Goal: Communication & Community: Answer question/provide support

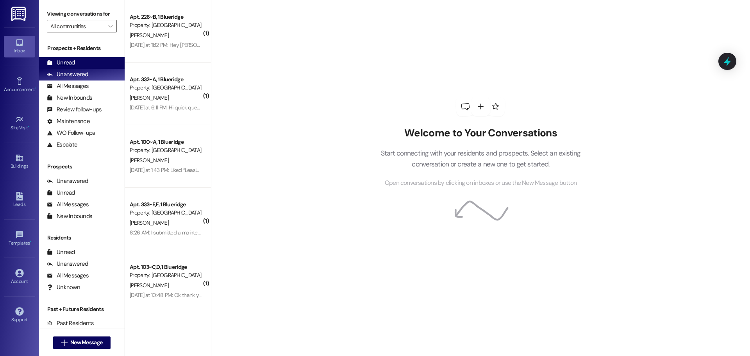
click at [94, 62] on div "Unread (0)" at bounding box center [82, 63] width 86 height 12
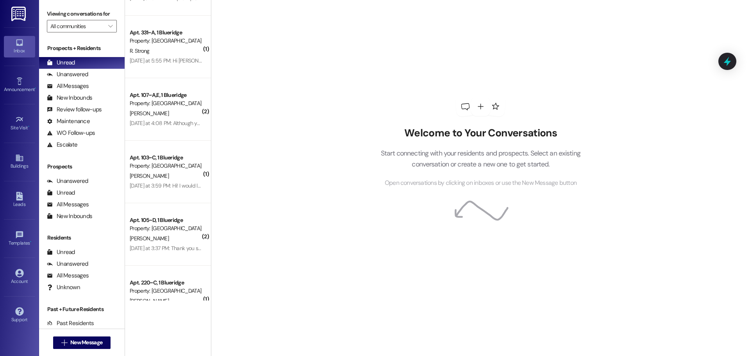
scroll to position [575, 0]
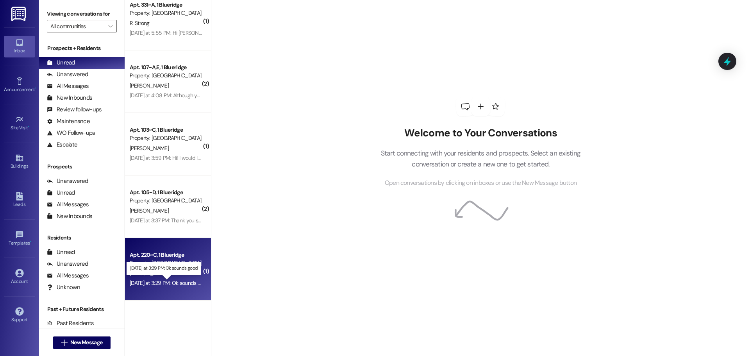
click at [169, 281] on div "Yesterday at 3:29 PM: Ok sounds good Yesterday at 3:29 PM: Ok sounds good" at bounding box center [170, 282] width 80 height 7
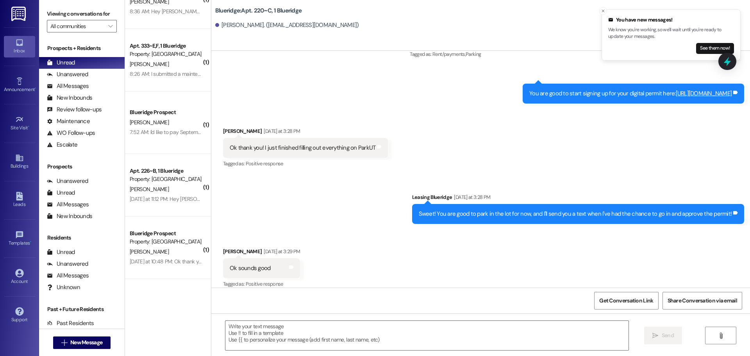
scroll to position [0, 0]
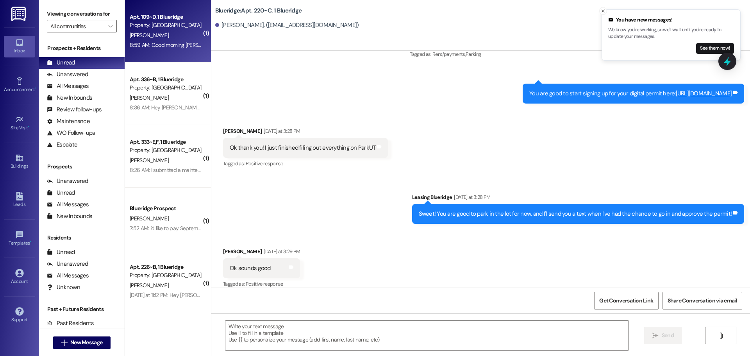
click at [161, 41] on div "8:59 AM: Good morning Ian! Thanks for the info about subletting, I will start t…" at bounding box center [261, 44] width 262 height 7
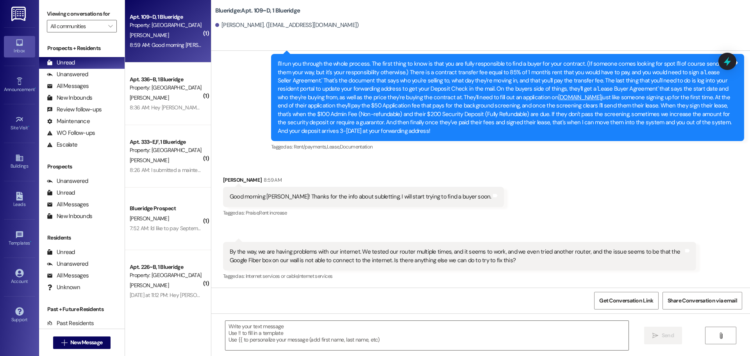
scroll to position [1625, 0]
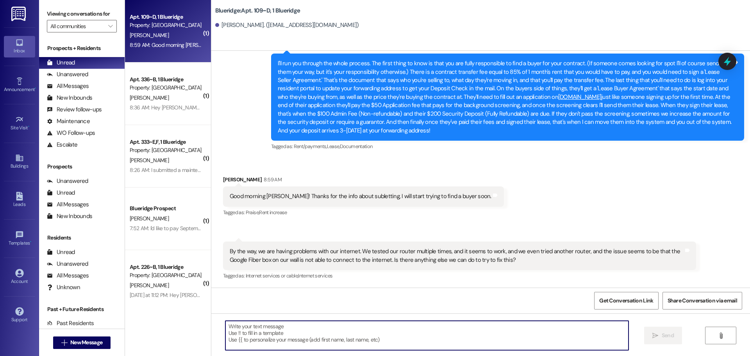
click at [365, 340] on textarea at bounding box center [426, 335] width 403 height 29
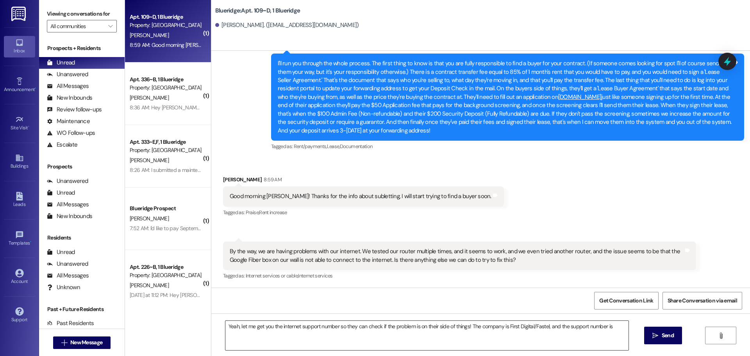
click at [614, 328] on textarea "Yeah, let me get you the internet support number so they can check if the probl…" at bounding box center [426, 335] width 403 height 29
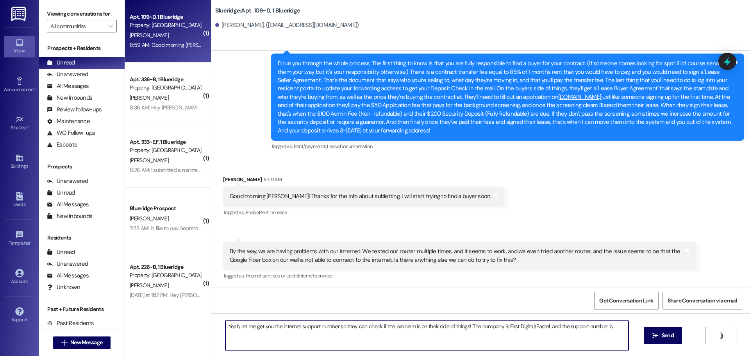
paste textarea "(800) 240-4008"
click at [607, 327] on textarea "Yeah, let me get you the internet support number so they can check if the probl…" at bounding box center [426, 335] width 403 height 29
type textarea "Yeah, let me get you the internet support number so they can check if the probl…"
click at [591, 340] on textarea "Yeah, let me get you the internet support number so they can check if the probl…" at bounding box center [426, 335] width 403 height 29
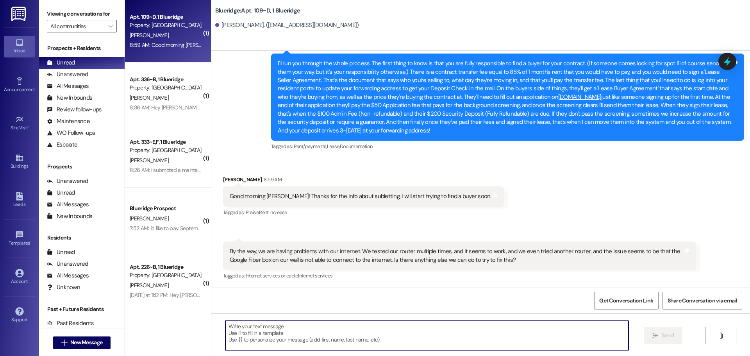
scroll to position [1679, 0]
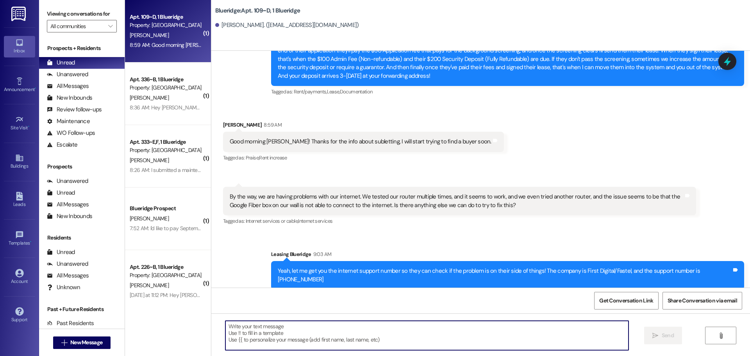
click at [383, 336] on textarea at bounding box center [426, 335] width 403 height 29
type textarea "I"
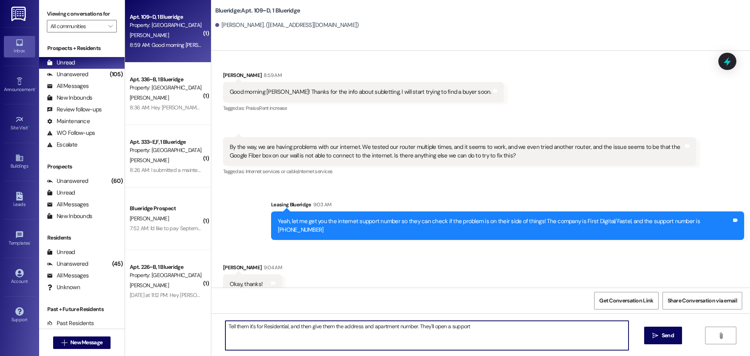
scroll to position [1733, 0]
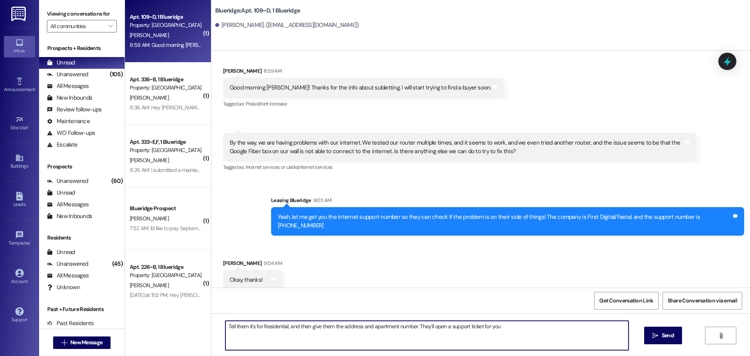
type textarea "Tell them it's for Residential, and then give them the address and apartment nu…"
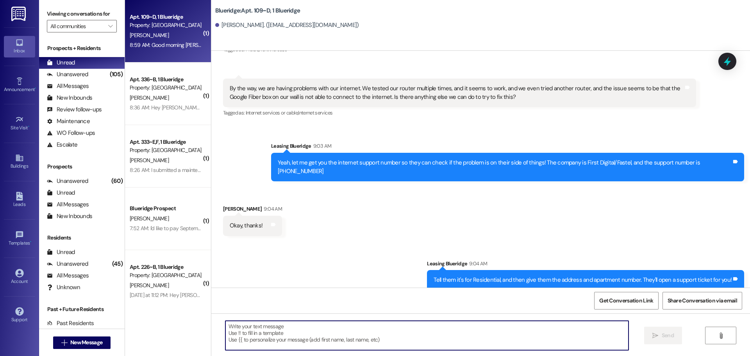
scroll to position [1788, 0]
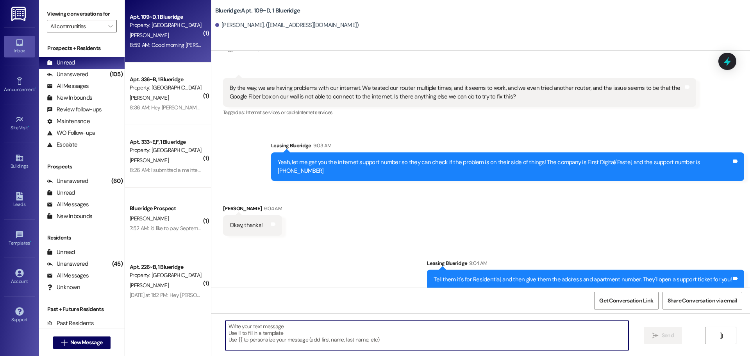
click at [340, 330] on textarea at bounding box center [426, 335] width 403 height 29
type textarea "No problem!"
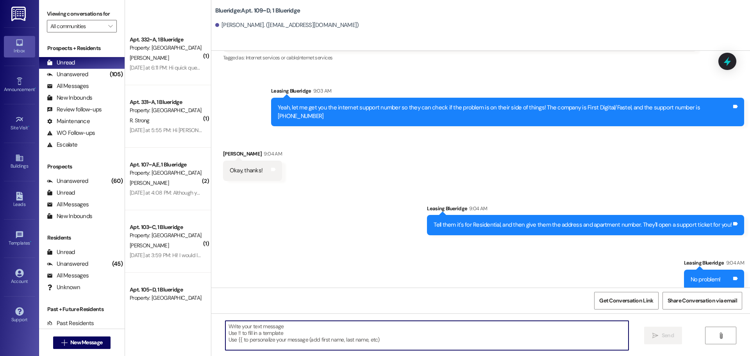
scroll to position [575, 0]
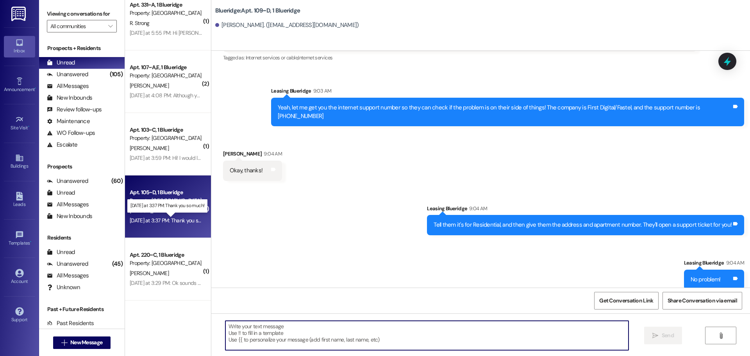
click at [168, 221] on div "Yesterday at 3:37 PM: Thank you so much! Yesterday at 3:37 PM: Thank you so muc…" at bounding box center [173, 220] width 87 height 7
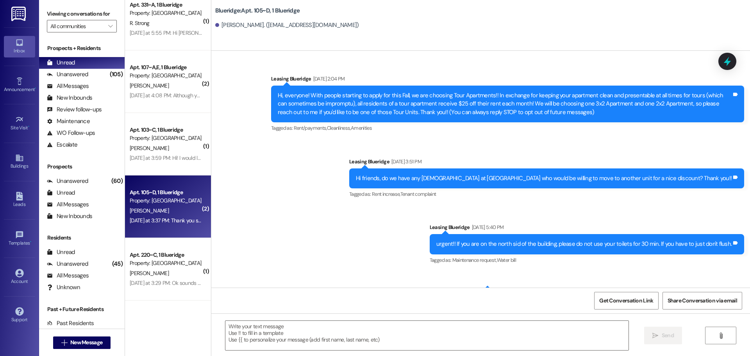
scroll to position [10199, 0]
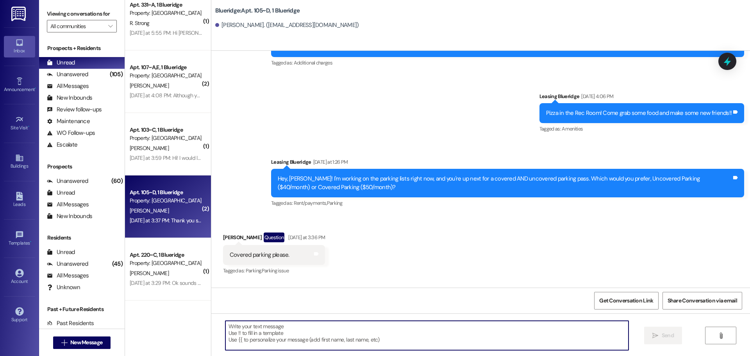
click at [304, 332] on textarea at bounding box center [426, 335] width 403 height 29
type textarea "Perfect, sounds good!"
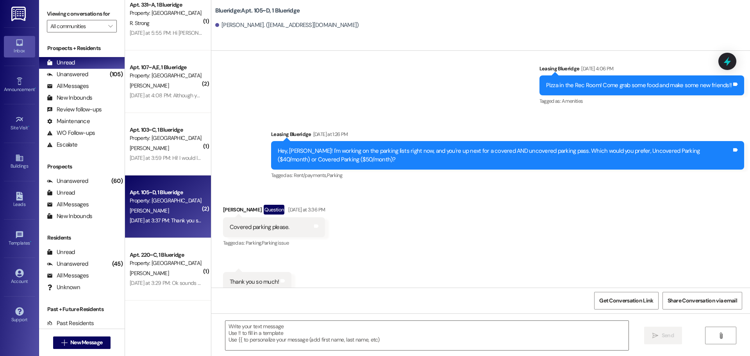
scroll to position [10254, 0]
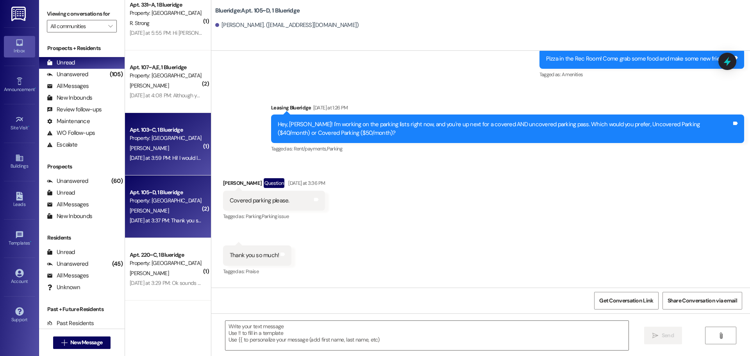
click at [180, 159] on div "Yesterday at 3:59 PM: Hi! I would love to have the covered parking. Thank you! …" at bounding box center [214, 157] width 168 height 7
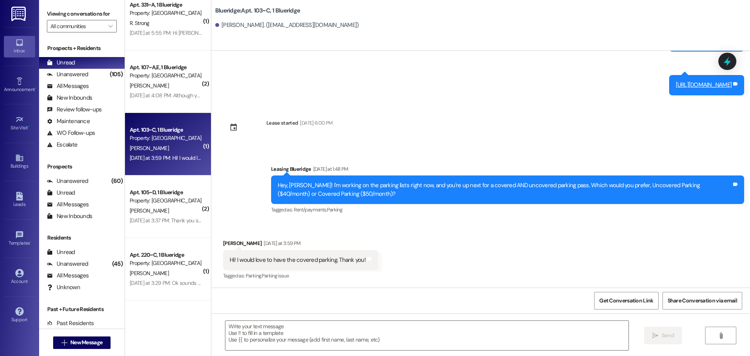
scroll to position [106, 0]
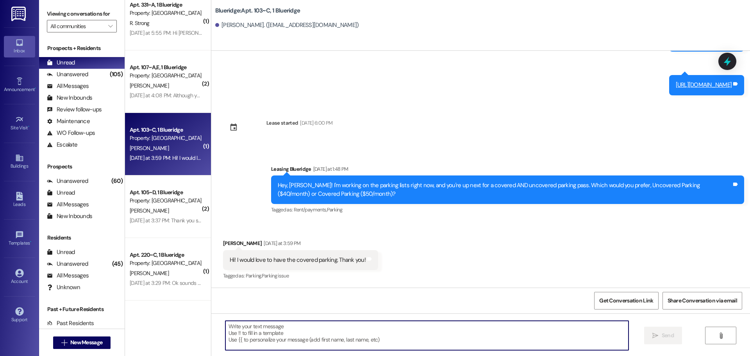
drag, startPoint x: 419, startPoint y: 331, endPoint x: 403, endPoint y: 331, distance: 16.4
click at [419, 331] on textarea at bounding box center [426, 335] width 403 height 29
type textarea "P"
type textarea "Awesome! Sounds good!"
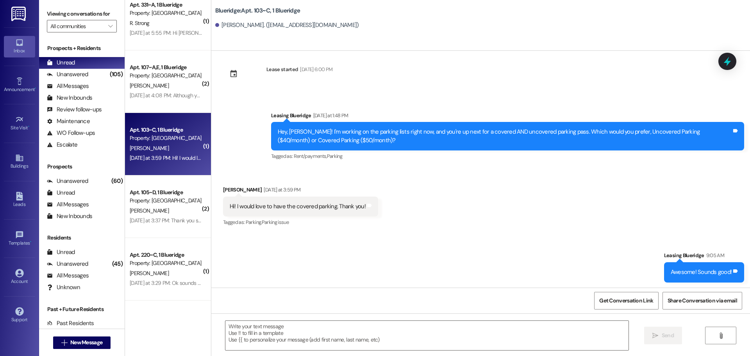
scroll to position [161, 0]
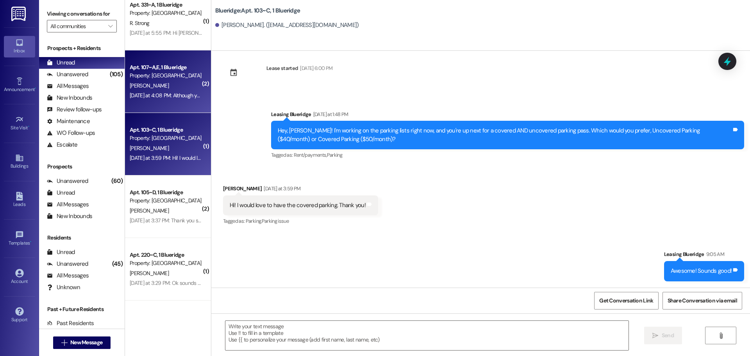
click at [154, 96] on div "Yesterday at 4:08 PM: Although you go home for the day around 3pm usually, so I…" at bounding box center [241, 95] width 222 height 7
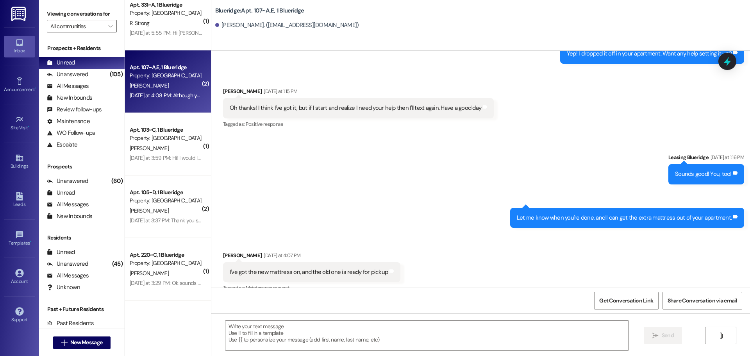
scroll to position [13291, 0]
click at [395, 333] on textarea at bounding box center [426, 335] width 403 height 29
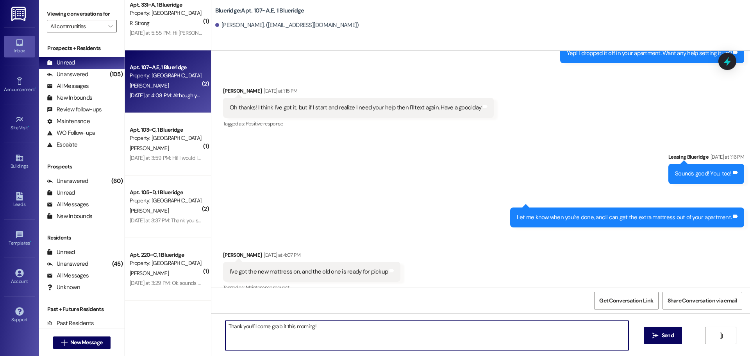
type textarea "Thank you! I'll come grab it this morning!"
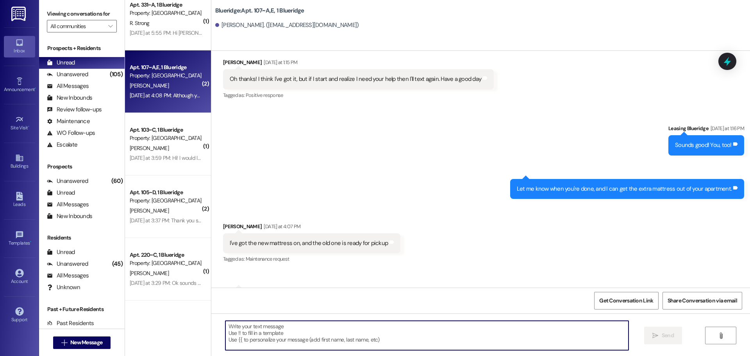
scroll to position [13346, 0]
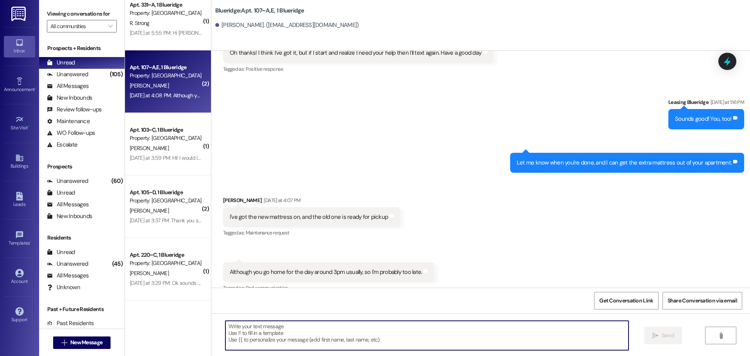
click at [419, 338] on textarea at bounding box center [426, 335] width 403 height 29
type textarea "O"
click at [415, 282] on div "Tagged as: Bad communication Click to highlight conversations about Bad communi…" at bounding box center [329, 287] width 212 height 11
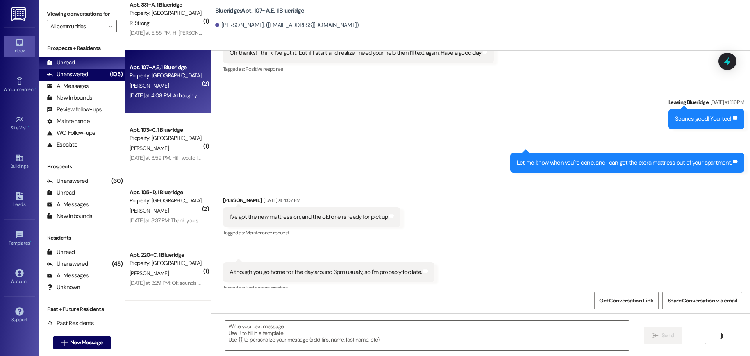
click at [47, 70] on div "Unanswered (105)" at bounding box center [82, 75] width 86 height 12
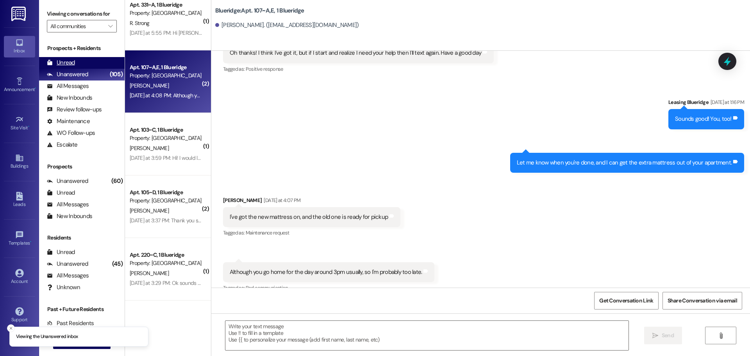
click at [58, 61] on div "Unread" at bounding box center [61, 63] width 28 height 8
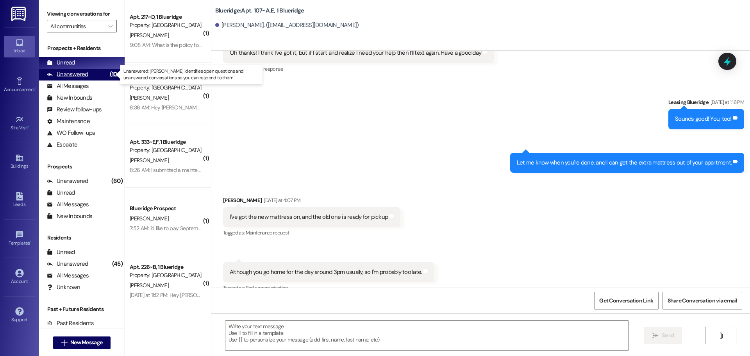
click at [73, 75] on div "Unanswered" at bounding box center [67, 74] width 41 height 8
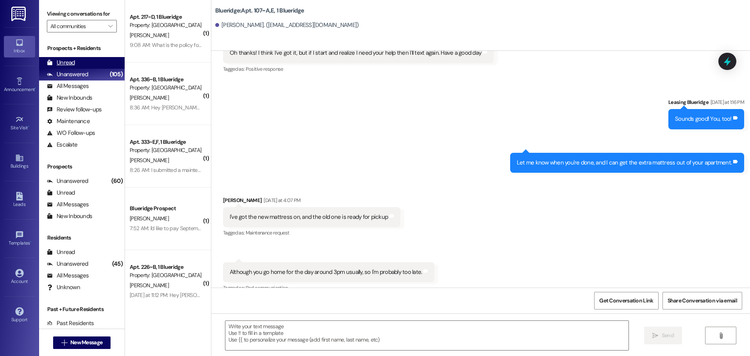
click at [82, 62] on div "Unread (0)" at bounding box center [82, 63] width 86 height 12
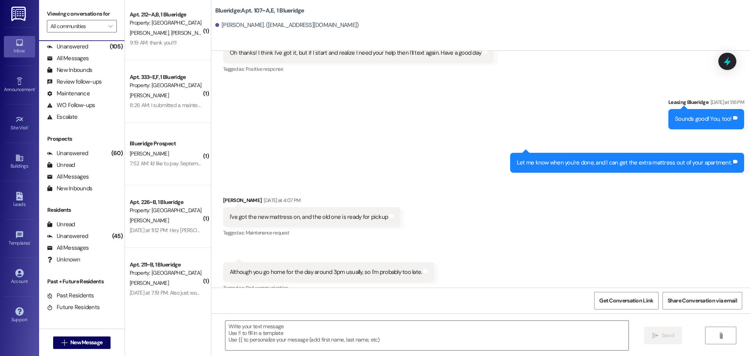
scroll to position [0, 0]
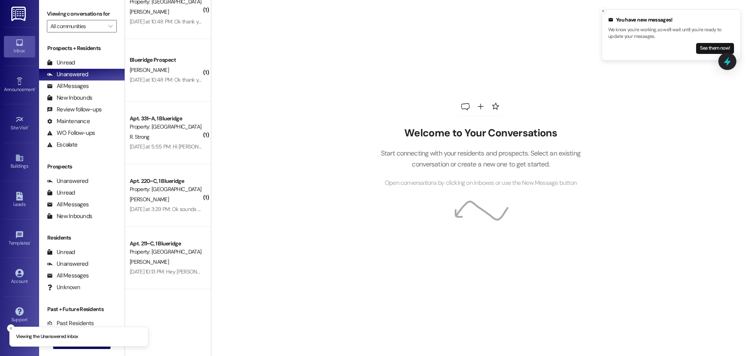
scroll to position [547, 0]
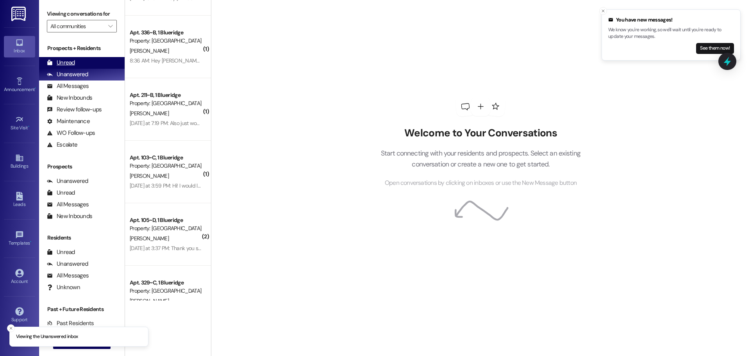
click at [56, 60] on div "Unread" at bounding box center [61, 63] width 28 height 8
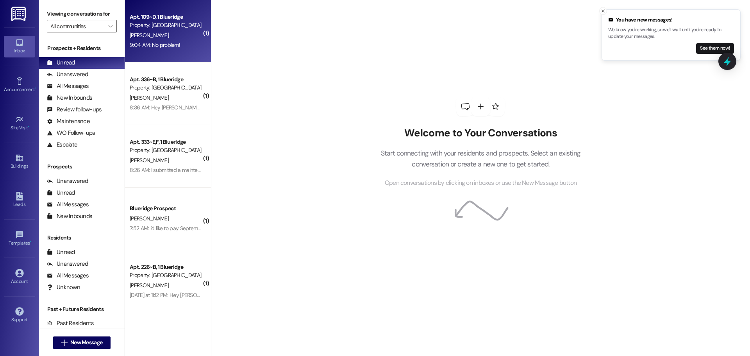
click at [159, 49] on div "9:04 AM: No problem! 9:04 AM: No problem!" at bounding box center [166, 45] width 74 height 10
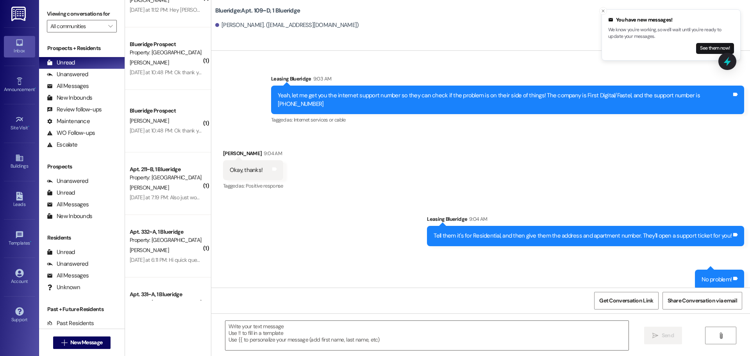
scroll to position [325, 0]
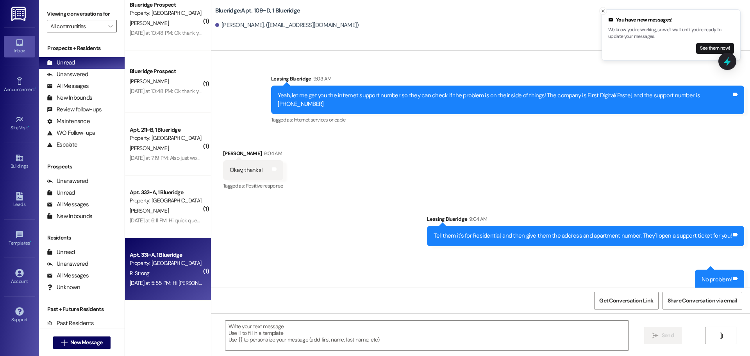
click at [160, 279] on div "Yesterday at 5:55 PM: Hi Ian! I've tried to contact Boom and haven't got a resp…" at bounding box center [339, 282] width 419 height 7
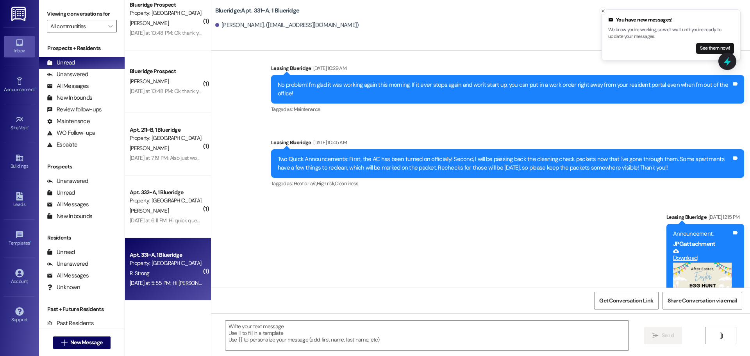
scroll to position [10776, 0]
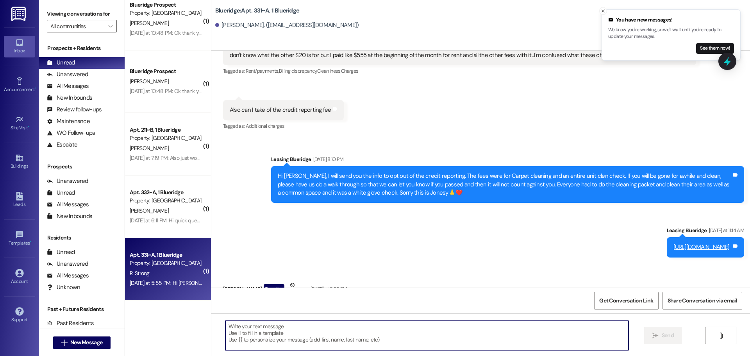
click at [444, 335] on textarea at bounding box center [426, 335] width 403 height 29
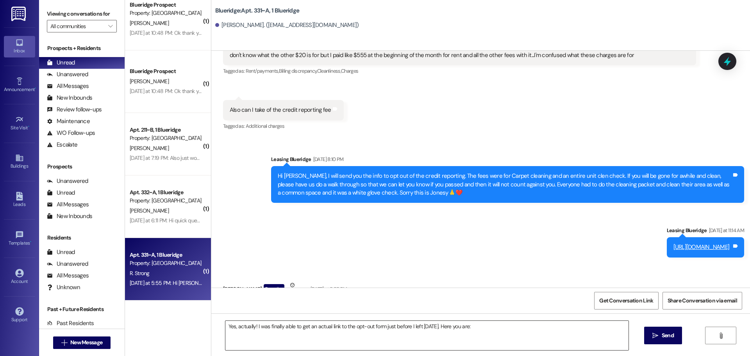
click at [503, 335] on textarea "Yes, actually! I was finally able to get an actual link to the opt-out form jus…" at bounding box center [426, 335] width 403 height 29
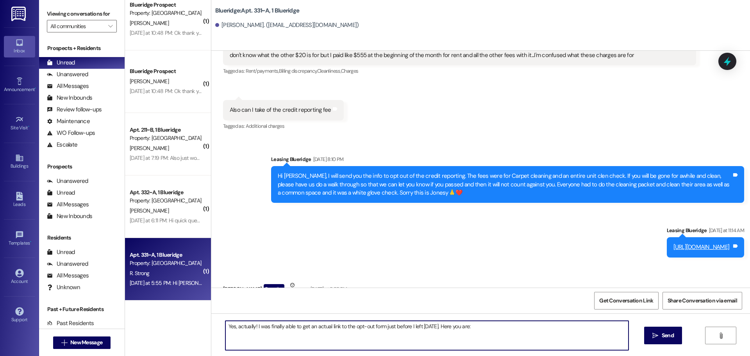
paste textarea "https://boompayapp.typeform.com/redstone"
type textarea "Yes, actually! I was finally able to get an actual link to the opt-out form jus…"
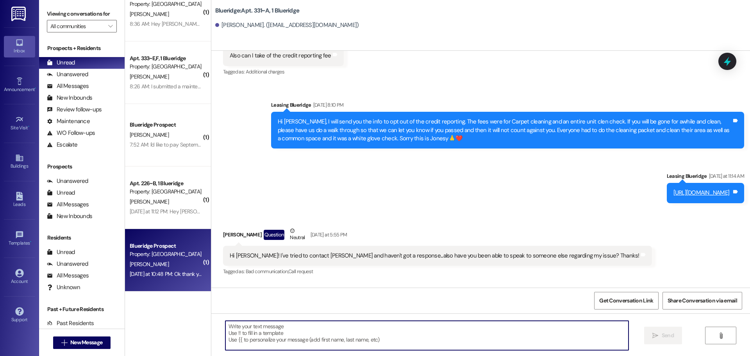
scroll to position [0, 0]
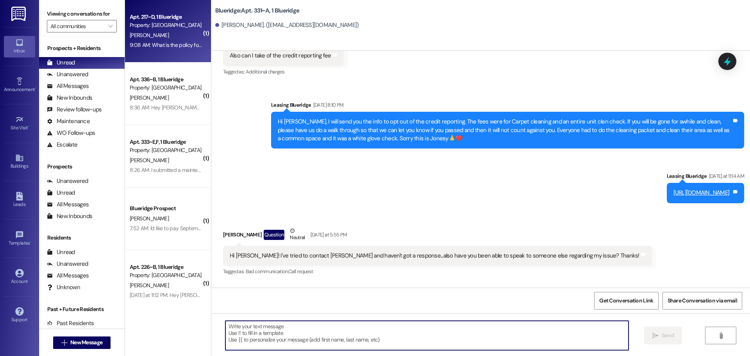
click at [168, 48] on div "9:08 AM: What is the policy for late fee for rent? My last apartment had the la…" at bounding box center [286, 44] width 313 height 7
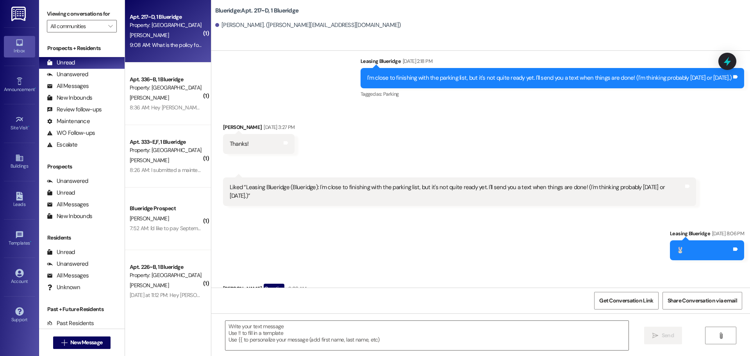
scroll to position [3214, 0]
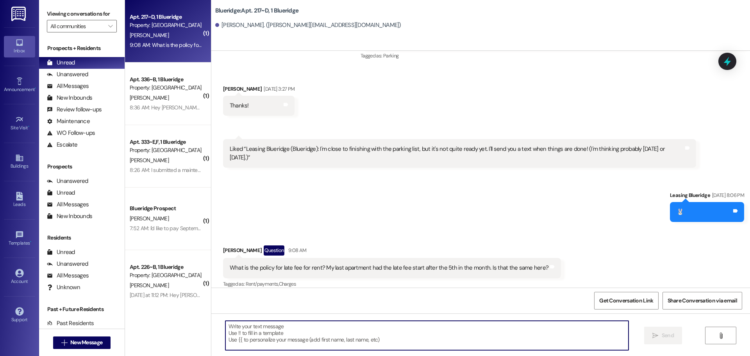
click at [416, 337] on textarea at bounding box center [426, 335] width 403 height 29
type textarea "Yes, Late fees start after the 5th"
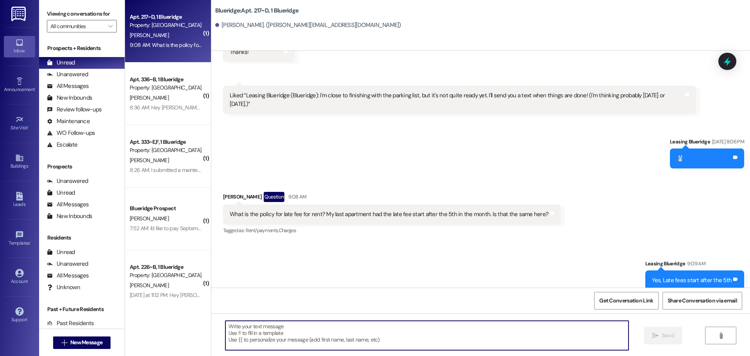
scroll to position [3268, 0]
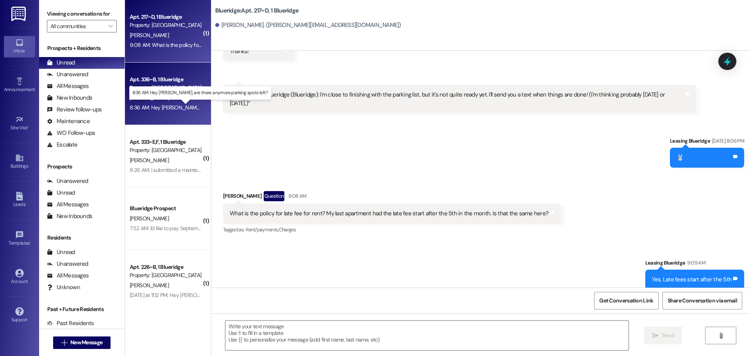
click at [150, 107] on div "8:36 AM: Hey Ian, are there anymore parking spots left? 8:36 AM: Hey Ian, are t…" at bounding box center [209, 107] width 159 height 7
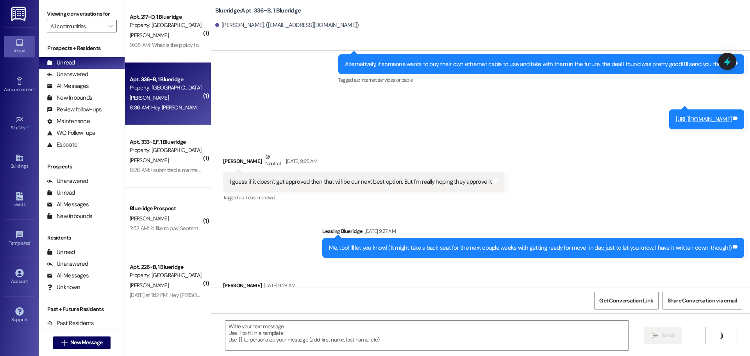
scroll to position [9129, 0]
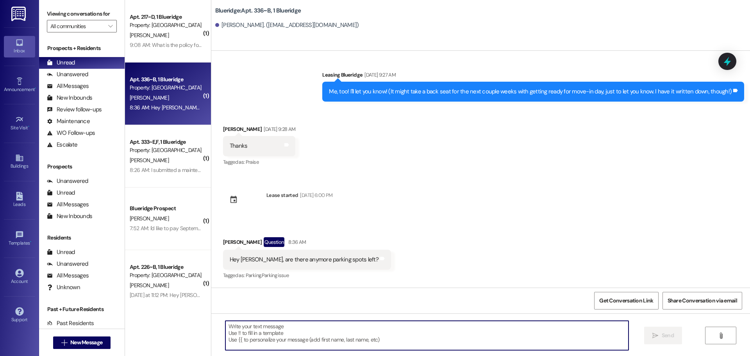
click at [433, 332] on textarea at bounding box center [426, 335] width 403 height 29
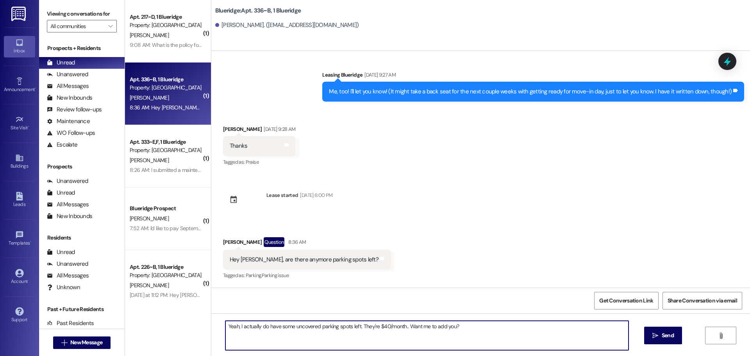
click at [400, 329] on textarea "Yeah, I actually do have some uncovered parking spots left. They're $40/month..…" at bounding box center [426, 335] width 403 height 29
type textarea "Yeah, I actually do have some uncovered parking spots left. They're $40/month. …"
click at [670, 331] on button " Send" at bounding box center [663, 336] width 38 height 18
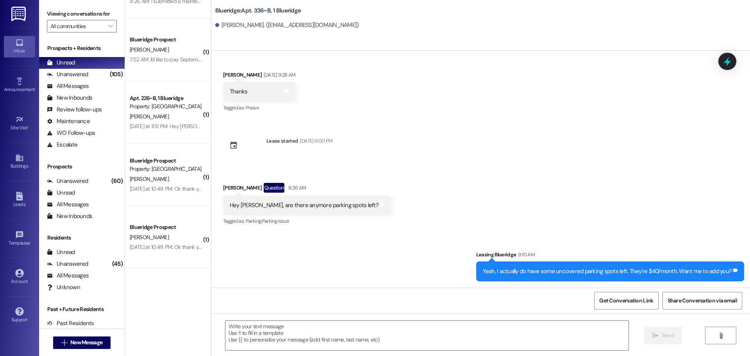
scroll to position [262, 0]
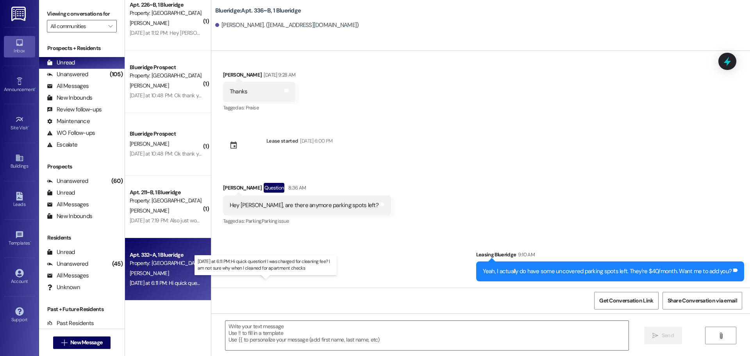
click at [163, 283] on div "Yesterday at 6:11 PM: Hi quick question! I was charged for cleaning fee? I am n…" at bounding box center [269, 282] width 279 height 7
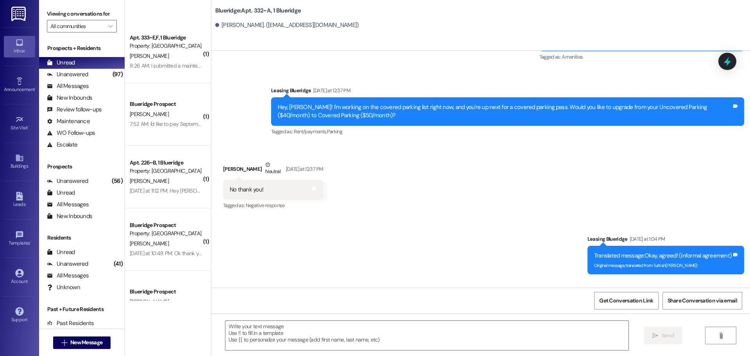
scroll to position [0, 0]
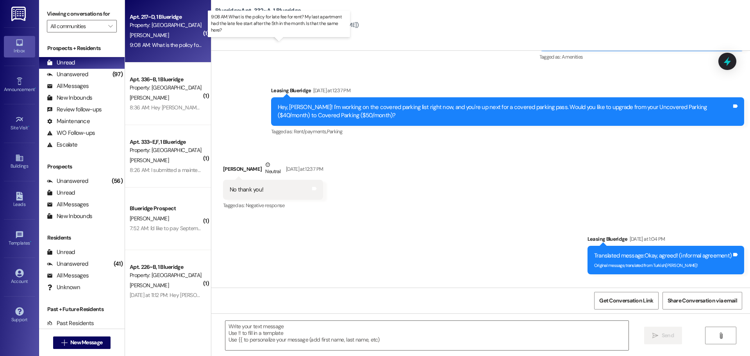
click at [167, 43] on div "9:08 AM: What is the policy for late fee for rent? My last apartment had the la…" at bounding box center [286, 44] width 313 height 7
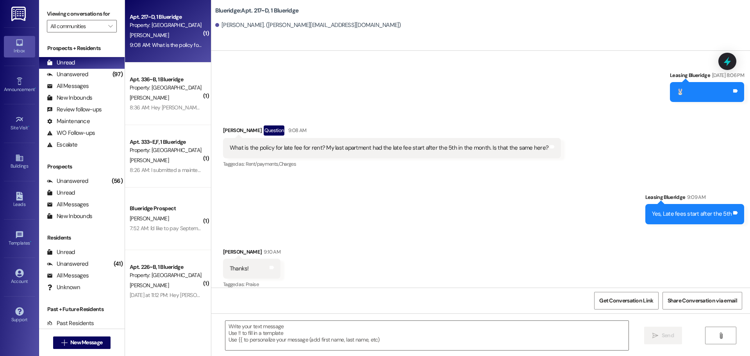
scroll to position [3334, 0]
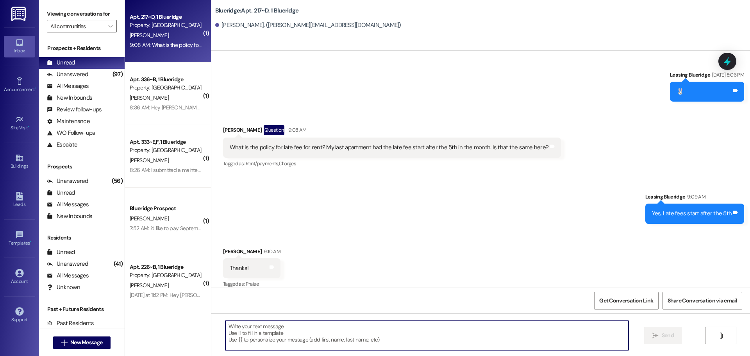
click at [305, 325] on textarea at bounding box center [426, 335] width 403 height 29
type textarea "No problem!"
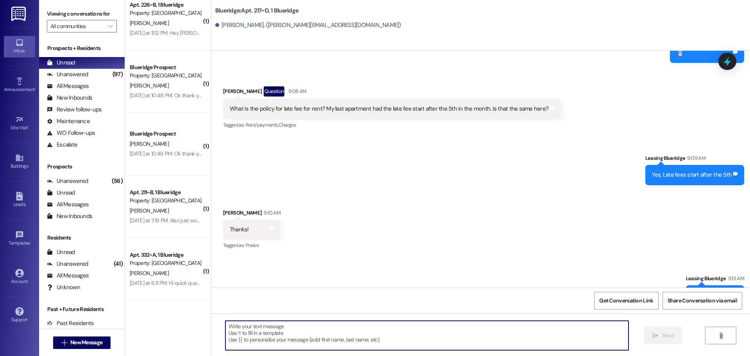
scroll to position [3388, 0]
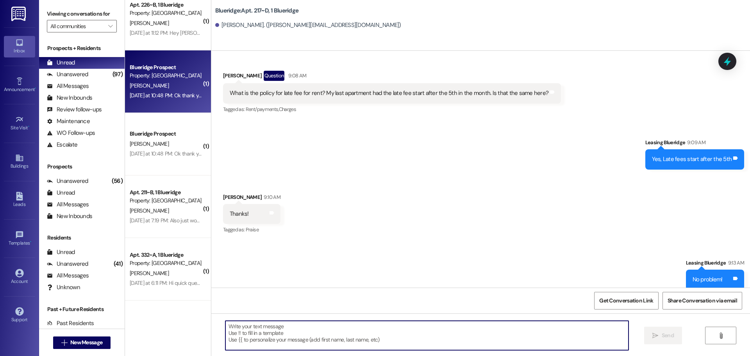
click at [176, 98] on div "Yesterday at 10:48 PM: Ok thank you! I'll come grab it after class later this w…" at bounding box center [230, 95] width 200 height 7
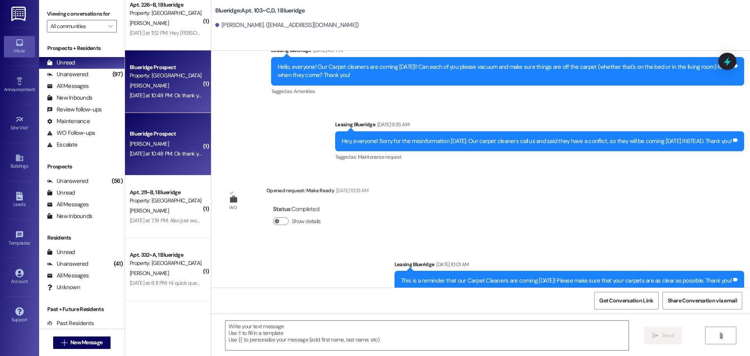
scroll to position [53535, 0]
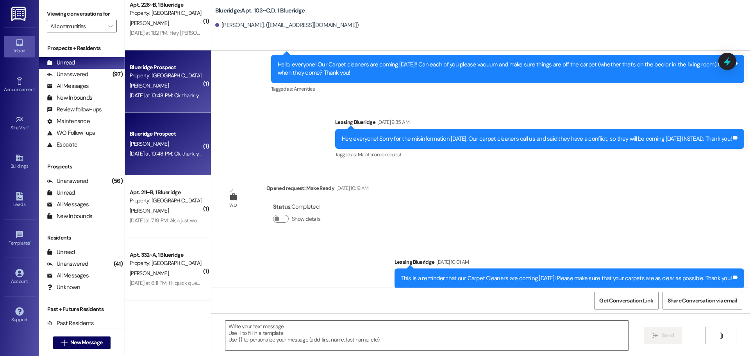
click at [416, 337] on textarea at bounding box center [426, 335] width 403 height 29
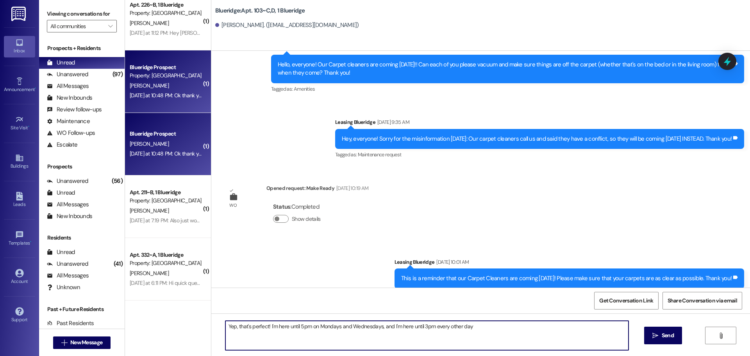
type textarea "Yep, that's perfect! I'm here until 5pm on Mondays and Wednesdays, and I'm here…"
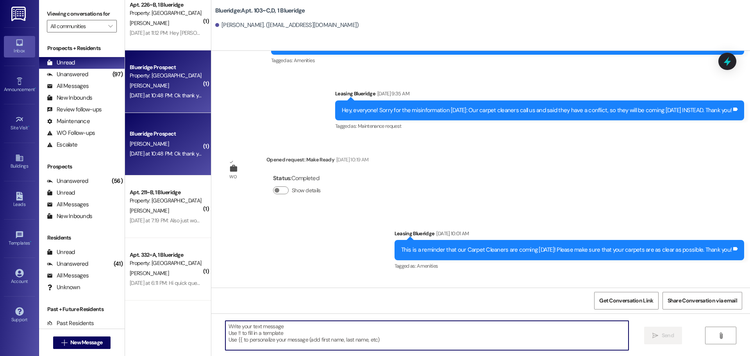
scroll to position [53590, 0]
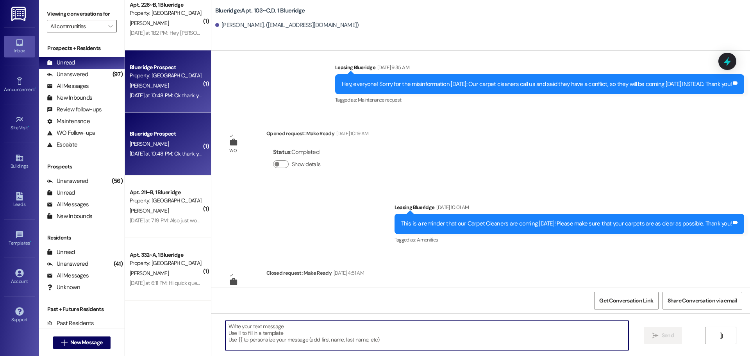
click at [448, 324] on textarea at bounding box center [426, 335] width 403 height 29
type textarea "Weekday I mean"
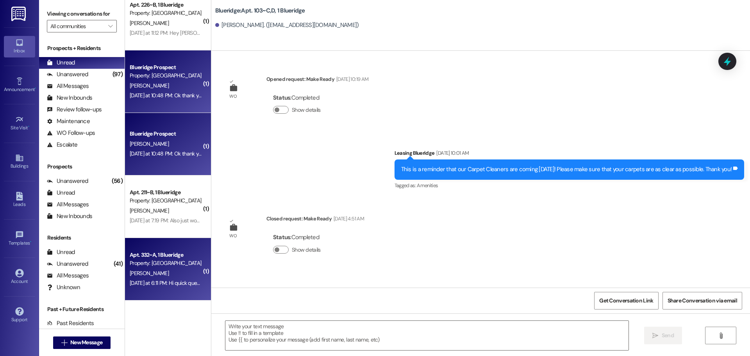
click at [159, 272] on div "[PERSON_NAME]" at bounding box center [166, 273] width 74 height 10
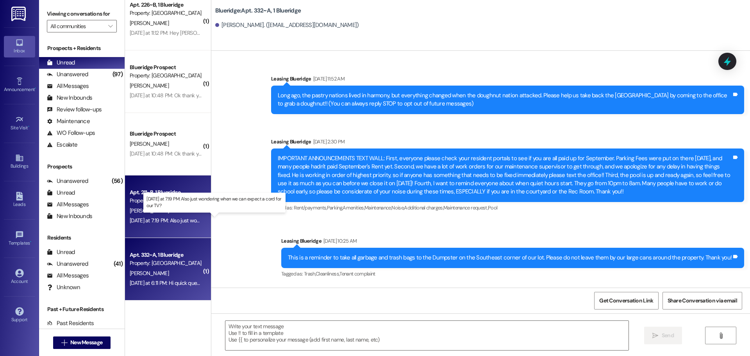
scroll to position [14593, 0]
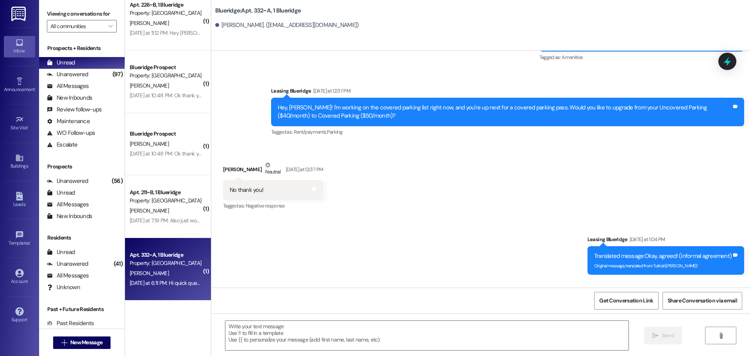
click at [674, 281] on div "Received via SMS Emma Goeckeritz Neutral Yesterday at 6:11 PM Hi quick question…" at bounding box center [480, 318] width 539 height 74
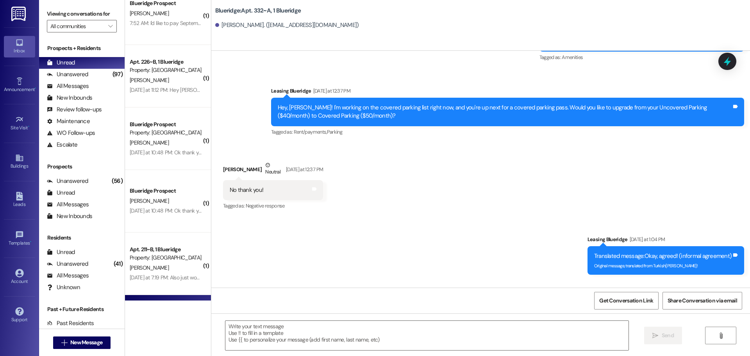
scroll to position [0, 0]
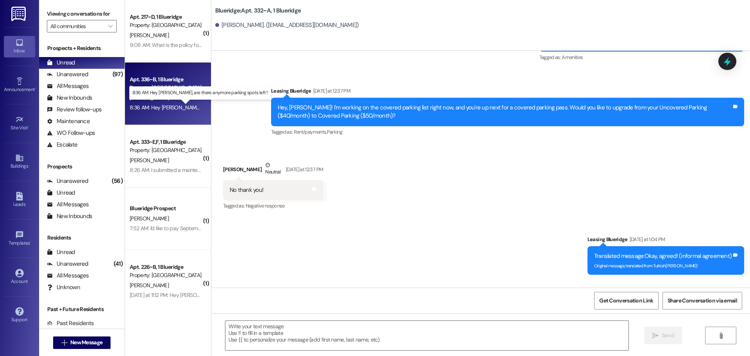
click at [156, 104] on div "8:36 AM: Hey Ian, are there anymore parking spots left? 8:36 AM: Hey Ian, are t…" at bounding box center [209, 107] width 159 height 7
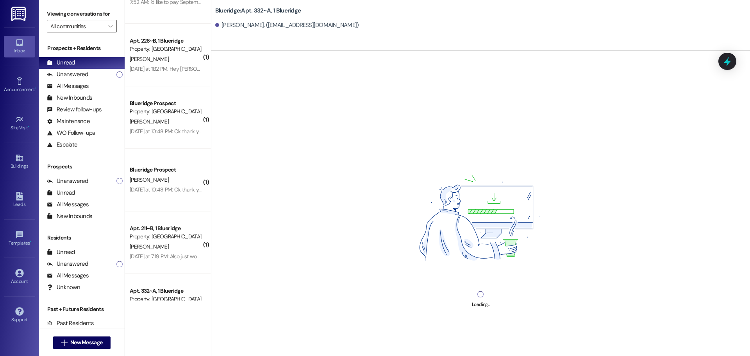
scroll to position [262, 0]
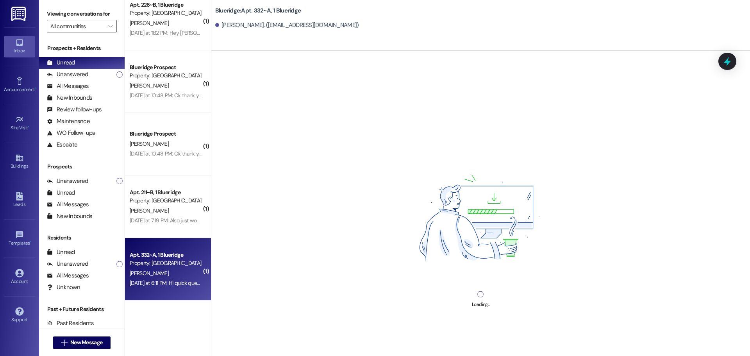
click at [179, 267] on div "Property: [GEOGRAPHIC_DATA]" at bounding box center [166, 263] width 72 height 8
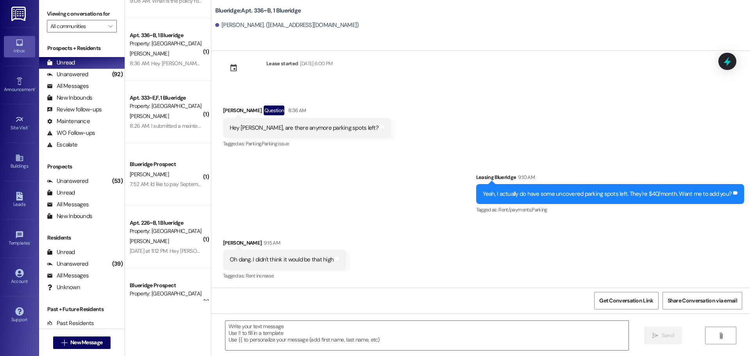
scroll to position [0, 0]
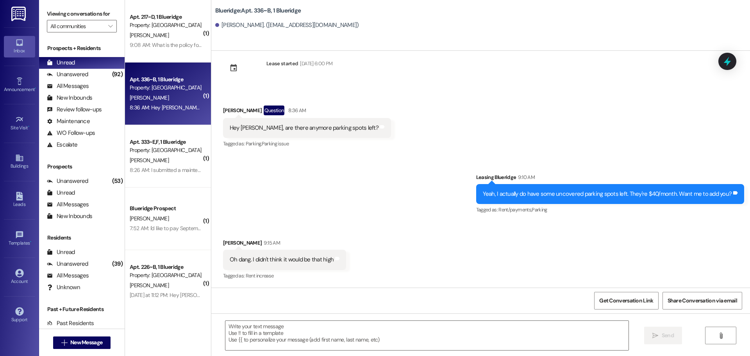
click at [159, 95] on div "D. Griffiths" at bounding box center [166, 98] width 74 height 10
click at [386, 346] on textarea at bounding box center [426, 335] width 403 height 29
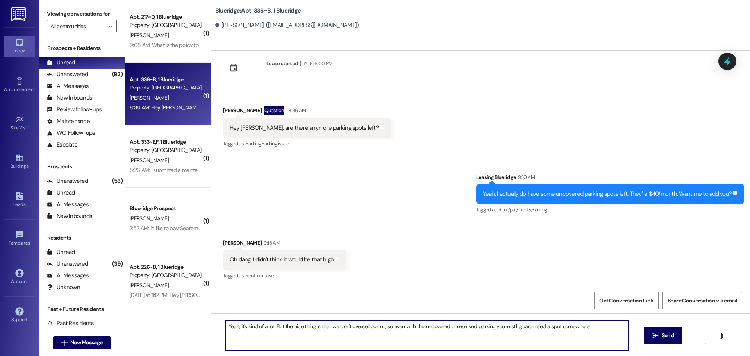
type textarea "Yeah, it's kind of a lot. But the nice thing is that we don't oversell our lot,…"
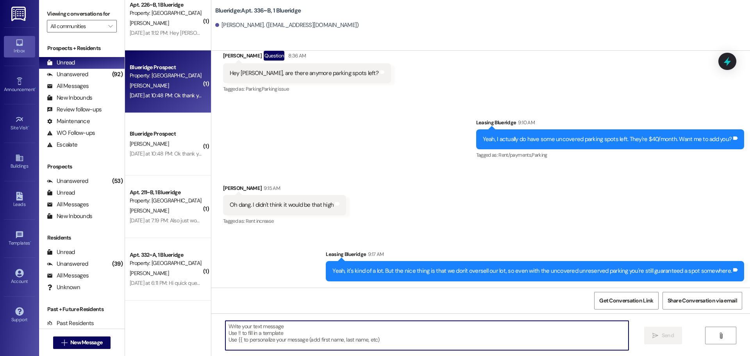
scroll to position [0, 0]
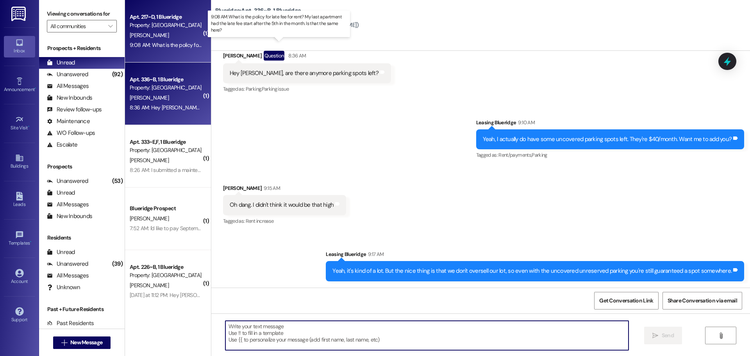
click at [153, 42] on div "9:08 AM: What is the policy for late fee for rent? My last apartment had the la…" at bounding box center [286, 44] width 313 height 7
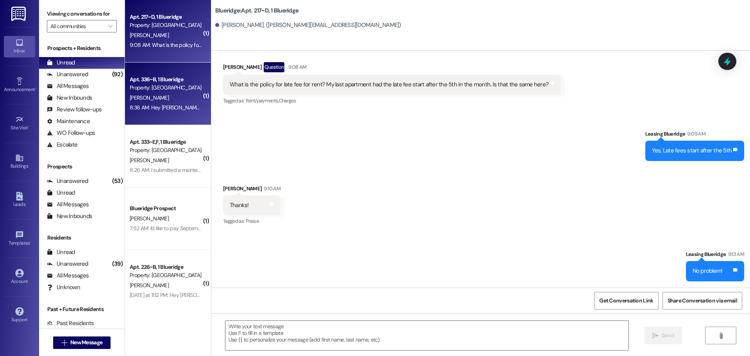
scroll to position [3388, 0]
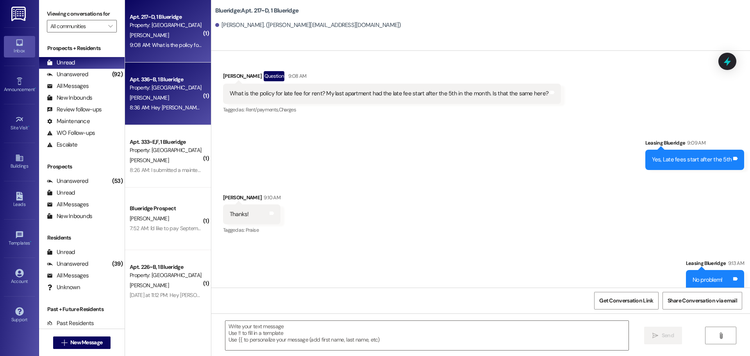
click at [154, 72] on div "Apt. 336~B, 1 Blueridge Property: Blueridge D. Griffiths 8:36 AM: Hey Ian, are …" at bounding box center [168, 94] width 86 height 63
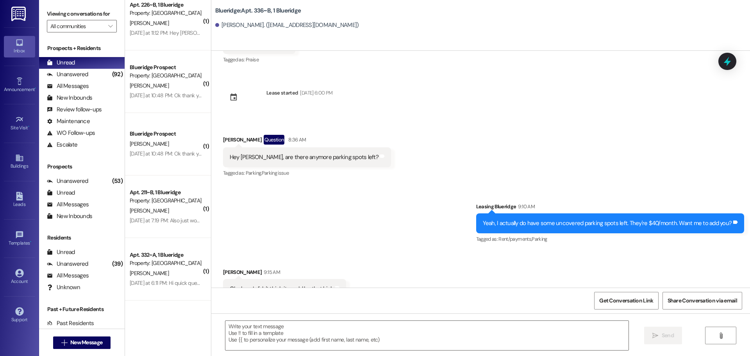
scroll to position [9326, 0]
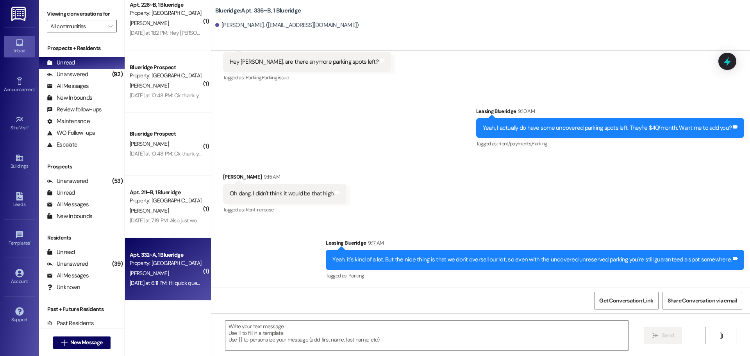
click at [143, 274] on span "[PERSON_NAME]" at bounding box center [149, 273] width 39 height 7
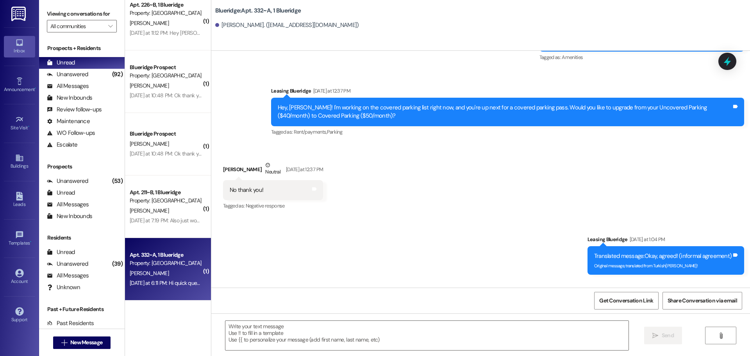
scroll to position [14594, 0]
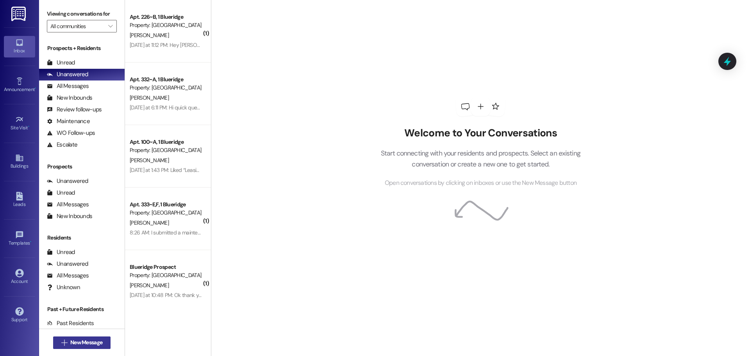
click at [83, 340] on span "New Message" at bounding box center [86, 342] width 32 height 8
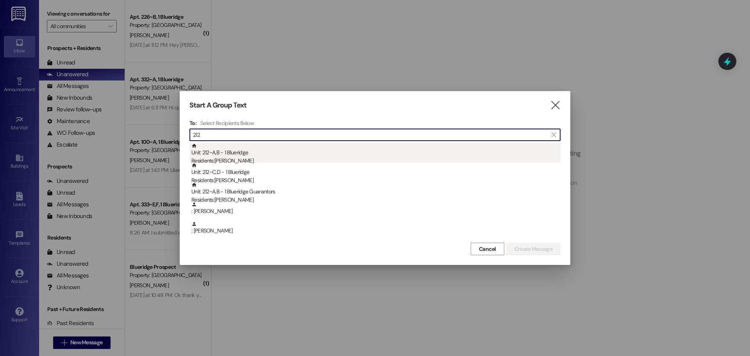
type input "212"
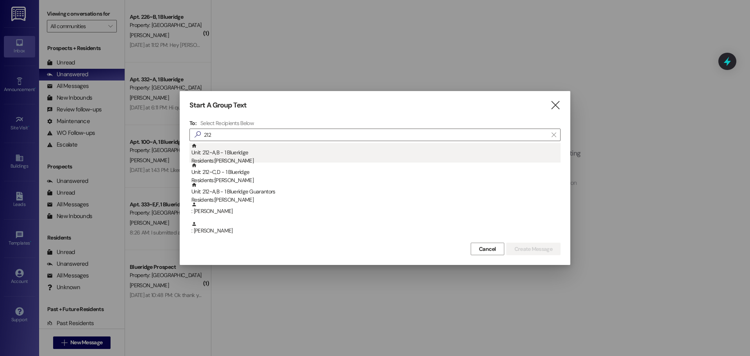
click at [215, 157] on div "Residents: Amalie Shill" at bounding box center [375, 161] width 369 height 8
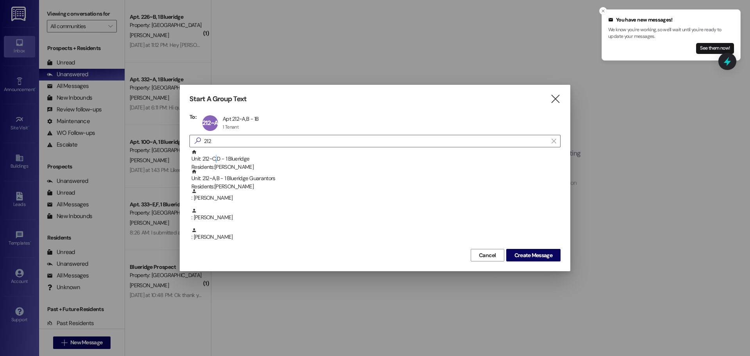
click at [215, 157] on div "Unit: 212~C,D - 1 Blueridge Residents: Emma Garcia" at bounding box center [375, 160] width 369 height 22
click at [537, 256] on span "Create Message" at bounding box center [534, 255] width 38 height 8
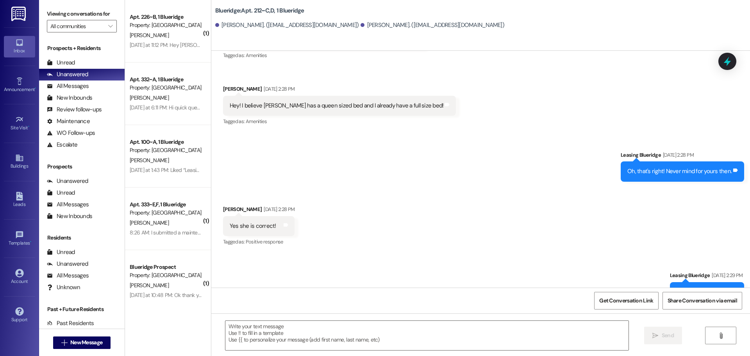
scroll to position [1525, 0]
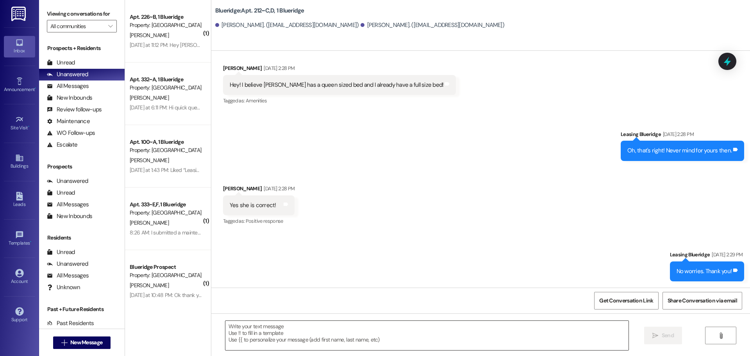
click at [425, 338] on textarea at bounding box center [426, 335] width 403 height 29
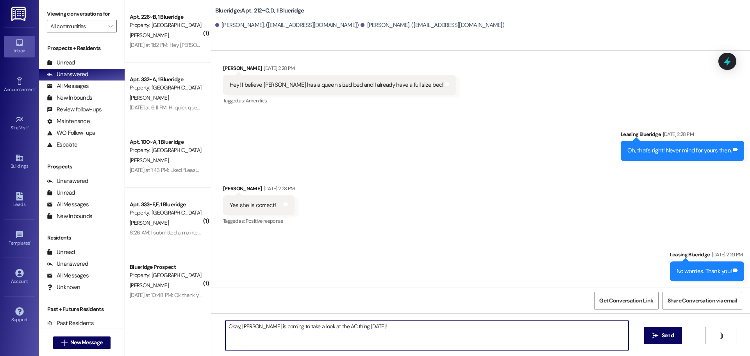
click at [250, 328] on textarea "Okay, Corey is coming to take a look at the AC thing today!" at bounding box center [426, 335] width 403 height 29
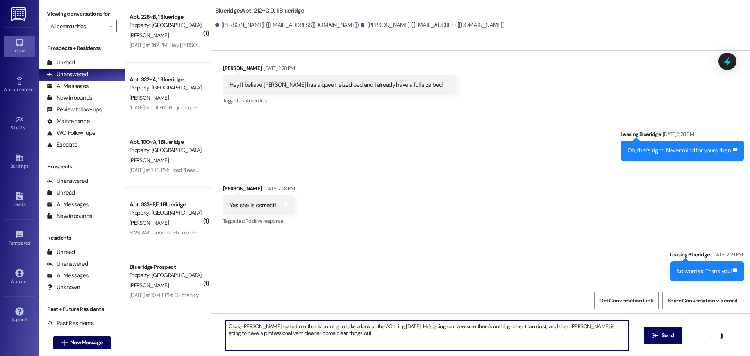
click at [388, 326] on textarea "Okay, Corey texted me that is coming to take a look at the AC thing today! He's…" at bounding box center [426, 335] width 403 height 29
click at [438, 332] on textarea "Okay, Corey texted me that is coming to take a look at the AC thing today (I do…" at bounding box center [426, 335] width 403 height 29
type textarea "Okay, [PERSON_NAME] texted me that is coming to take a look at the AC thing [DA…"
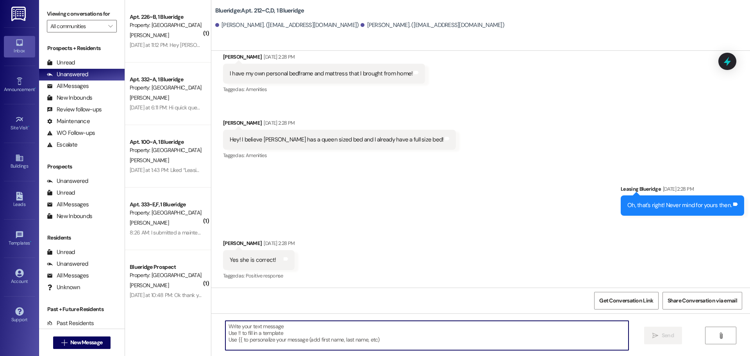
scroll to position [1587, 0]
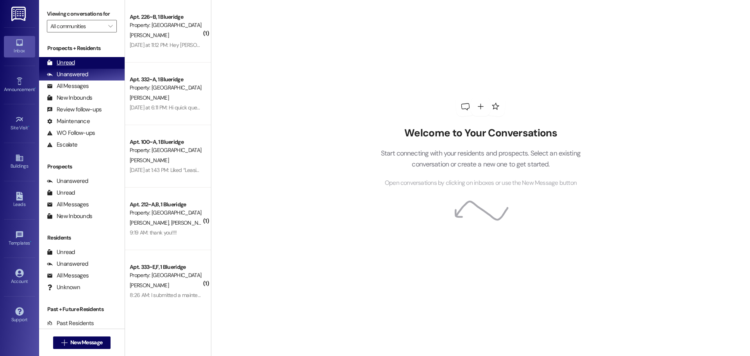
click at [84, 61] on div "Unread (0)" at bounding box center [82, 63] width 86 height 12
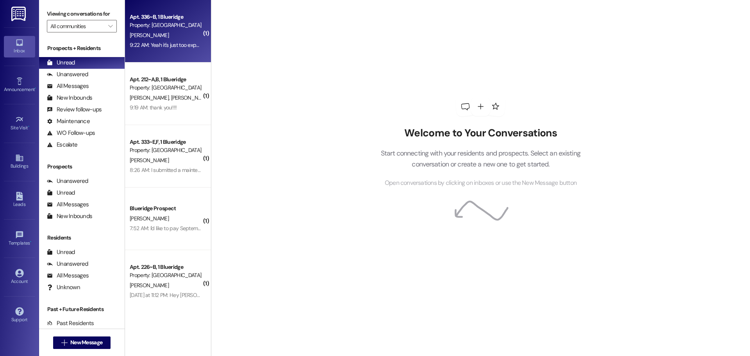
click at [172, 44] on div "9:22 AM: Yeah it's just too expensive for me. Thanks 9:22 AM: Yeah it's just to…" at bounding box center [188, 44] width 116 height 7
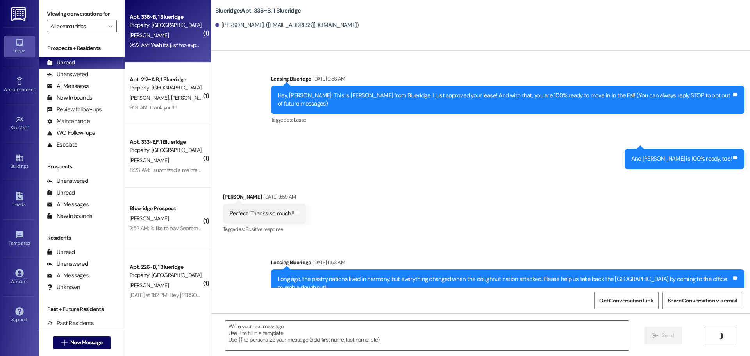
scroll to position [9392, 0]
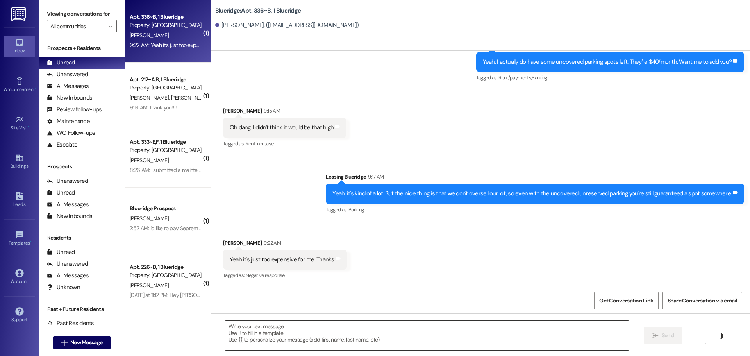
click at [447, 335] on textarea at bounding box center [426, 335] width 403 height 29
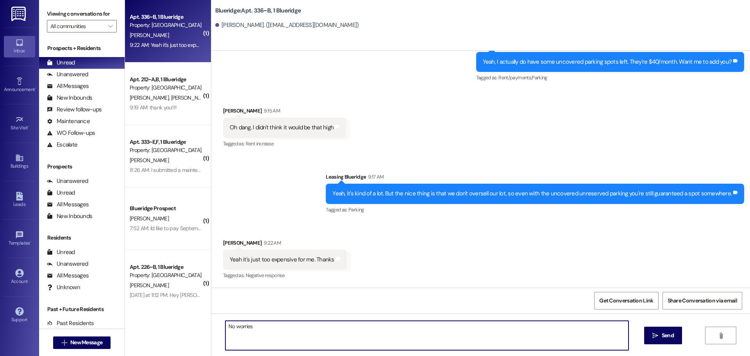
type textarea "No worries!"
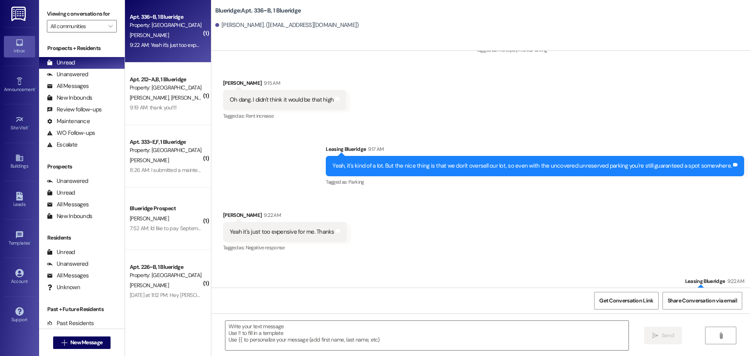
scroll to position [9447, 0]
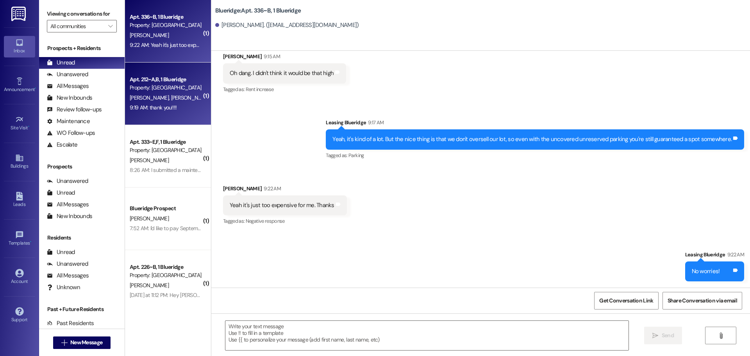
click at [170, 107] on div "9:19 AM: thank you!!!! 9:19 AM: thank you!!!!" at bounding box center [166, 108] width 74 height 10
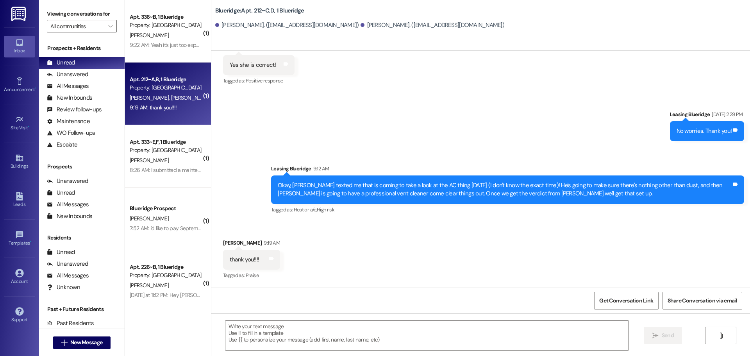
scroll to position [1665, 0]
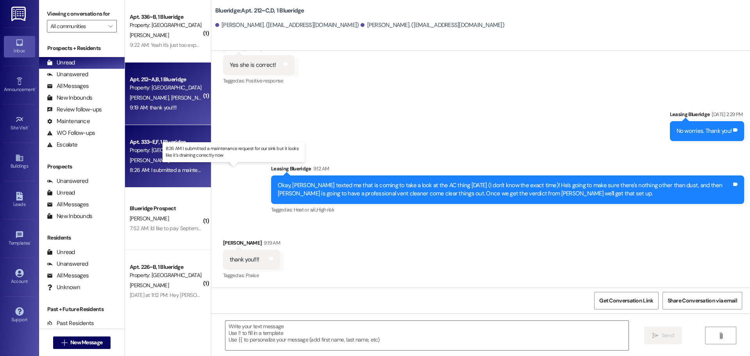
click at [170, 171] on div "8:26 AM: I submitted a maintenance request for our sink but it looks like it's …" at bounding box center [240, 169] width 220 height 7
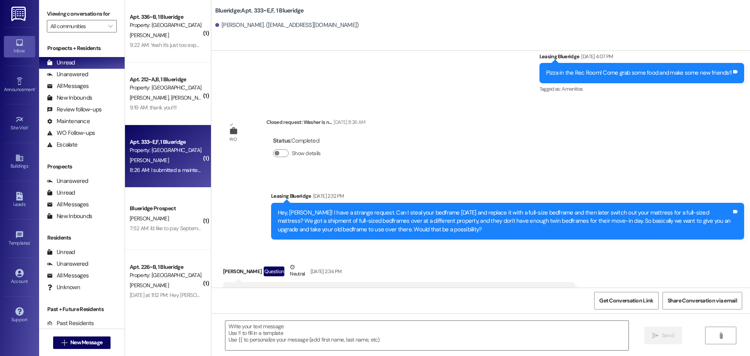
scroll to position [30505, 0]
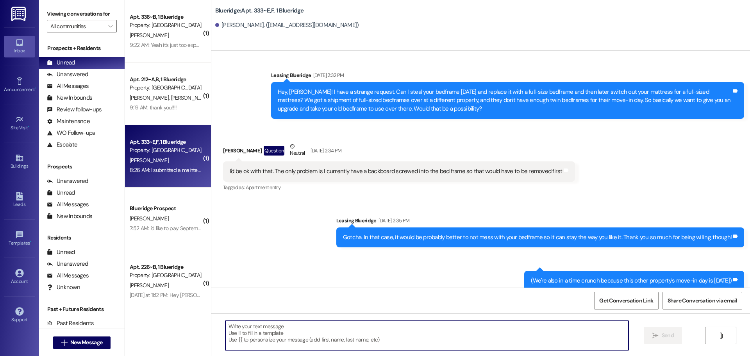
click at [399, 335] on textarea at bounding box center [426, 335] width 403 height 29
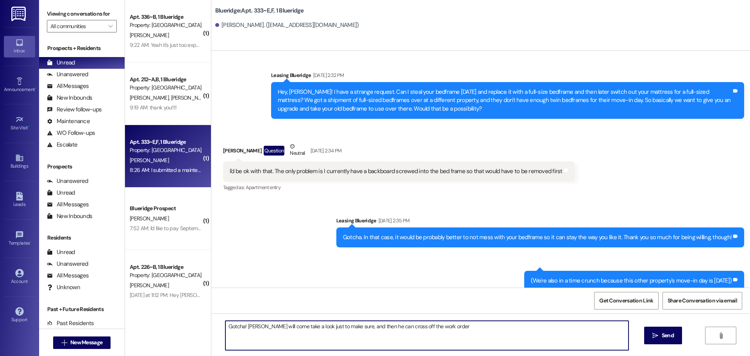
type textarea "Gotcha! Carlos will come take a look just to make sure, and then he can cross o…"
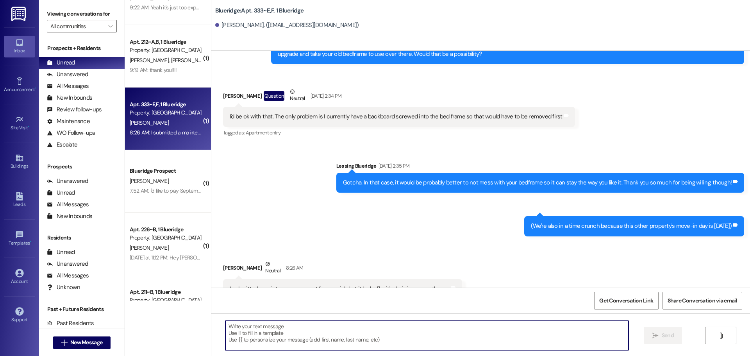
scroll to position [75, 0]
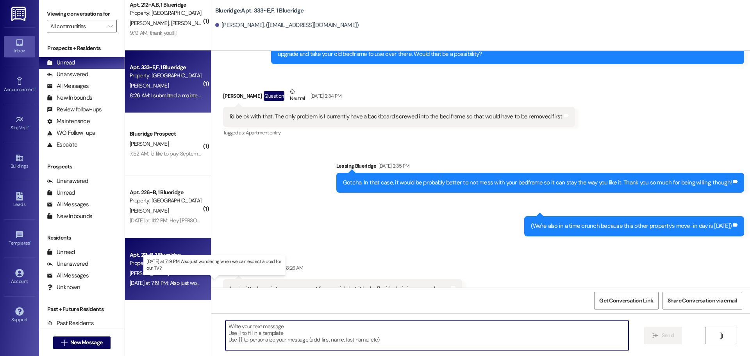
click at [183, 286] on div "Yesterday at 7:19 PM: Also just wondering when we can expect a cord for our TV?…" at bounding box center [217, 282] width 175 height 7
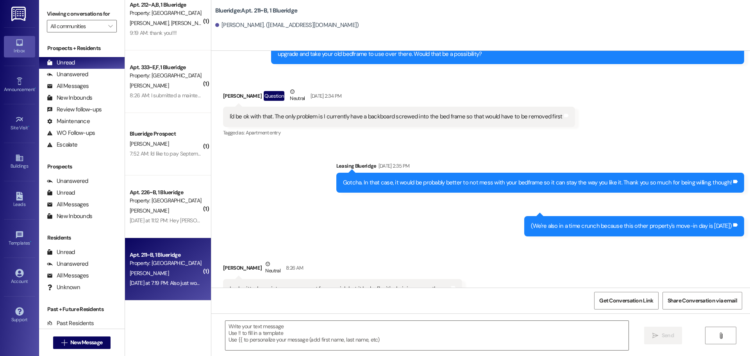
scroll to position [924, 0]
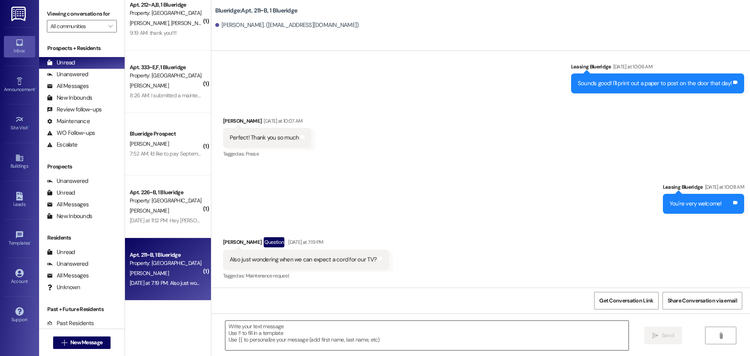
click at [392, 343] on textarea at bounding box center [426, 335] width 403 height 29
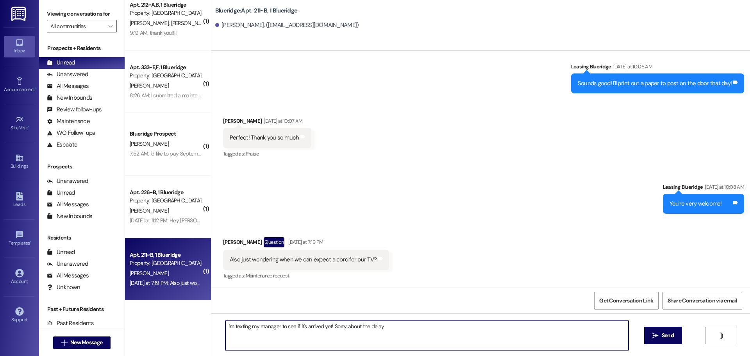
type textarea "I'm texting my manager to see if it's arrived yet! Sorry about the delay!"
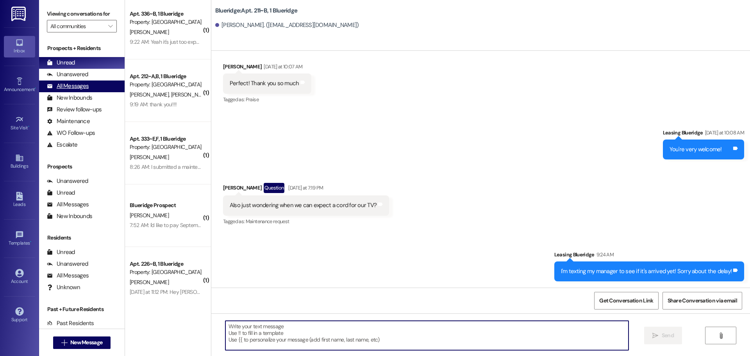
scroll to position [0, 0]
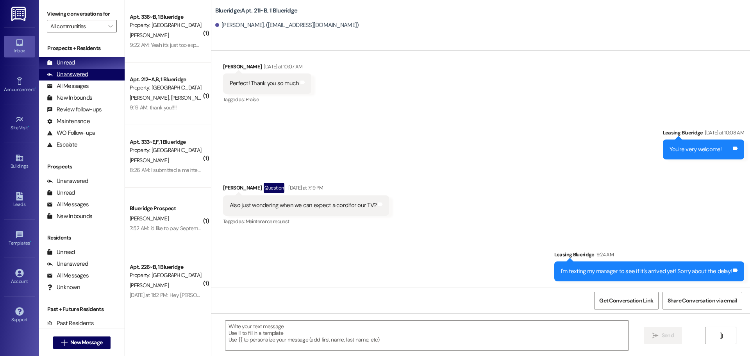
click at [67, 69] on div "Unanswered (0)" at bounding box center [82, 75] width 86 height 12
click at [68, 64] on div "Unread" at bounding box center [61, 63] width 28 height 8
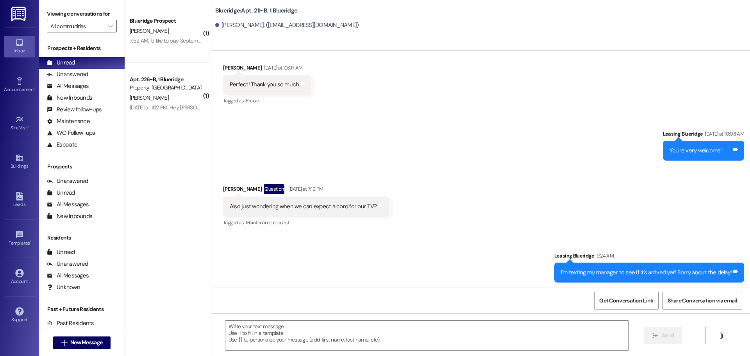
scroll to position [978, 0]
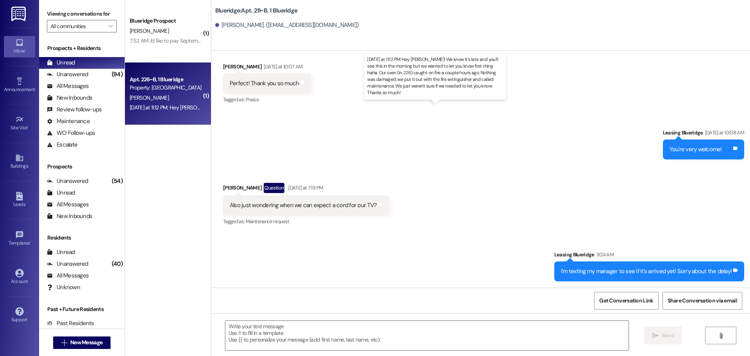
click at [175, 107] on div "Yesterday at 11:12 PM: Hey Ian! We know it's late and you'll see this in the mo…" at bounding box center [521, 107] width 782 height 7
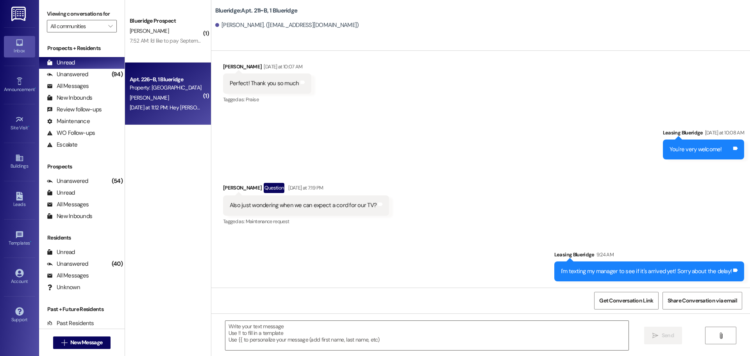
scroll to position [16, 0]
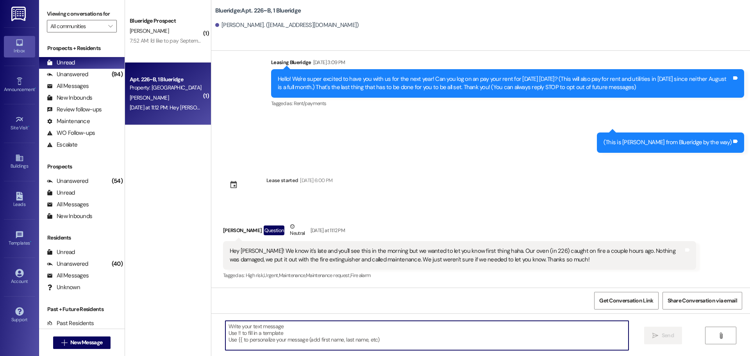
click at [390, 332] on textarea at bounding box center [426, 335] width 403 height 29
click at [391, 333] on textarea at bounding box center [426, 335] width 403 height 29
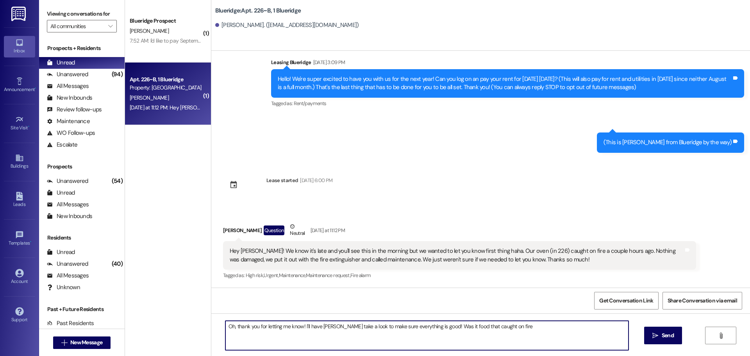
type textarea "Oh, thank you for letting me know! I'll have Carlos take a look to make sure ev…"
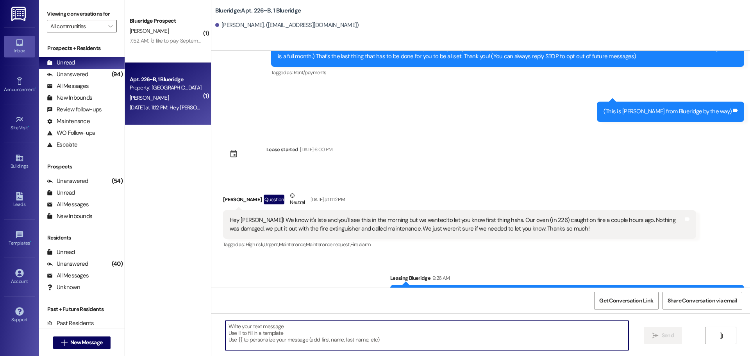
scroll to position [71, 0]
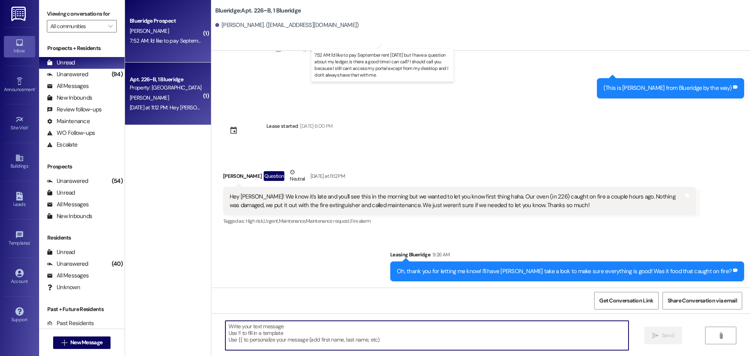
click at [152, 40] on div "7:52 AM: I'd like to pay September rent today but I have a question about my le…" at bounding box center [391, 40] width 523 height 7
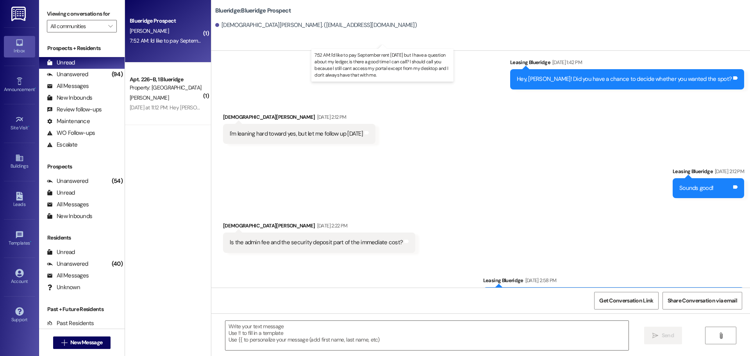
scroll to position [4700, 0]
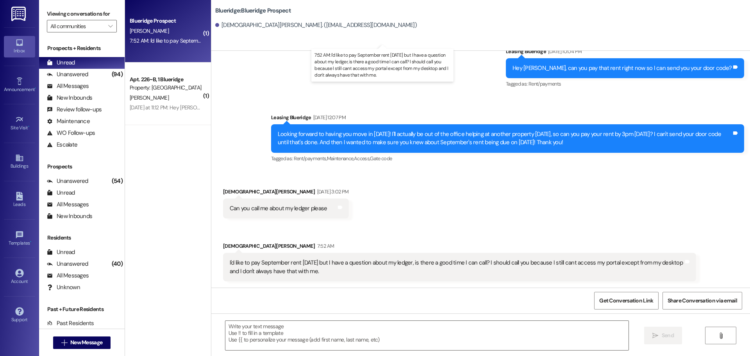
click at [485, 196] on div "Received via SMS Christian HorLacher Sep 01, 2025 at 3:02 PM Can you call me ab…" at bounding box center [480, 228] width 539 height 117
click at [383, 209] on div "Received via SMS Christian HorLacher Sep 01, 2025 at 3:02 PM Can you call me ab…" at bounding box center [480, 228] width 539 height 117
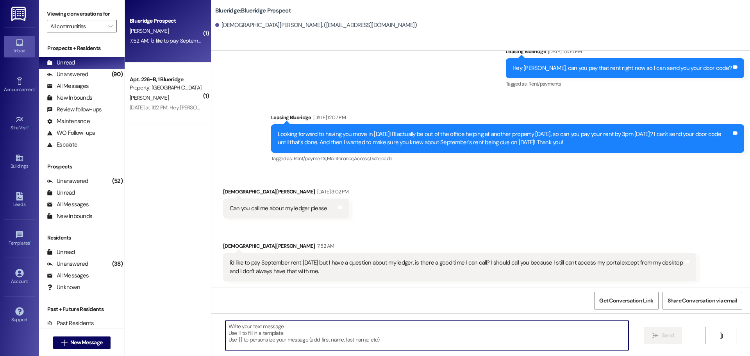
click at [404, 324] on textarea at bounding box center [426, 335] width 403 height 29
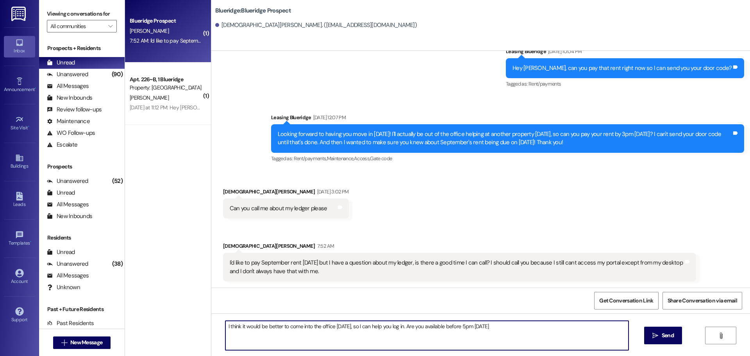
type textarea "I think it would be better to come into the office today, so I can help you log…"
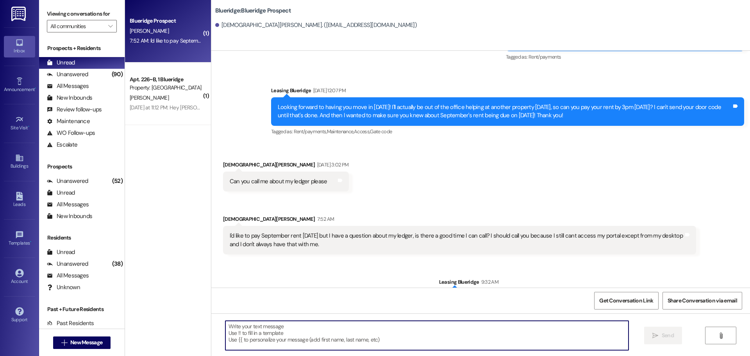
scroll to position [4755, 0]
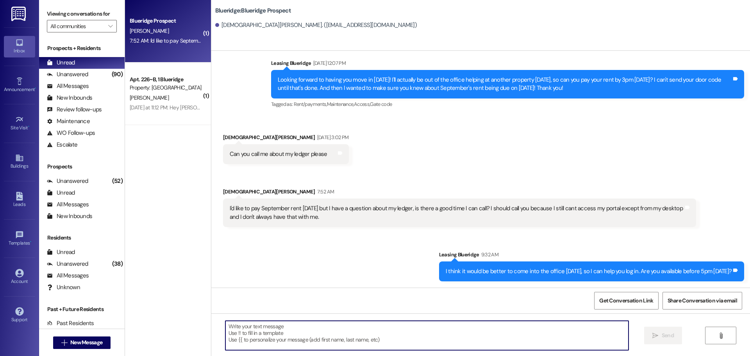
click at [564, 333] on textarea at bounding box center [426, 335] width 403 height 29
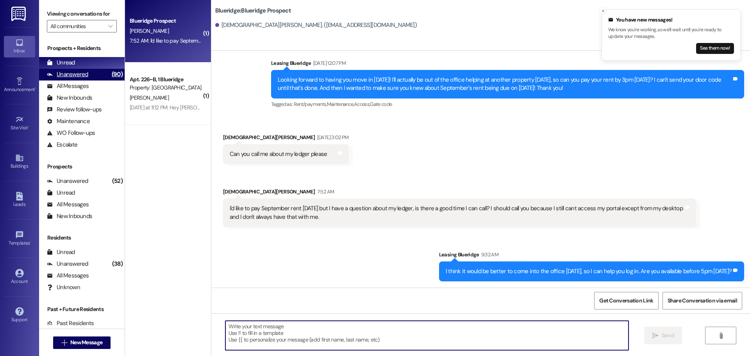
click at [94, 75] on div "Unanswered (90)" at bounding box center [82, 75] width 86 height 12
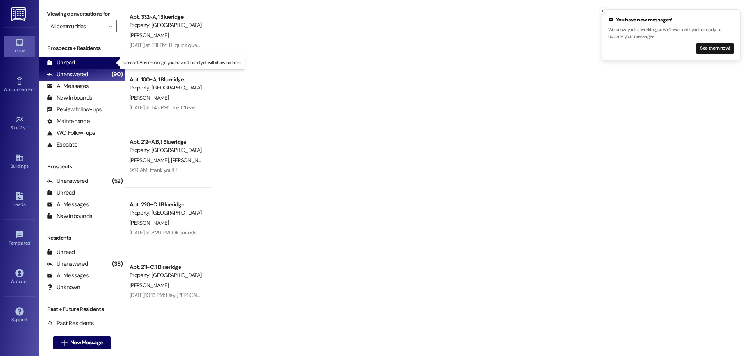
click at [96, 64] on div "Unread (0)" at bounding box center [82, 63] width 86 height 12
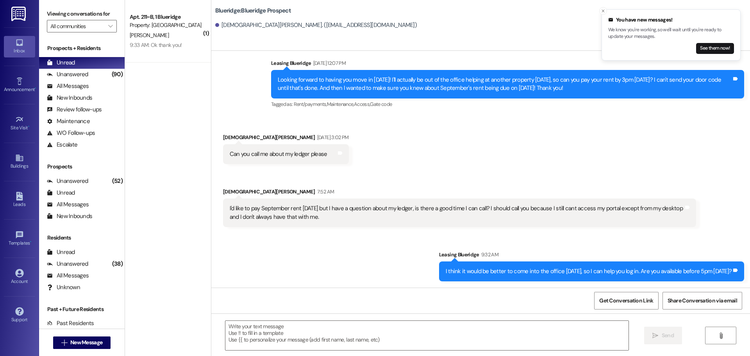
click at [392, 141] on div "Received via SMS Christian HorLacher Sep 01, 2025 at 3:02 PM Can you call me ab…" at bounding box center [480, 174] width 539 height 117
click at [440, 329] on textarea at bounding box center [426, 335] width 403 height 29
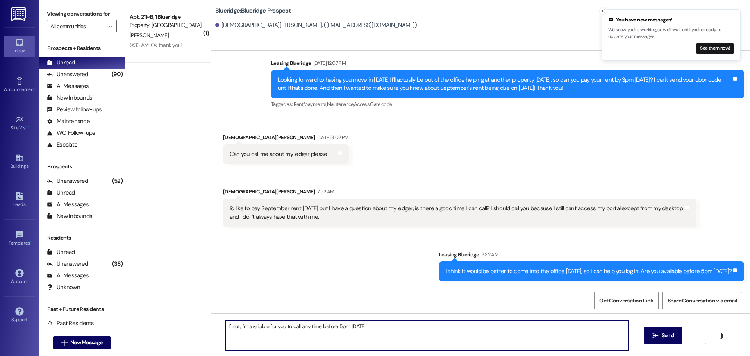
type textarea "If not, I'm available for you to call any time before 5pm today."
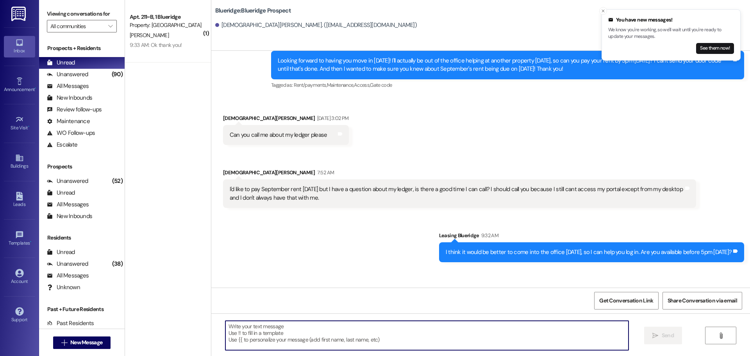
scroll to position [4809, 0]
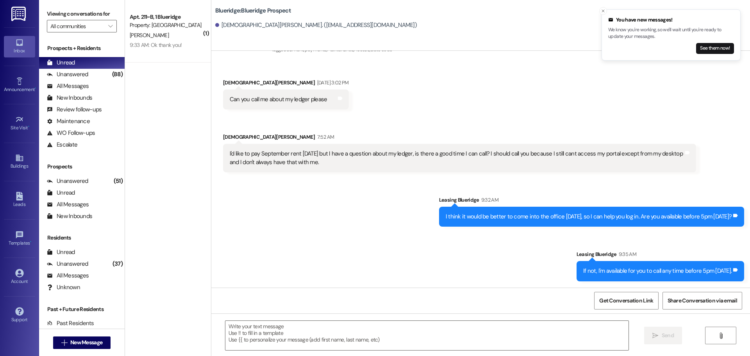
click at [410, 111] on div "Received via SMS Christian HorLacher Sep 01, 2025 at 3:02 PM Can you call me ab…" at bounding box center [480, 119] width 539 height 117
drag, startPoint x: 404, startPoint y: 146, endPoint x: 406, endPoint y: 122, distance: 24.3
click at [404, 145] on div "I'd like to pay September rent today but I have a question about my ledger, is …" at bounding box center [459, 158] width 473 height 29
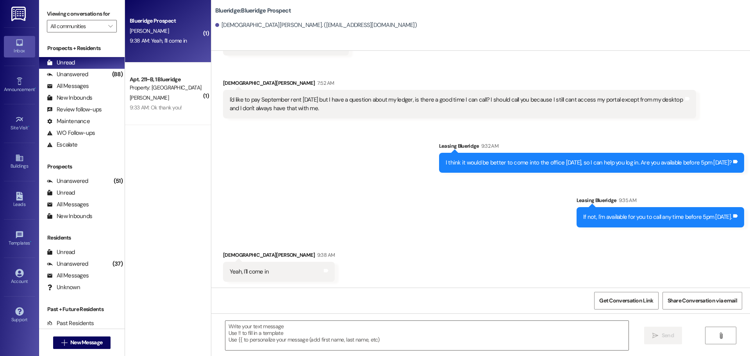
click at [255, 206] on div "Sent via SMS Leasing Blueridge 9:32 AM I think it would be better to come into …" at bounding box center [480, 178] width 539 height 109
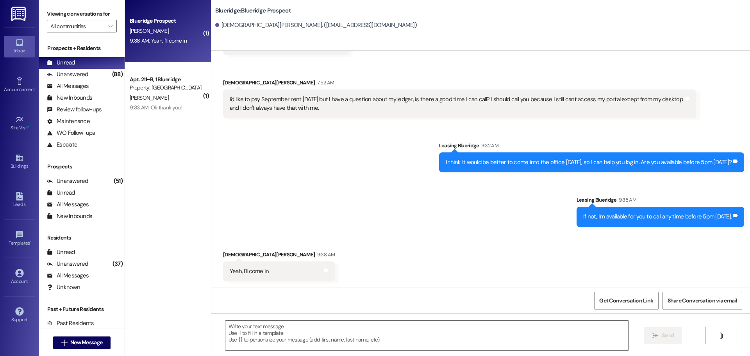
click at [341, 331] on textarea at bounding box center [426, 335] width 403 height 29
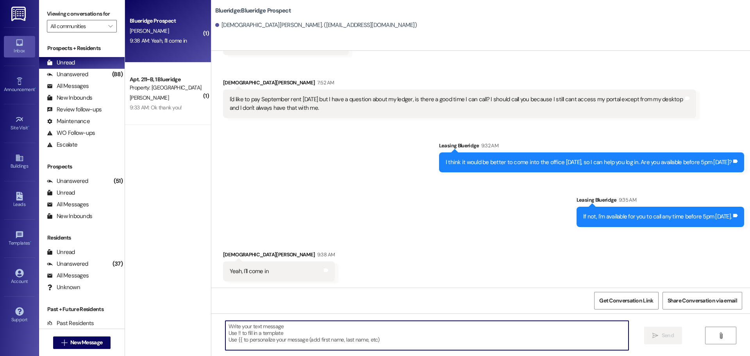
type textarea "O"
type textarea "Sounds good!"
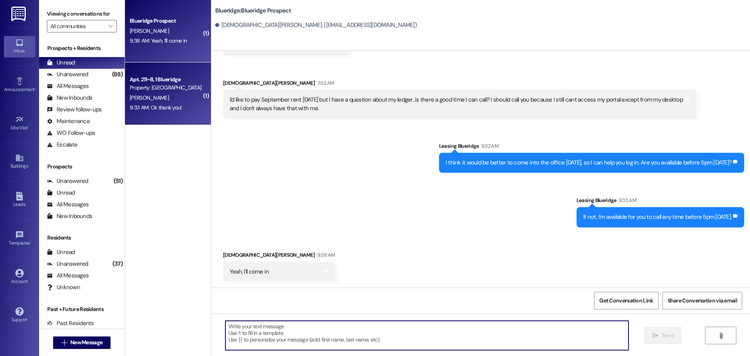
click at [135, 90] on div "Property: [GEOGRAPHIC_DATA]" at bounding box center [166, 88] width 72 height 8
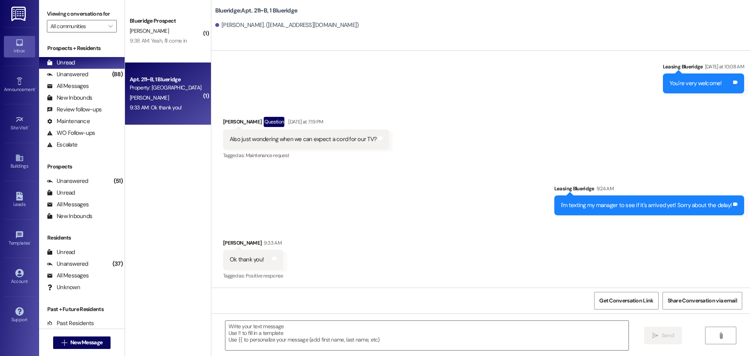
scroll to position [1044, 0]
click at [726, 229] on div "Received via SMS Ellie Thacker 9:33 AM Ok thank you! Tags and notes Tagged as: …" at bounding box center [480, 254] width 539 height 66
click at [683, 164] on div "Received via SMS Ellie Thacker Question Yesterday at 7:19 PM Also just wonderin…" at bounding box center [480, 133] width 539 height 68
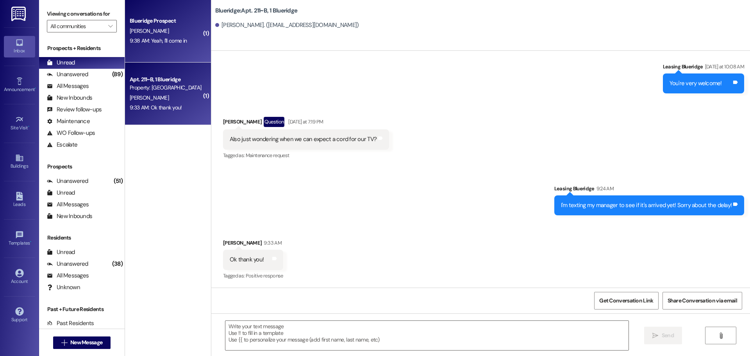
click at [171, 47] on div "Blueridge Prospect C. HorLacher 9:38 AM: Yeah, I'll come in 9:38 AM: Yeah, I'll…" at bounding box center [168, 31] width 86 height 63
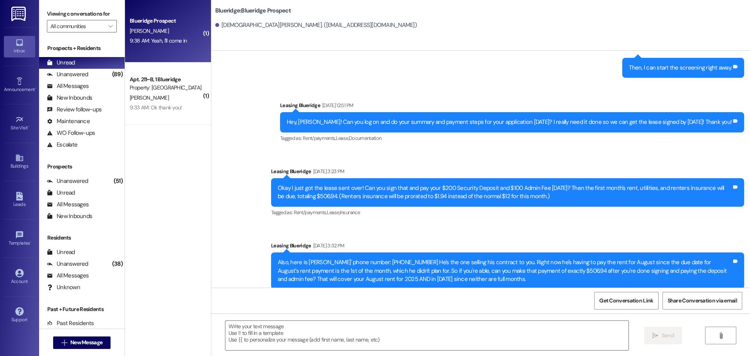
scroll to position [4907, 0]
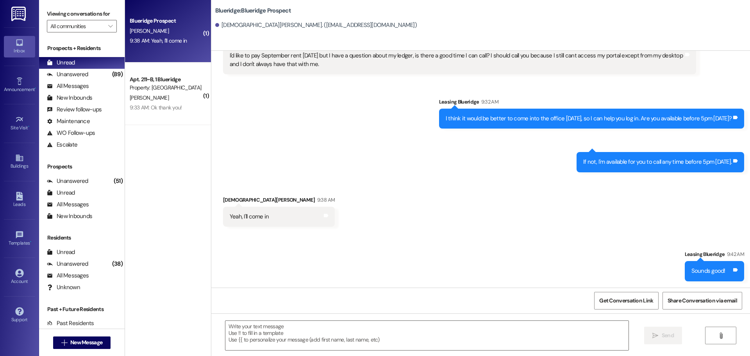
click at [699, 85] on div "Sent via SMS Leasing Blueridge 9:32 AM I think it would be better to come into …" at bounding box center [480, 129] width 539 height 98
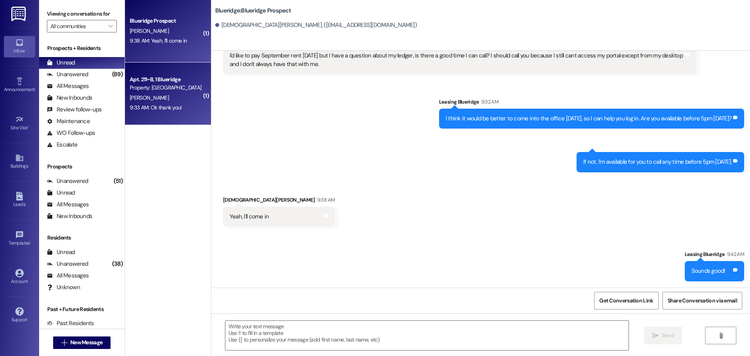
click at [169, 119] on div "Apt. 211~B, 1 Blueridge Property: Blueridge E. Thacker 9:33 AM: Ok thank you! 9…" at bounding box center [168, 94] width 86 height 63
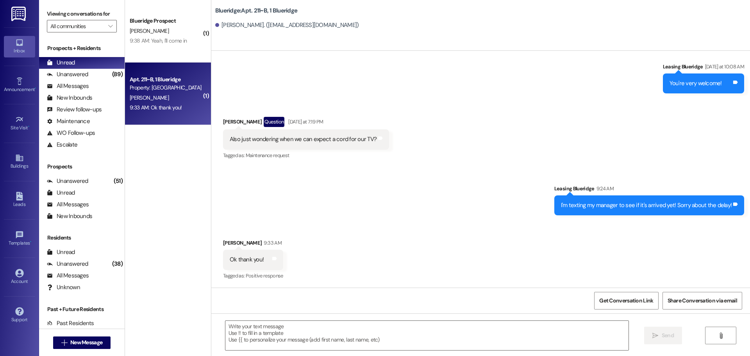
scroll to position [1044, 0]
click at [93, 344] on span "New Message" at bounding box center [86, 342] width 32 height 8
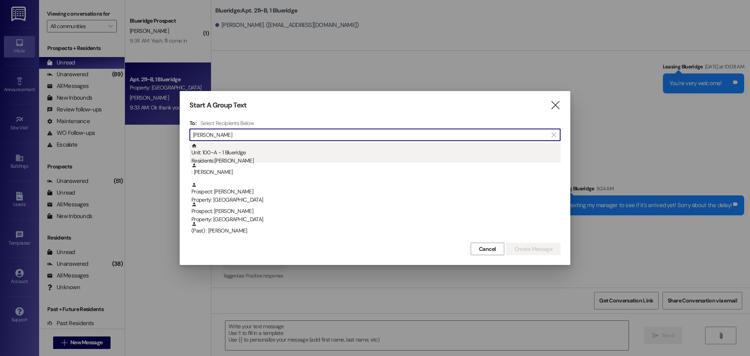
type input "andrea"
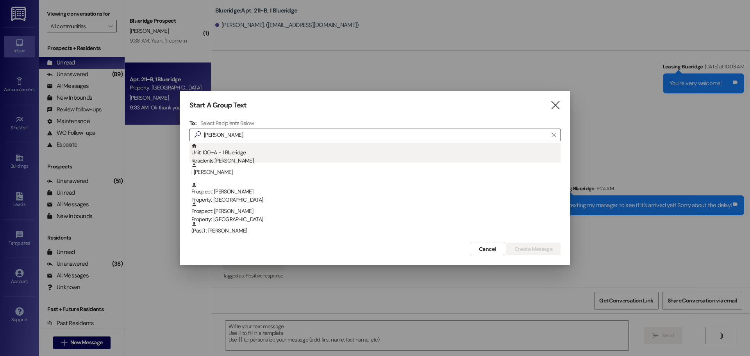
click at [235, 157] on div "Residents: Andrea Martinez" at bounding box center [375, 161] width 369 height 8
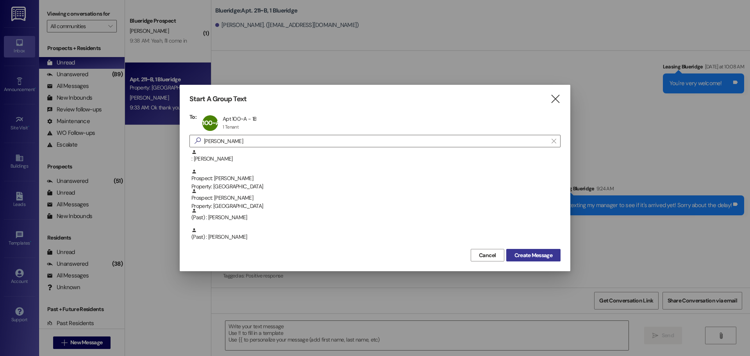
click at [546, 251] on span "Create Message" at bounding box center [534, 255] width 38 height 8
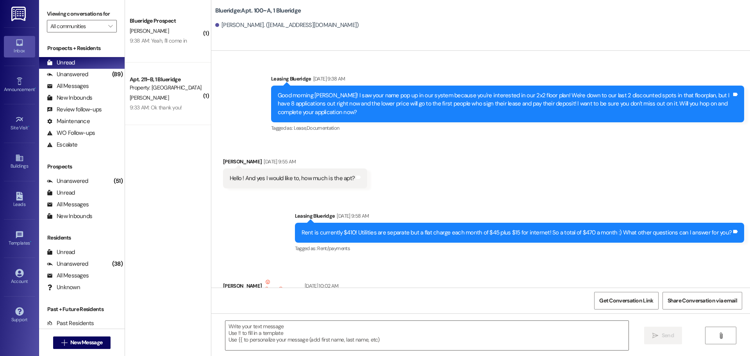
scroll to position [49787, 0]
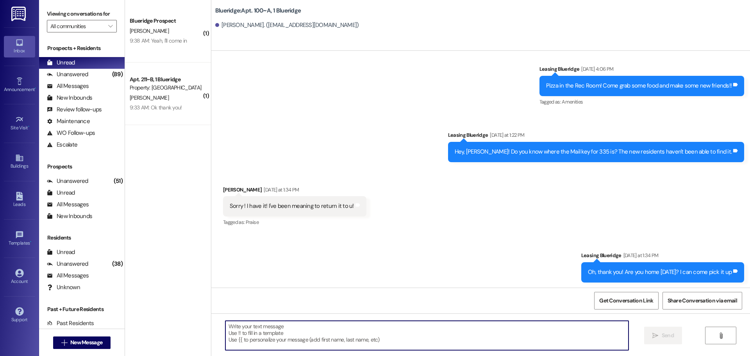
click at [431, 333] on textarea at bounding box center [426, 335] width 403 height 29
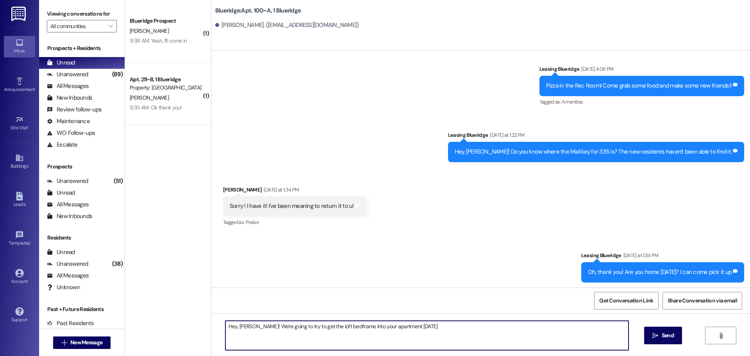
type textarea "Hey, [PERSON_NAME]! We're going to try to get the loft bedframe into your apart…"
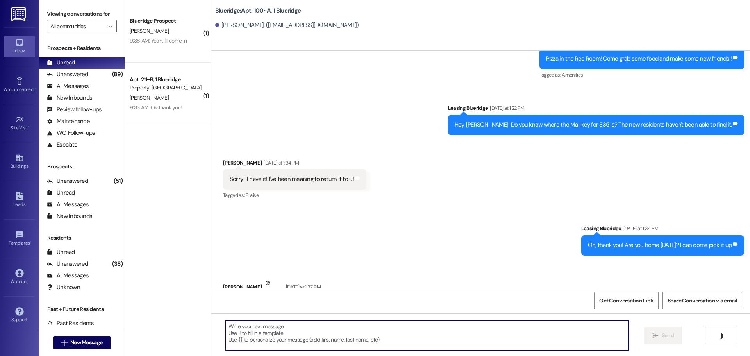
scroll to position [49842, 0]
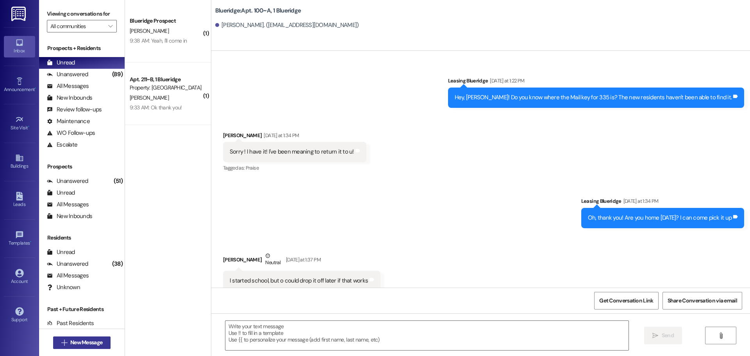
click at [76, 338] on button " New Message" at bounding box center [82, 342] width 58 height 13
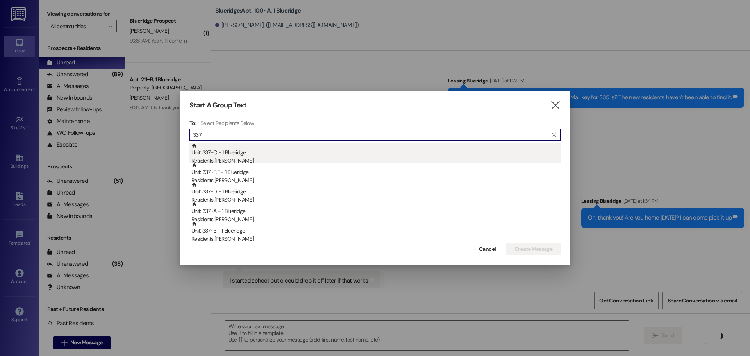
type input "337"
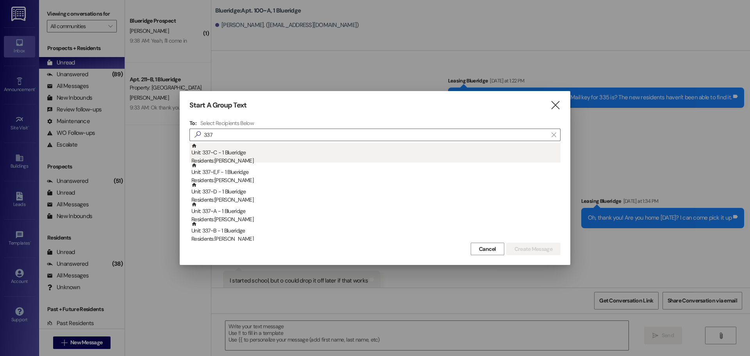
click at [235, 157] on div "Residents: Brinley Hill" at bounding box center [375, 161] width 369 height 8
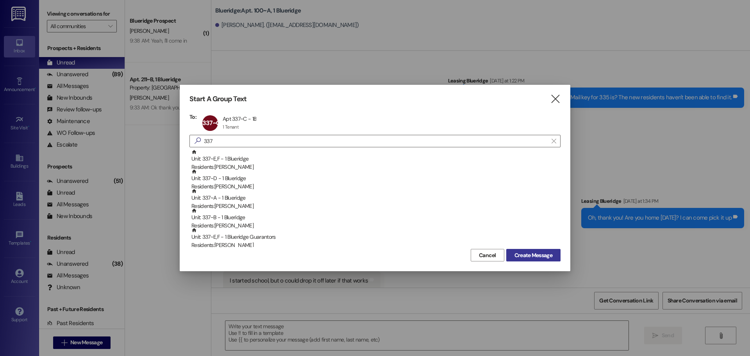
click at [513, 249] on button "Create Message" at bounding box center [533, 255] width 54 height 13
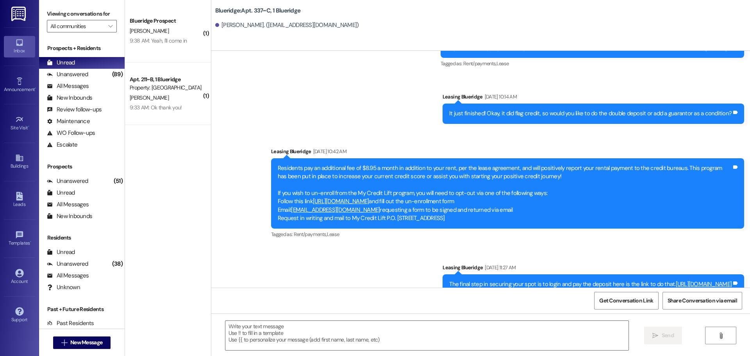
scroll to position [753, 0]
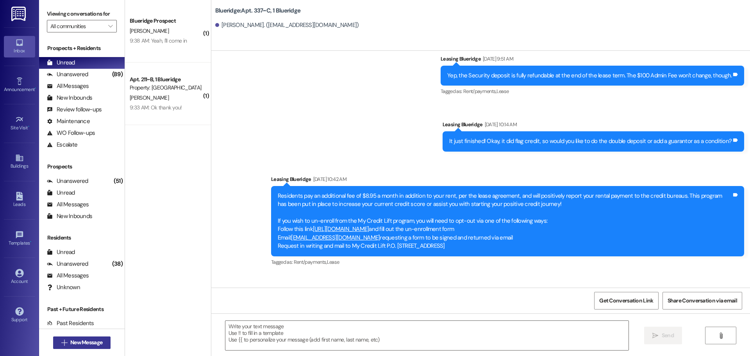
click at [93, 338] on span "New Message" at bounding box center [86, 342] width 32 height 8
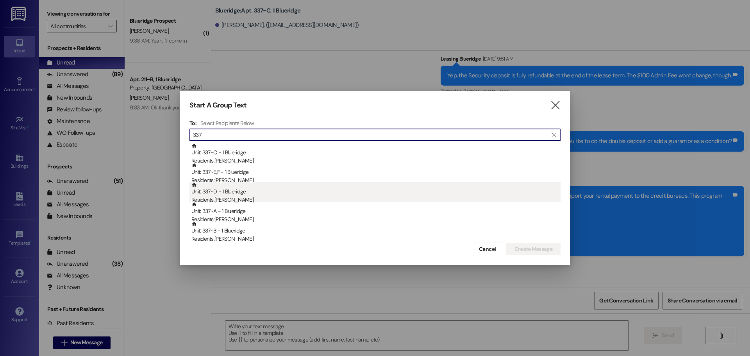
type input "337"
click at [254, 192] on div "Unit: 337~D - 1 Blueridge Residents: Katelyn Spencer" at bounding box center [375, 193] width 369 height 22
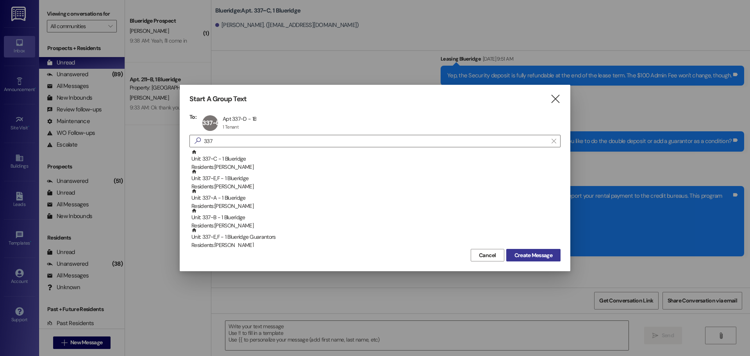
click at [515, 252] on span "Create Message" at bounding box center [534, 255] width 38 height 8
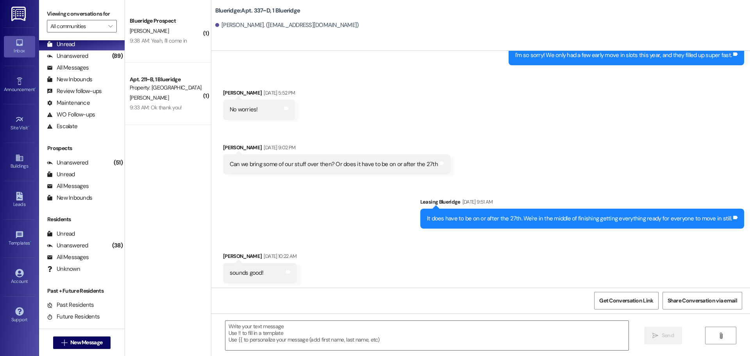
scroll to position [28, 0]
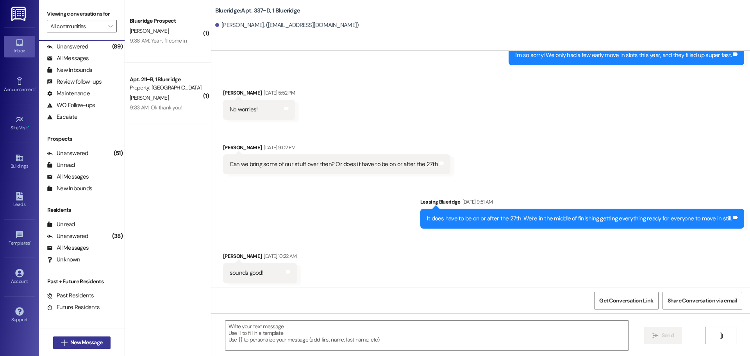
click at [91, 344] on span "New Message" at bounding box center [86, 342] width 32 height 8
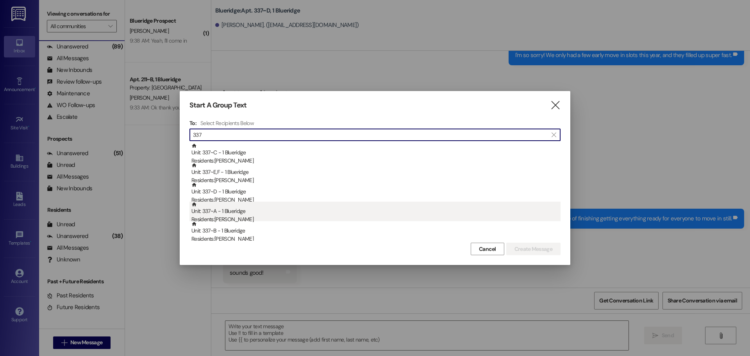
type input "337"
click at [257, 210] on div "Unit: 337~A - 1 Blueridge Residents: Anne Simpson" at bounding box center [375, 213] width 369 height 22
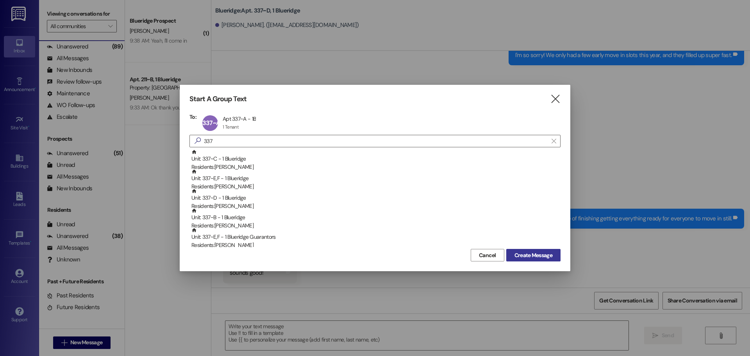
click at [534, 256] on span "Create Message" at bounding box center [534, 255] width 38 height 8
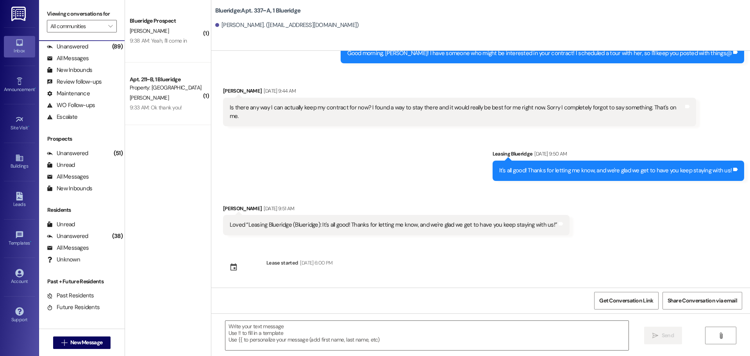
scroll to position [1532, 0]
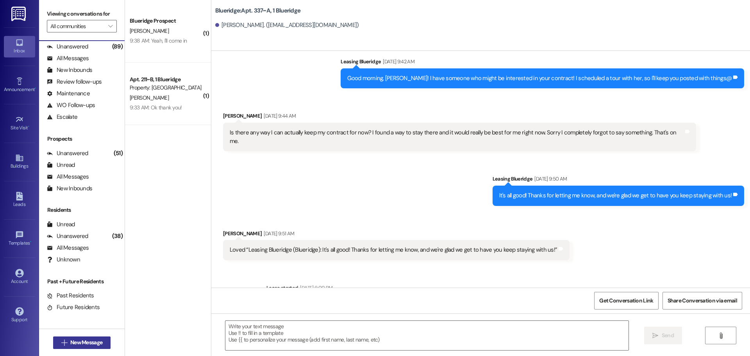
click at [90, 347] on button " New Message" at bounding box center [82, 342] width 58 height 13
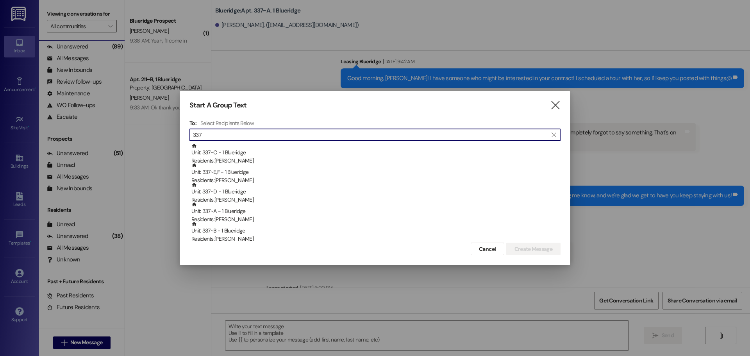
scroll to position [39, 0]
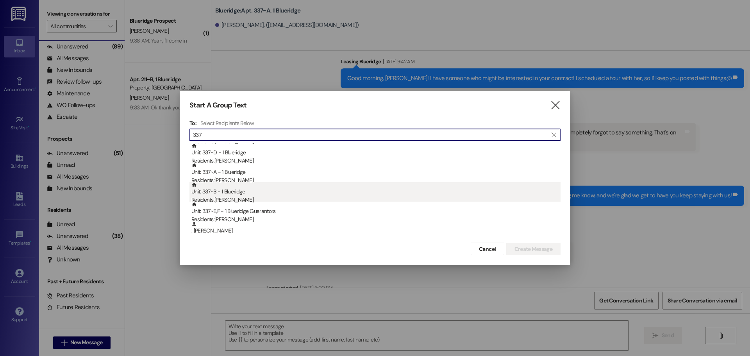
type input "337"
click at [254, 194] on div "Unit: 337~B - 1 Blueridge Residents: Daria Tolman" at bounding box center [375, 193] width 369 height 22
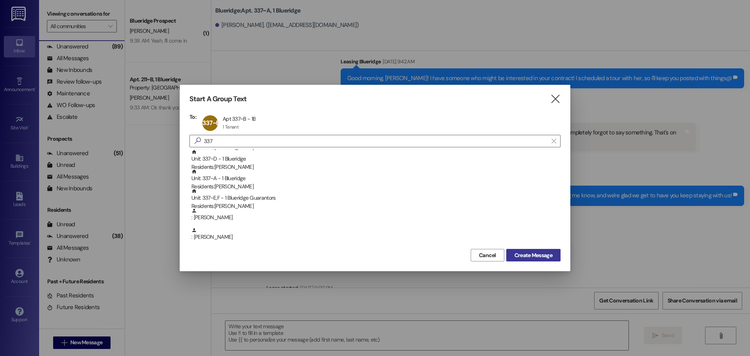
click at [521, 256] on span "Create Message" at bounding box center [534, 255] width 38 height 8
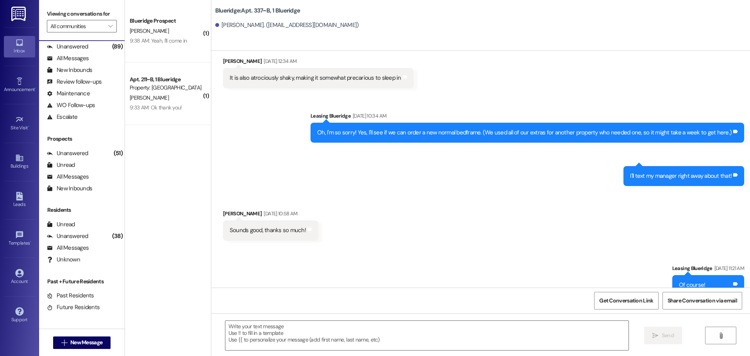
scroll to position [990, 0]
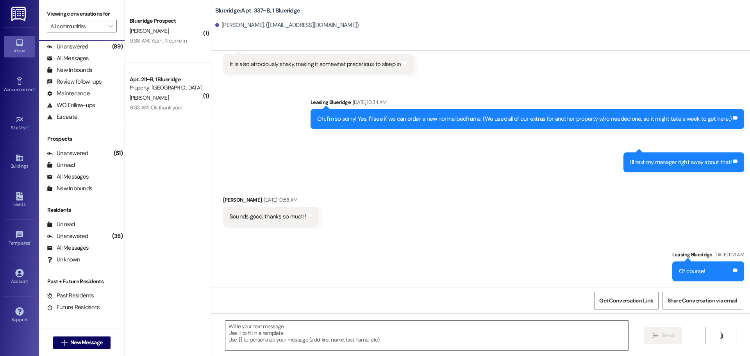
click at [478, 344] on textarea at bounding box center [426, 335] width 403 height 29
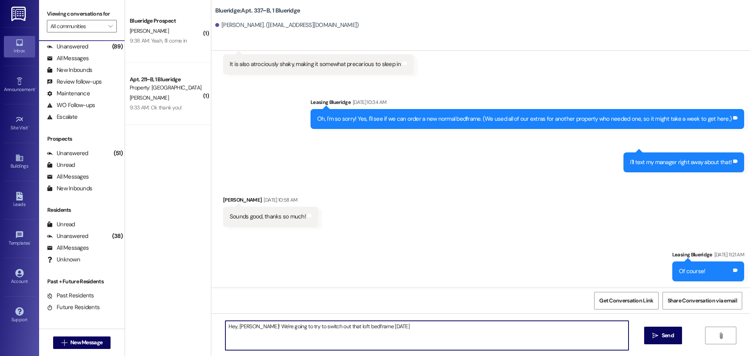
type textarea "Hey, Daria! We're going to try to switch out that loft bedframe today!"
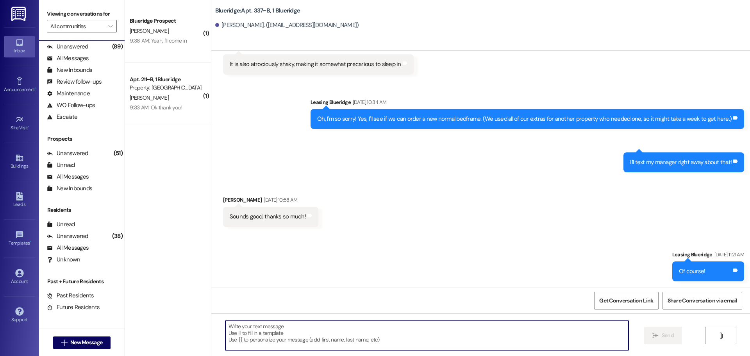
scroll to position [1044, 0]
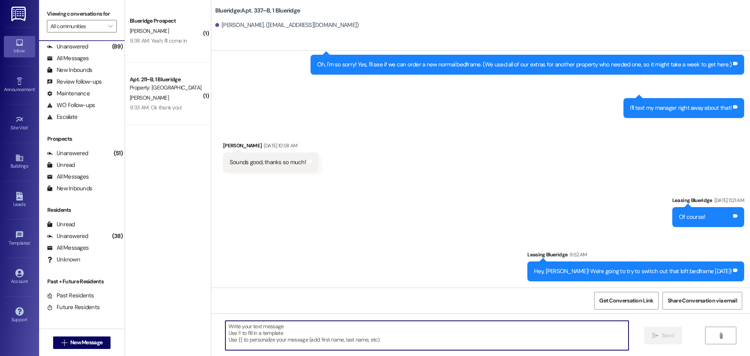
click at [553, 211] on div "Sent via SMS Leasing Blueridge Aug 30, 2025 at 11:21 AM Of course! Tags and not…" at bounding box center [480, 233] width 539 height 109
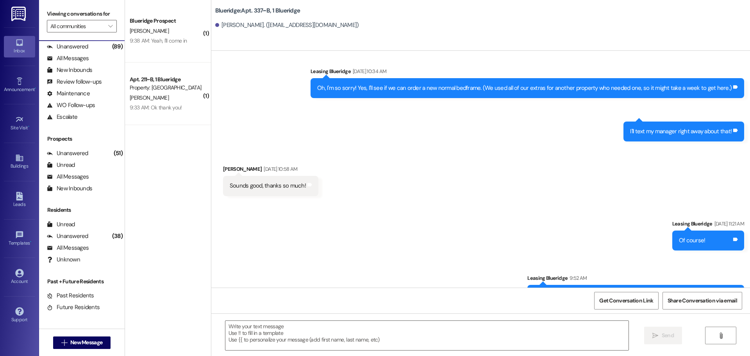
scroll to position [1099, 0]
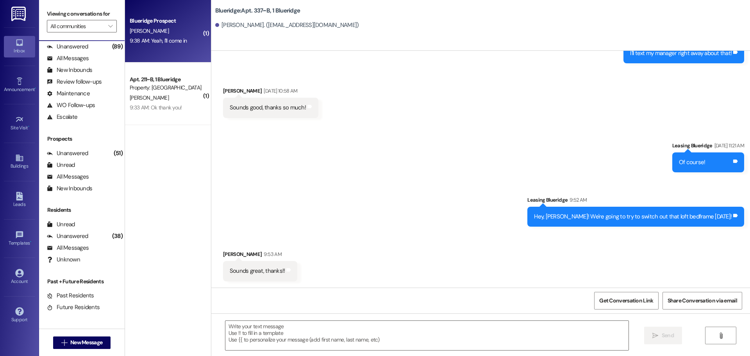
click at [151, 42] on div "9:38 AM: Yeah, I'll come in 9:38 AM: Yeah, I'll come in" at bounding box center [158, 40] width 57 height 7
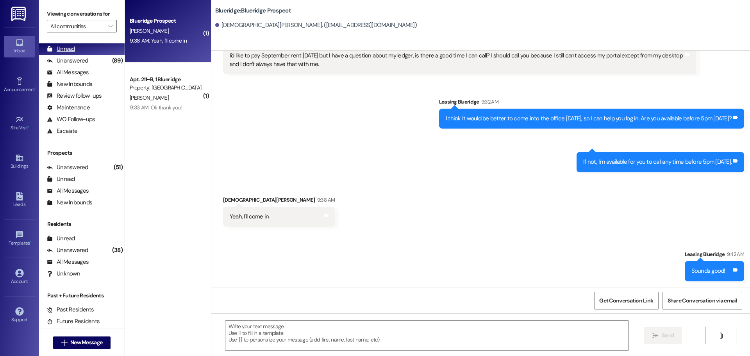
scroll to position [0, 0]
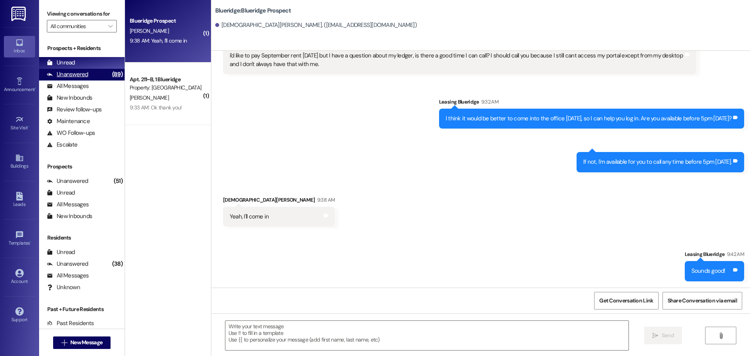
click at [77, 73] on div "Unanswered" at bounding box center [67, 74] width 41 height 8
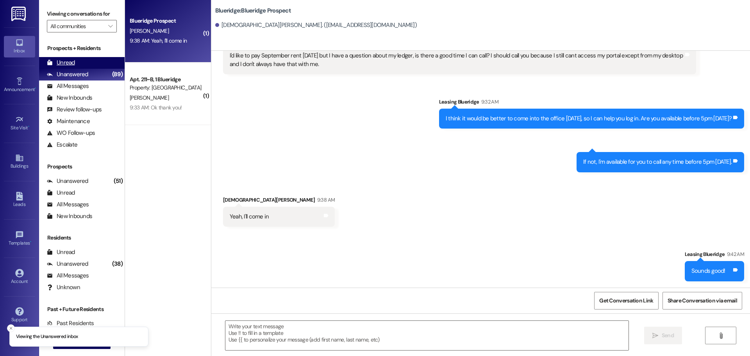
click at [81, 63] on div "Unread (0)" at bounding box center [82, 63] width 86 height 12
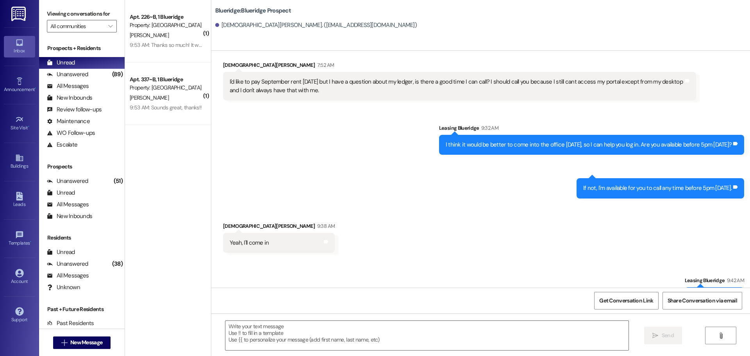
scroll to position [4907, 0]
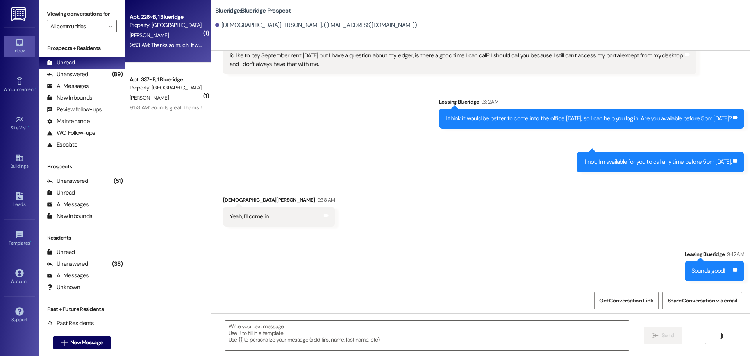
click at [167, 28] on div "Property: [GEOGRAPHIC_DATA]" at bounding box center [166, 25] width 72 height 8
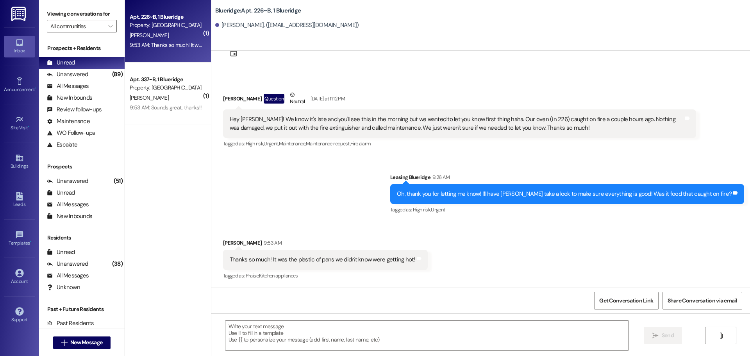
scroll to position [148, 0]
click at [385, 329] on textarea at bounding box center [426, 335] width 403 height 29
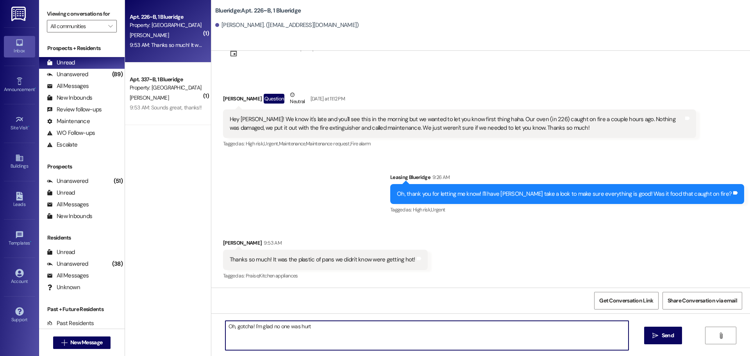
type textarea "Oh, gotcha! I'm glad no one was hurt!"
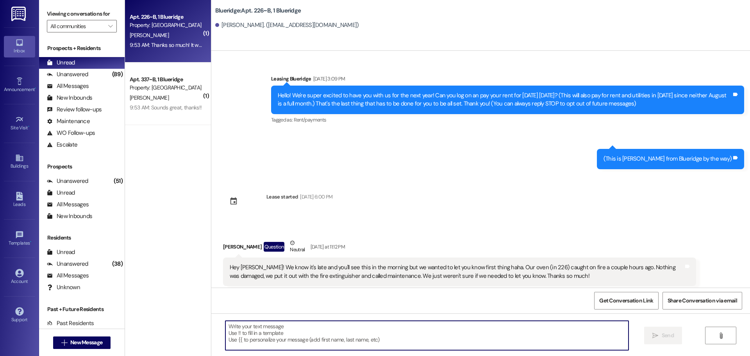
scroll to position [203, 0]
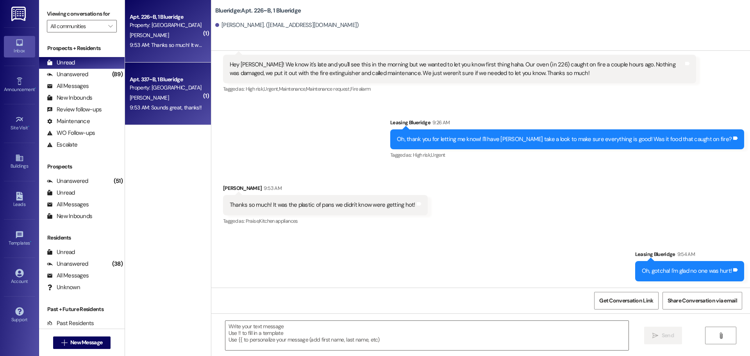
click at [160, 99] on div "D. Tolman" at bounding box center [166, 98] width 74 height 10
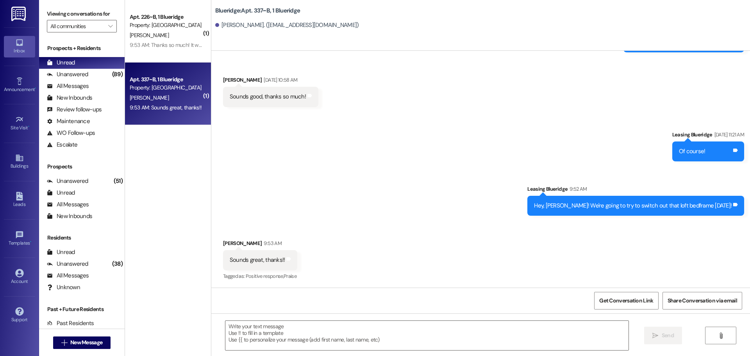
scroll to position [1110, 0]
click at [348, 346] on textarea at bounding box center [426, 335] width 403 height 29
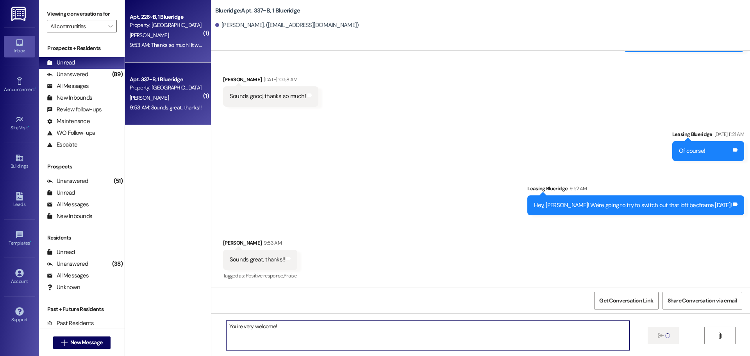
type textarea "You're very welcome!"
click at [163, 30] on div "Apt. 226~B, 1 Blueridge Property: Blueridge" at bounding box center [166, 21] width 74 height 18
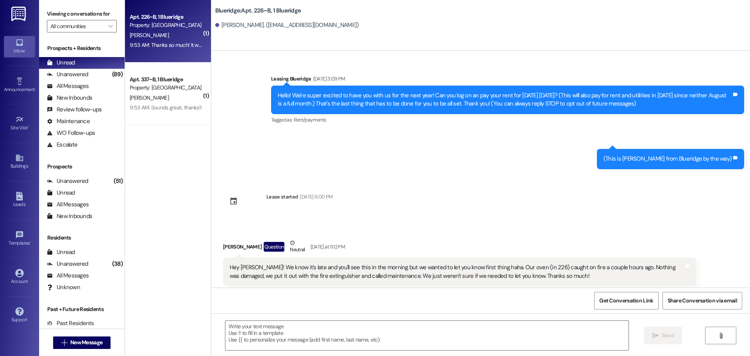
scroll to position [203, 0]
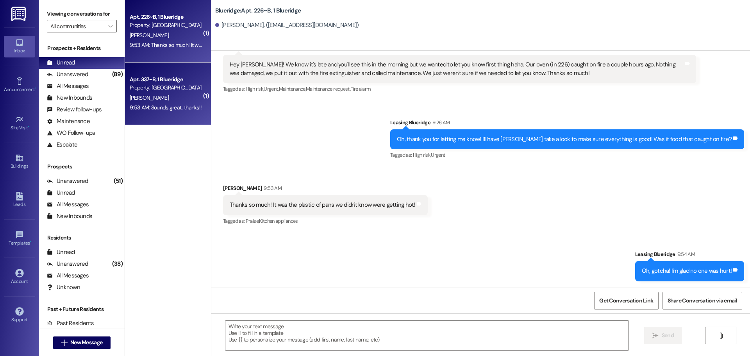
click at [157, 88] on div "Property: [GEOGRAPHIC_DATA]" at bounding box center [166, 88] width 72 height 8
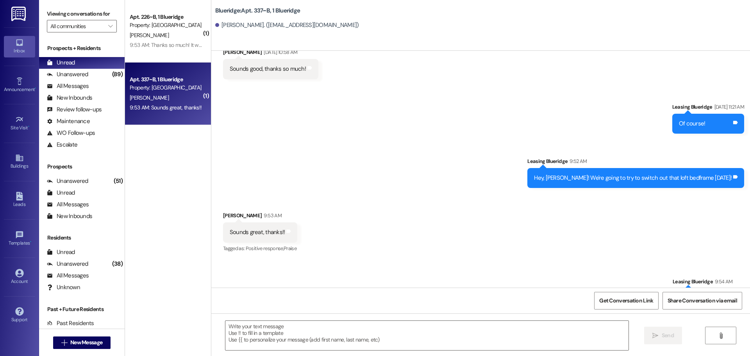
scroll to position [1165, 0]
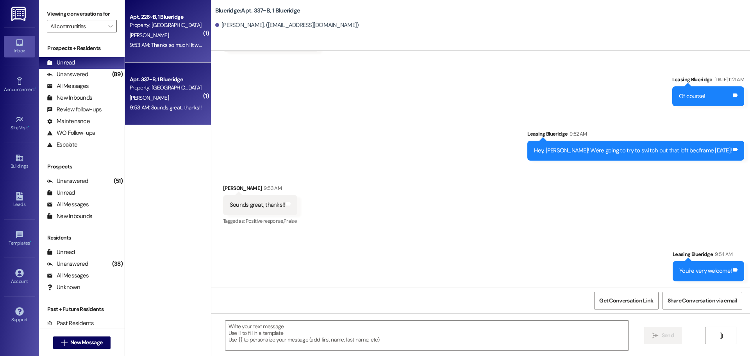
click at [145, 39] on div "H. Snyder" at bounding box center [166, 35] width 74 height 10
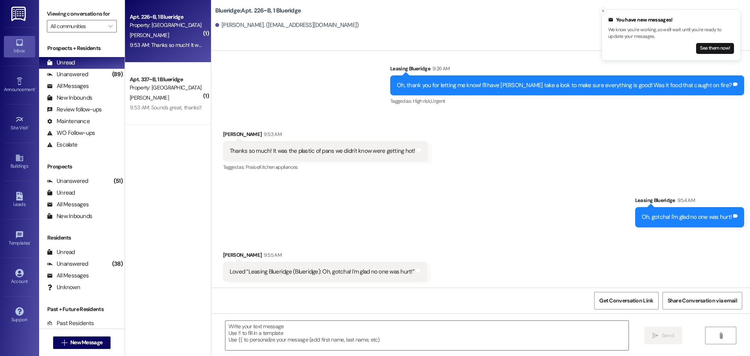
scroll to position [257, 0]
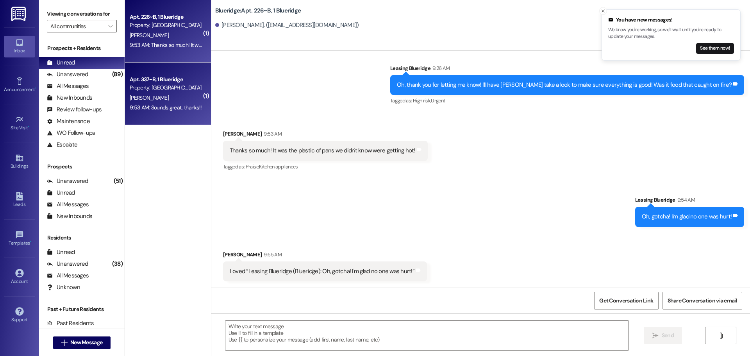
click at [167, 111] on div "9:53 AM: Sounds great, thanks!! 9:53 AM: Sounds great, thanks!!" at bounding box center [166, 107] width 72 height 7
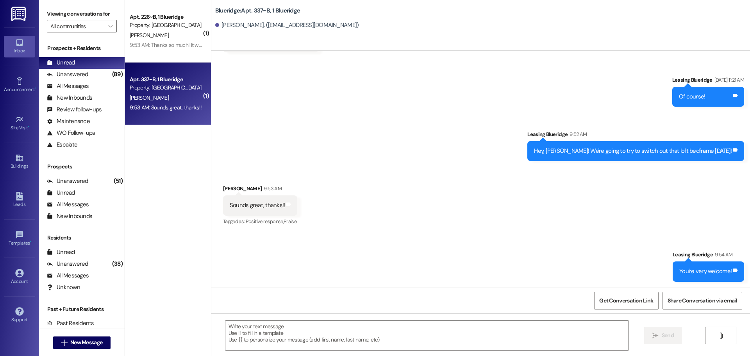
scroll to position [1165, 0]
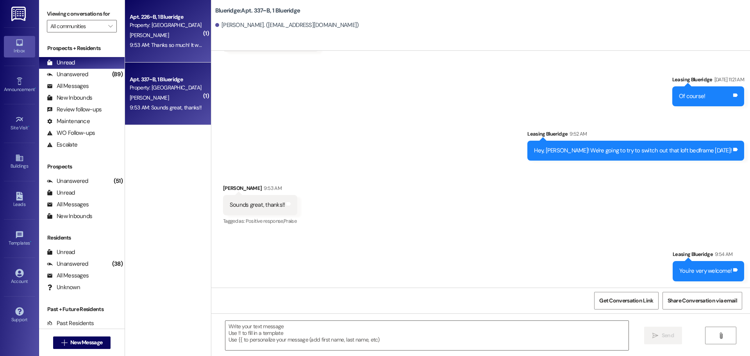
click at [143, 36] on span "H. Snyder" at bounding box center [149, 35] width 39 height 7
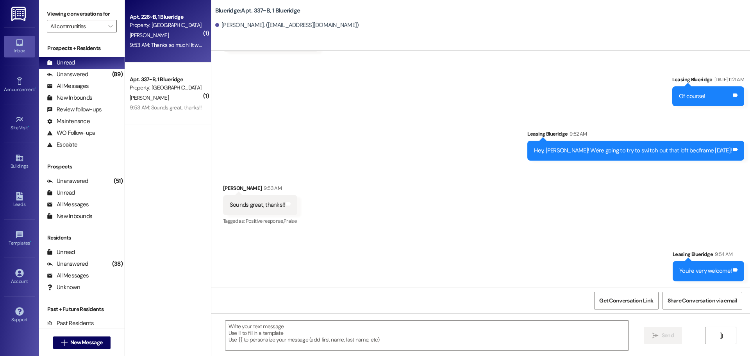
scroll to position [268, 0]
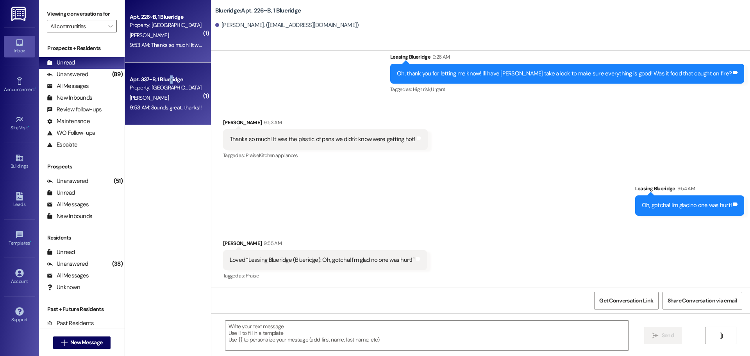
click at [166, 82] on div "Apt. 337~B, 1 Blueridge" at bounding box center [166, 79] width 72 height 8
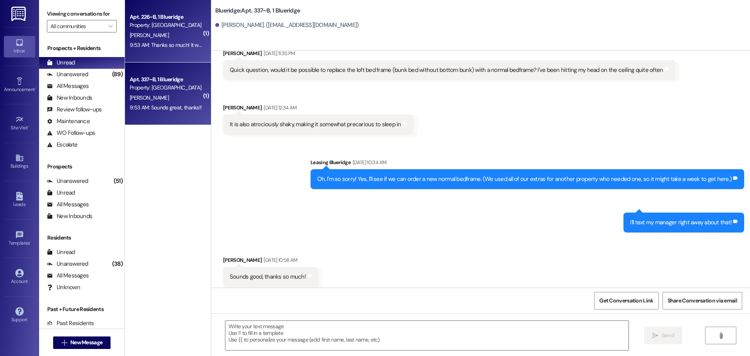
click at [166, 43] on div "9:53 AM: Thanks so much! It was the plastic of pans we didn't know were getting…" at bounding box center [226, 44] width 192 height 7
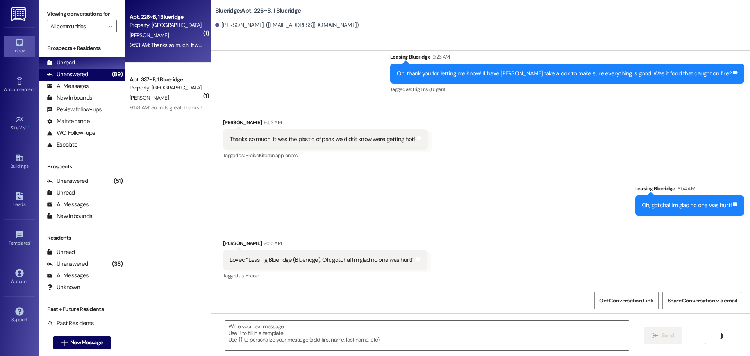
click at [70, 74] on div "Unanswered" at bounding box center [67, 74] width 41 height 8
click at [76, 62] on div "Unread (0)" at bounding box center [82, 63] width 86 height 12
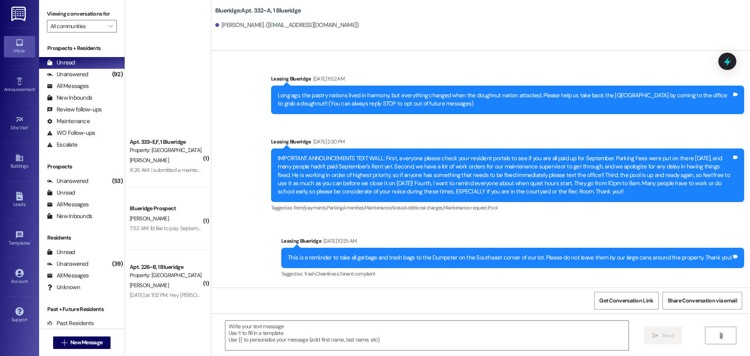
scroll to position [14594, 0]
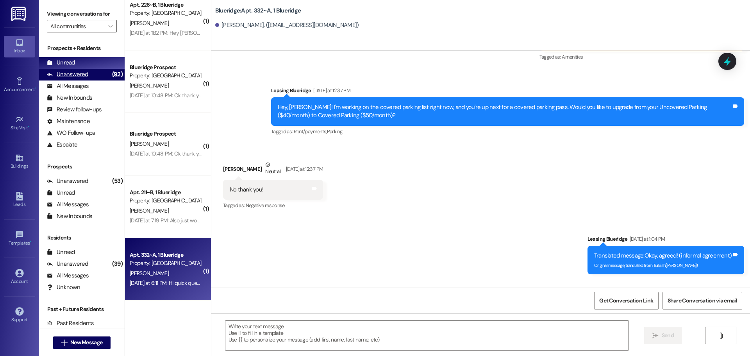
click at [91, 76] on div "Unanswered (92)" at bounding box center [82, 75] width 86 height 12
click at [90, 63] on div "Unread (0)" at bounding box center [82, 63] width 86 height 12
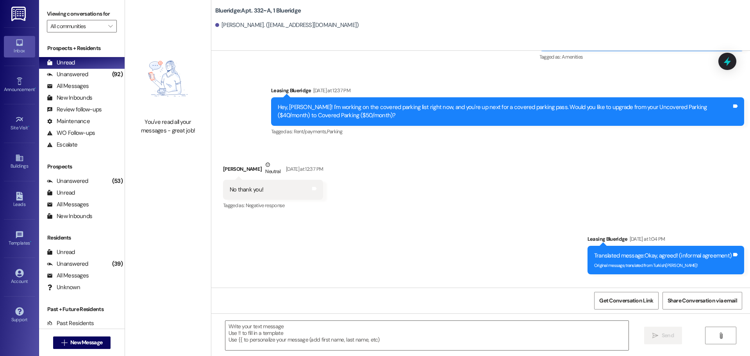
click at [435, 217] on div "Sent via SMS Leasing Blueridge [DATE] at 1:04 PM Translated message: Okay, agre…" at bounding box center [480, 248] width 539 height 63
click at [478, 217] on div "Sent via SMS Leasing Blueridge [DATE] at 1:04 PM Translated message: Okay, agre…" at bounding box center [480, 248] width 539 height 63
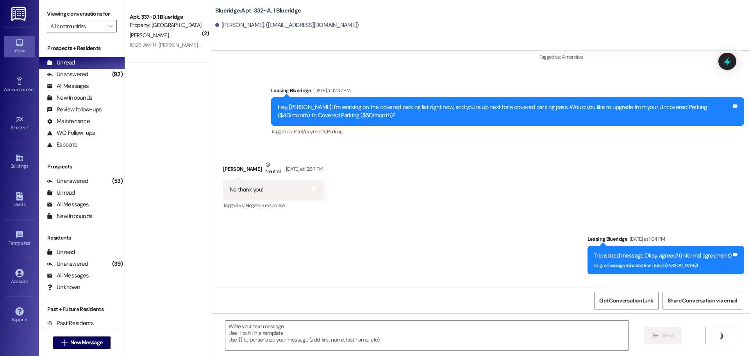
drag, startPoint x: 280, startPoint y: 122, endPoint x: 285, endPoint y: 122, distance: 5.1
click at [281, 180] on div "No thank you! Tags and notes" at bounding box center [273, 190] width 100 height 20
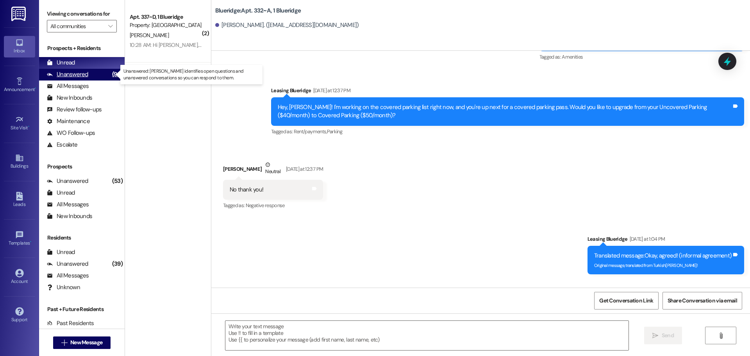
click at [63, 76] on div "Unanswered" at bounding box center [67, 74] width 41 height 8
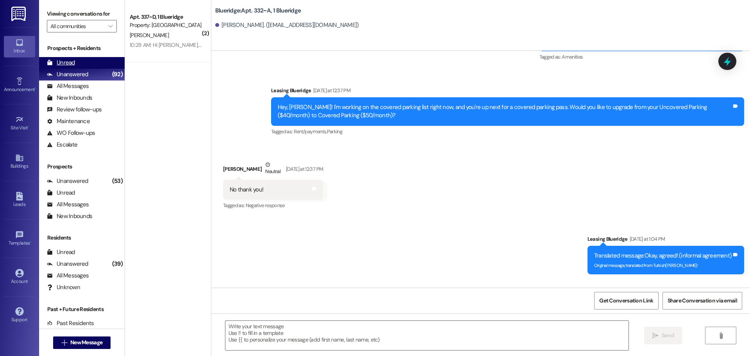
click at [73, 64] on div "Unread" at bounding box center [61, 63] width 28 height 8
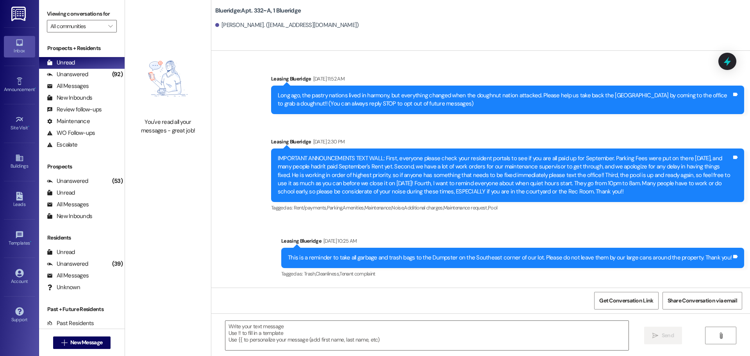
scroll to position [14593, 0]
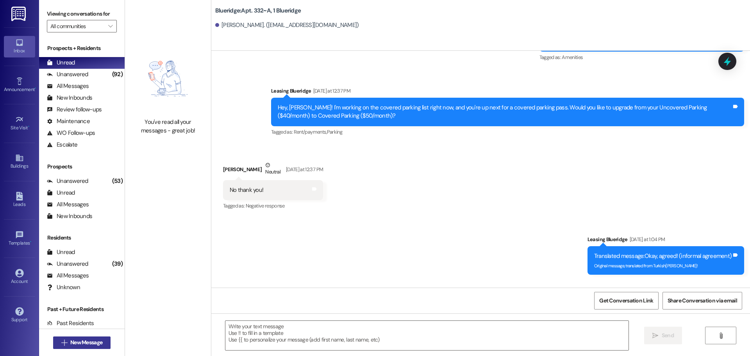
click at [103, 339] on button " New Message" at bounding box center [82, 342] width 58 height 13
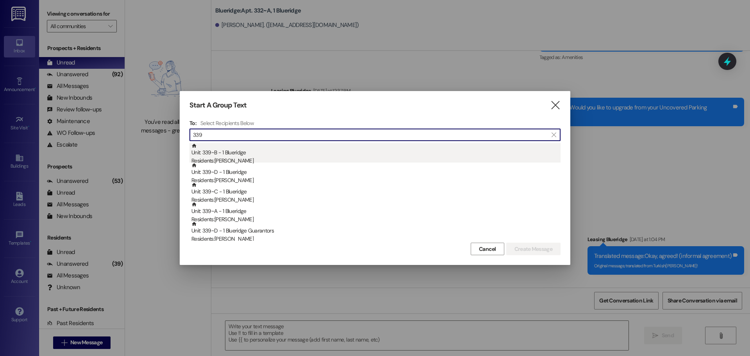
type input "339"
click at [243, 159] on div "Residents: [PERSON_NAME]" at bounding box center [375, 161] width 369 height 8
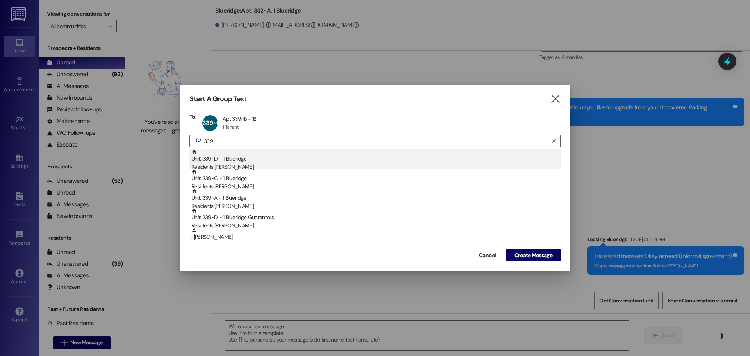
click at [243, 163] on div "Residents: [PERSON_NAME]" at bounding box center [375, 167] width 369 height 8
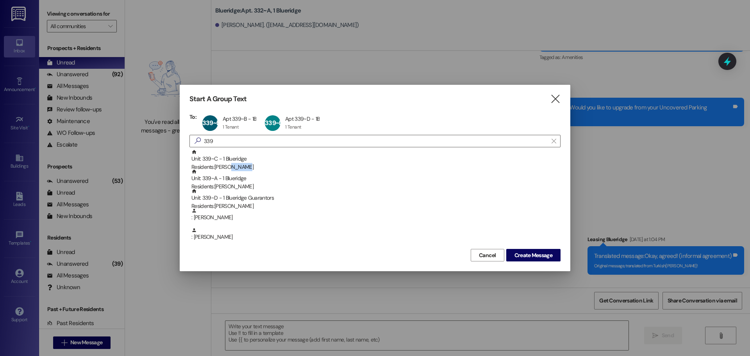
click at [243, 163] on div "Residents: [PERSON_NAME]" at bounding box center [375, 167] width 369 height 8
click at [243, 163] on div "Residents: Gavin Summerhays" at bounding box center [375, 167] width 369 height 8
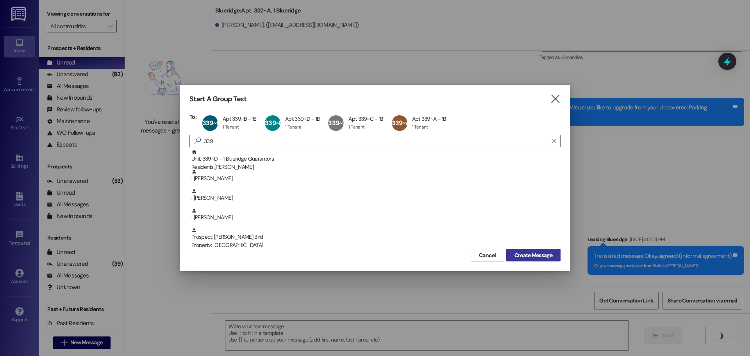
click at [531, 252] on span "Create Message" at bounding box center [534, 255] width 38 height 8
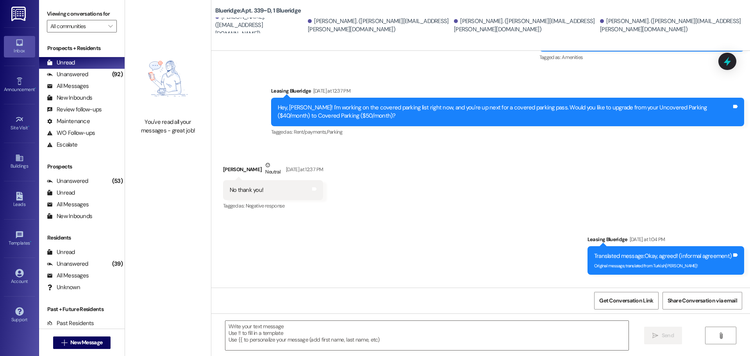
scroll to position [0, 0]
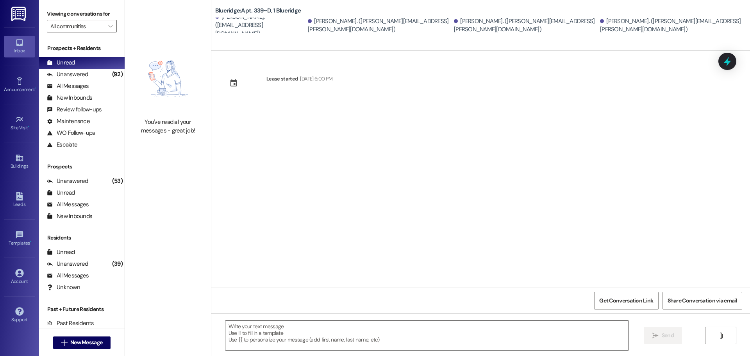
click at [378, 340] on textarea at bounding box center [426, 335] width 403 height 29
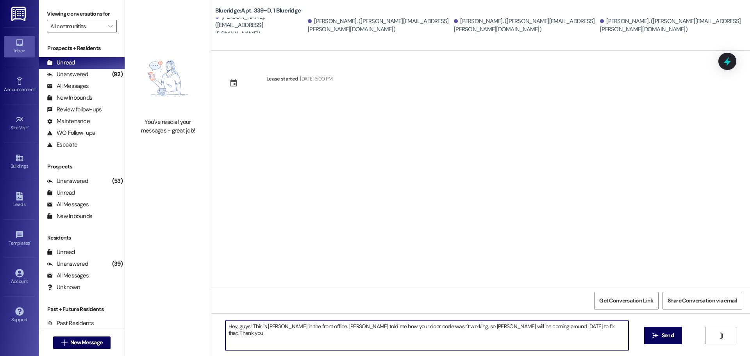
type textarea "Hey, guys! This is Ian in the front office. Glynn told me how your door code wa…"
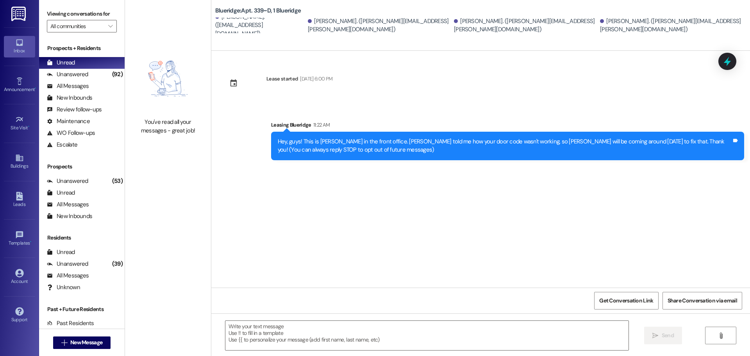
click at [528, 219] on div "Lease started Aug 26, 2025 at 6:00 PM Sent via SMS Leasing Blueridge 11:22 AM H…" at bounding box center [480, 169] width 539 height 237
click at [89, 340] on span "New Message" at bounding box center [86, 342] width 32 height 8
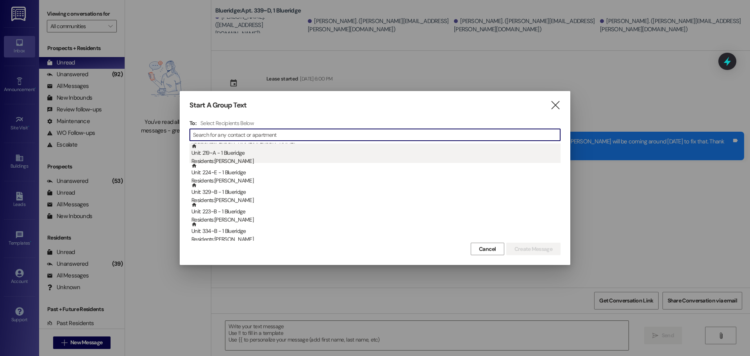
scroll to position [117, 0]
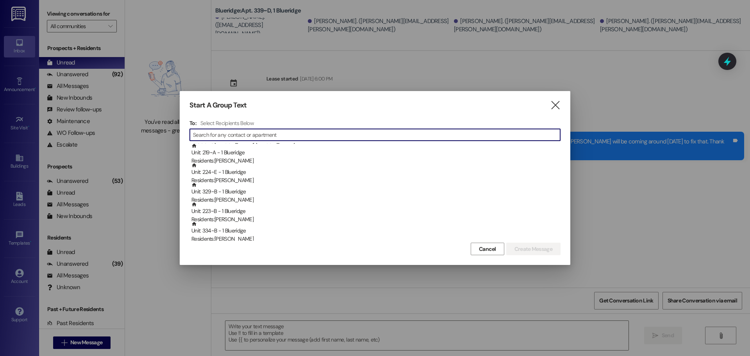
click at [279, 130] on input at bounding box center [376, 134] width 367 height 11
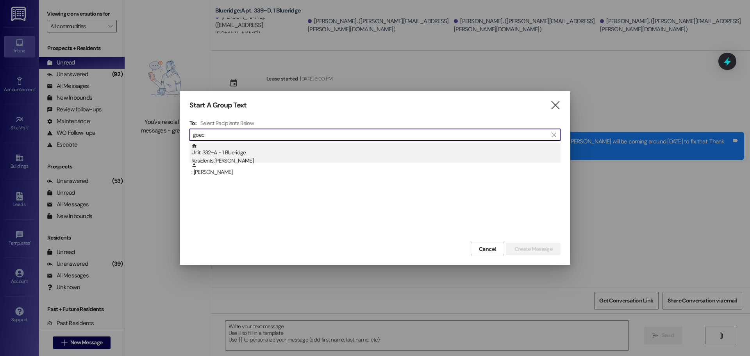
type input "goec"
click at [273, 151] on div "Unit: 332~A - 1 Blueridge Residents: Emma Goeckeritz" at bounding box center [375, 154] width 369 height 22
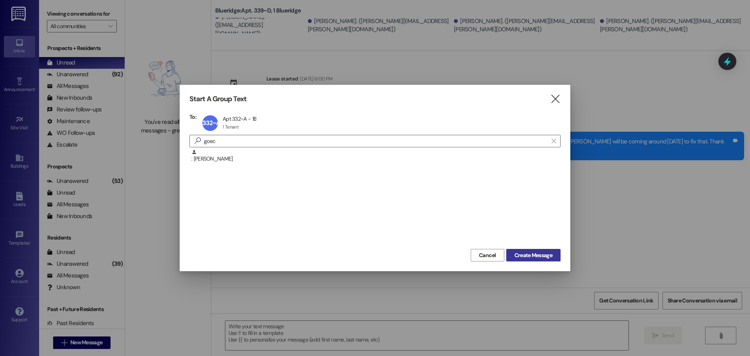
click at [537, 258] on span "Create Message" at bounding box center [534, 255] width 38 height 8
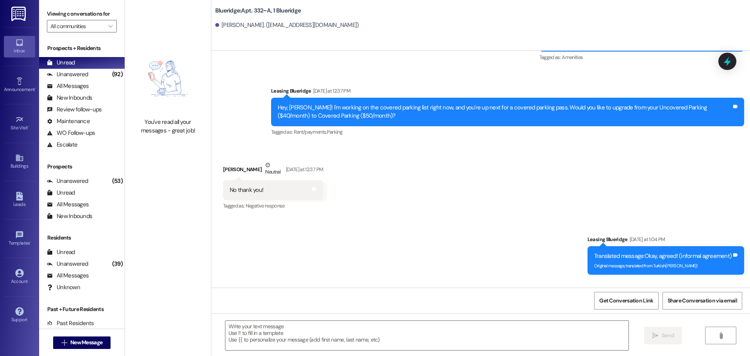
scroll to position [14594, 0]
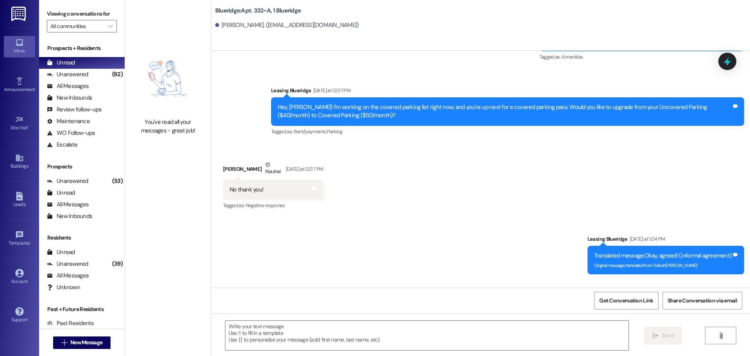
click at [512, 280] on div "Received via SMS Emma Goeckeritz Neutral Yesterday at 6:11 PM Hi quick question…" at bounding box center [480, 317] width 539 height 74
click at [365, 331] on textarea at bounding box center [426, 335] width 403 height 29
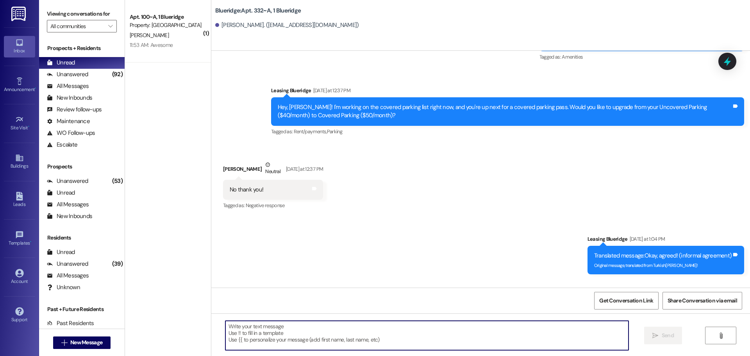
click at [445, 341] on textarea at bounding box center [426, 335] width 403 height 29
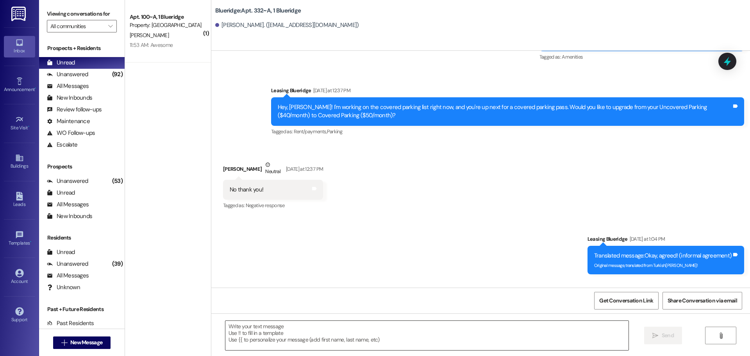
click at [452, 335] on textarea at bounding box center [426, 335] width 403 height 29
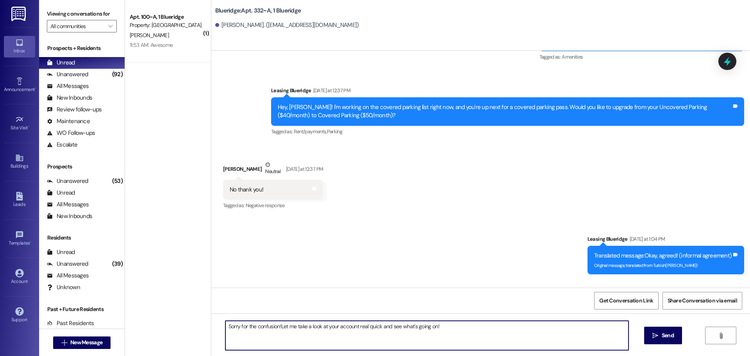
type textarea "Sorry for the confusion! Let me take a look at your account real quick and see …"
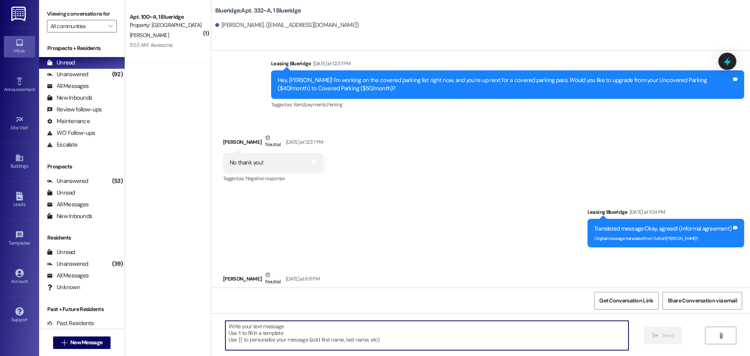
scroll to position [14648, 0]
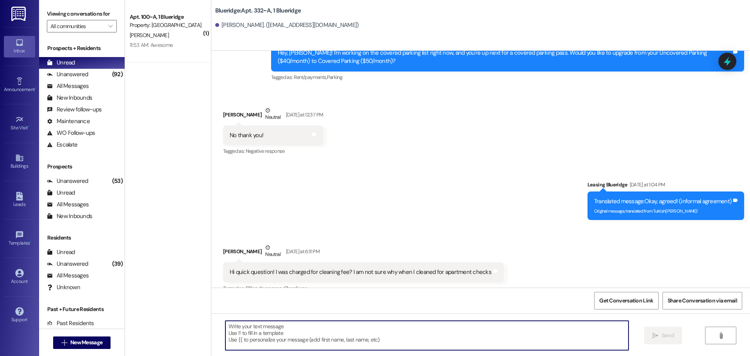
click at [501, 324] on textarea at bounding box center [426, 335] width 403 height 29
drag, startPoint x: 540, startPoint y: 349, endPoint x: 544, endPoint y: 345, distance: 6.4
click at [544, 345] on textarea at bounding box center [426, 335] width 403 height 29
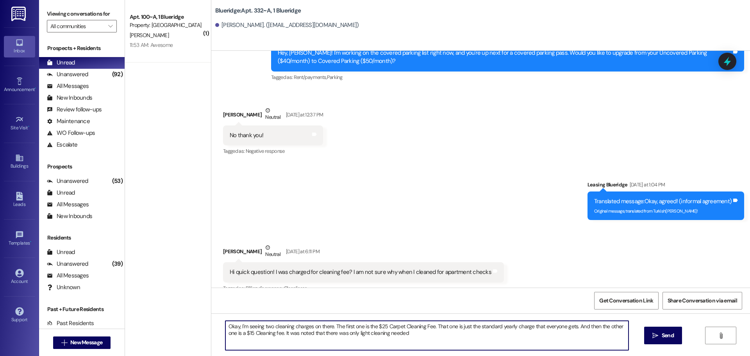
click at [425, 333] on textarea "Okay, I'm seeing two cleaning charges on there. The first one is the $25 Carpet…" at bounding box center [426, 335] width 403 height 29
type textarea "Okay, I'm seeing two cleaning charges on there. The first one is the $25 Carpet…"
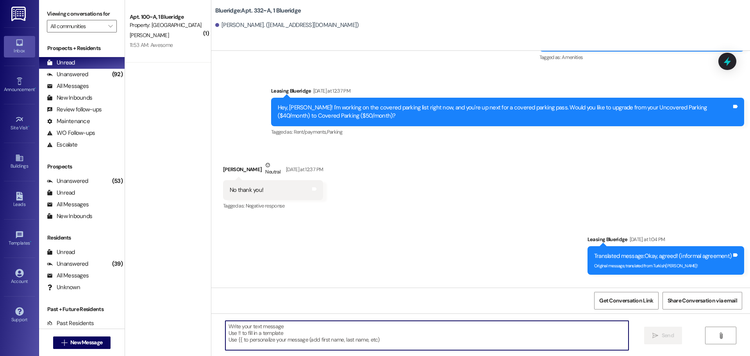
scroll to position [14711, 0]
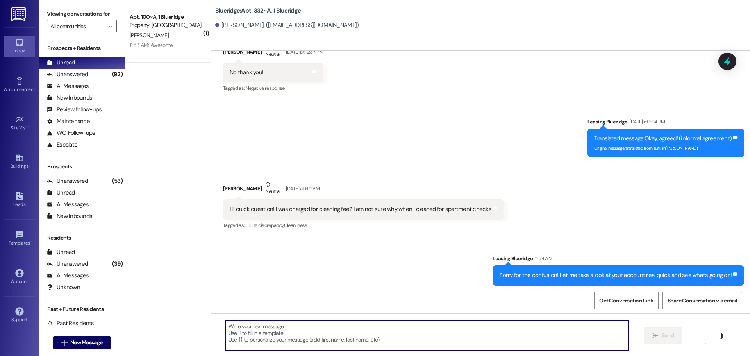
click at [467, 333] on textarea at bounding box center [426, 335] width 403 height 29
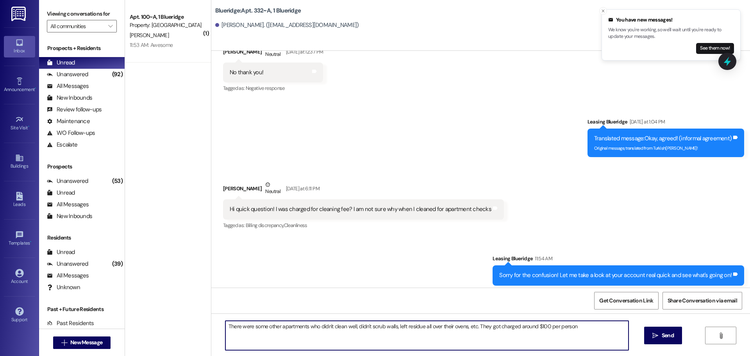
type textarea "There were some other apartments who didn't clean well, didn't scrub walls, lef…"
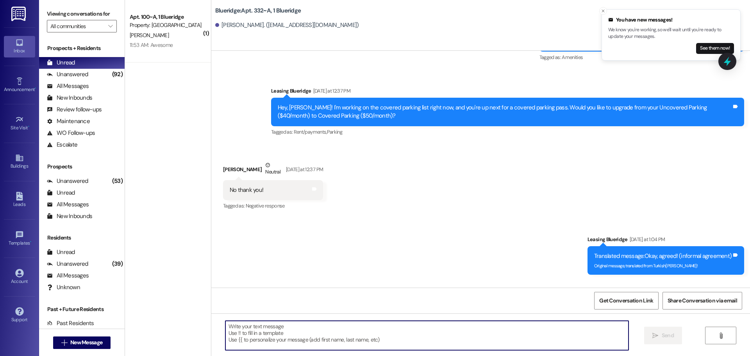
scroll to position [14765, 0]
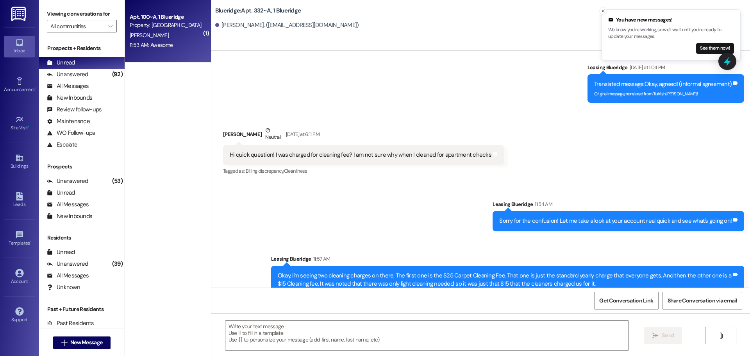
click at [159, 36] on div "[PERSON_NAME]" at bounding box center [166, 35] width 74 height 10
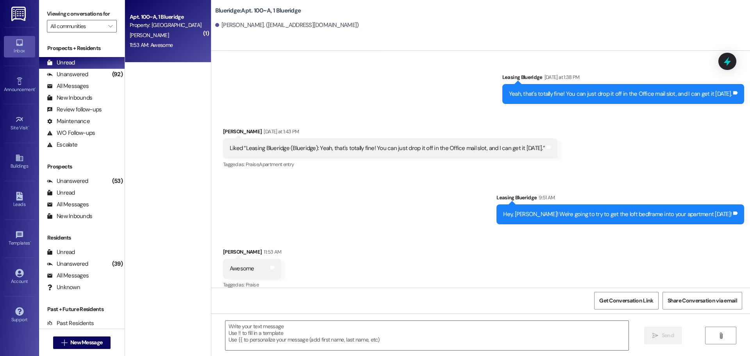
scroll to position [50083, 0]
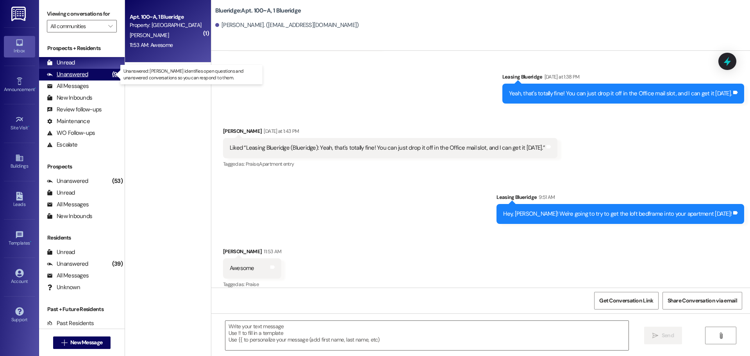
click at [96, 75] on div "Unanswered (92)" at bounding box center [82, 75] width 86 height 12
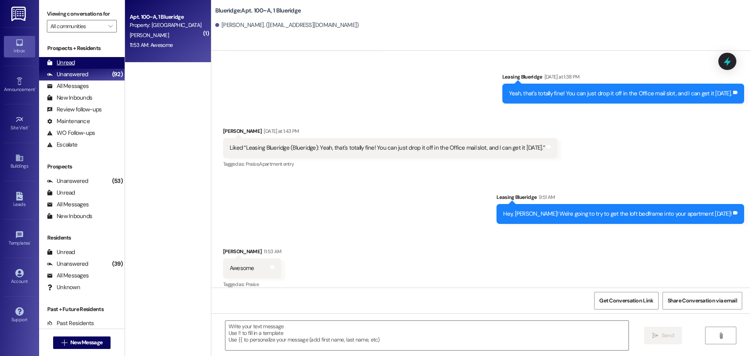
click at [98, 64] on div "Unread (0)" at bounding box center [82, 63] width 86 height 12
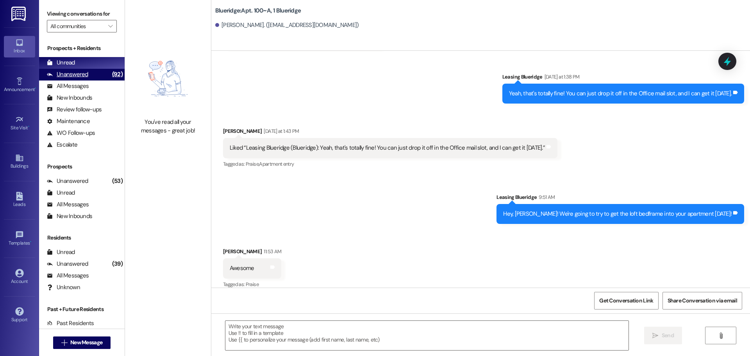
click at [67, 75] on div "Unanswered" at bounding box center [67, 74] width 41 height 8
click at [76, 64] on div "Unread (0)" at bounding box center [82, 63] width 86 height 12
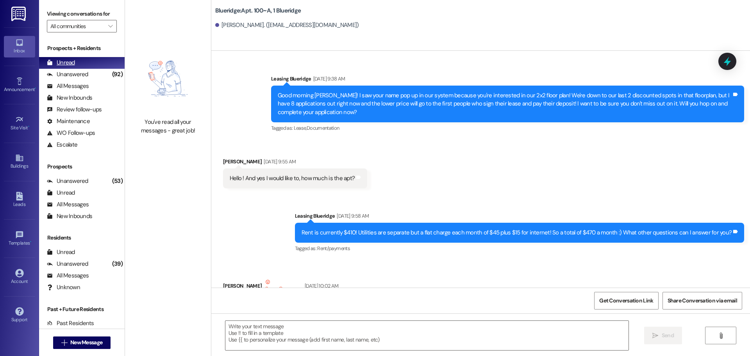
scroll to position [50083, 0]
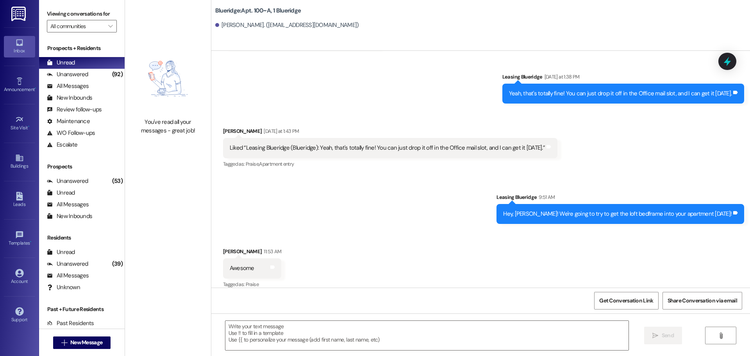
drag, startPoint x: 746, startPoint y: 219, endPoint x: 570, endPoint y: 174, distance: 181.4
drag, startPoint x: 304, startPoint y: 168, endPoint x: 206, endPoint y: 63, distance: 143.8
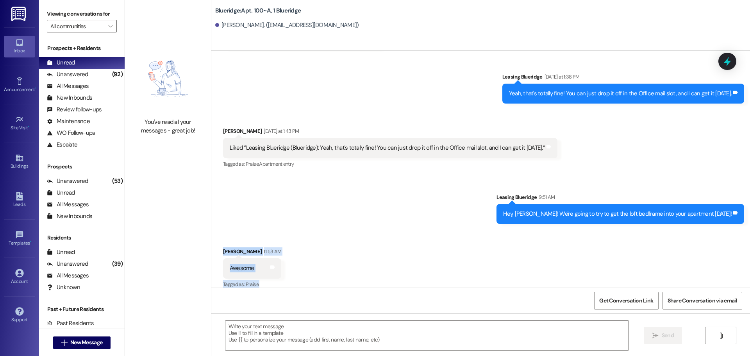
click at [211, 63] on div "Sent via SMS Leasing Blueridge Jun 07, 2022 at 9:38 AM Good morning Andrea! I s…" at bounding box center [480, 169] width 539 height 237
click at [217, 242] on div "Received via SMS Andrea Martinez 11:53 AM Awesome Tags and notes Tagged as: Pra…" at bounding box center [252, 269] width 70 height 54
drag, startPoint x: 209, startPoint y: 56, endPoint x: 284, endPoint y: 172, distance: 138.2
click at [284, 172] on div "Sent via SMS Leasing Blueridge Jun 07, 2022 at 9:38 AM Good morning Andrea! I s…" at bounding box center [480, 169] width 539 height 237
click at [310, 230] on div "Received via SMS Andrea Martinez 11:53 AM Awesome Tags and notes Tagged as: Pra…" at bounding box center [480, 290] width 539 height 121
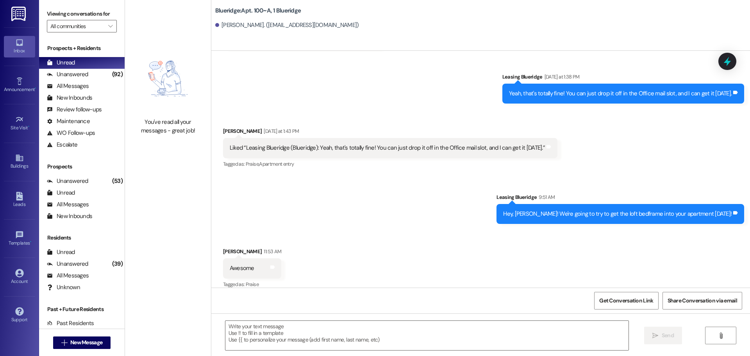
drag, startPoint x: 399, startPoint y: 285, endPoint x: 215, endPoint y: 239, distance: 189.6
drag, startPoint x: 214, startPoint y: 232, endPoint x: 329, endPoint y: 277, distance: 123.9
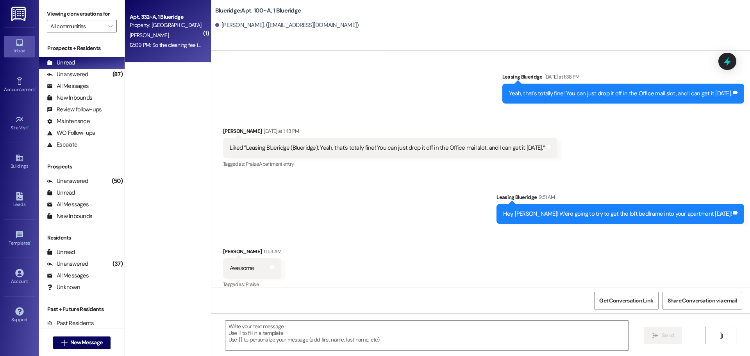
click at [163, 36] on div "E. Goeckeritz" at bounding box center [166, 35] width 74 height 10
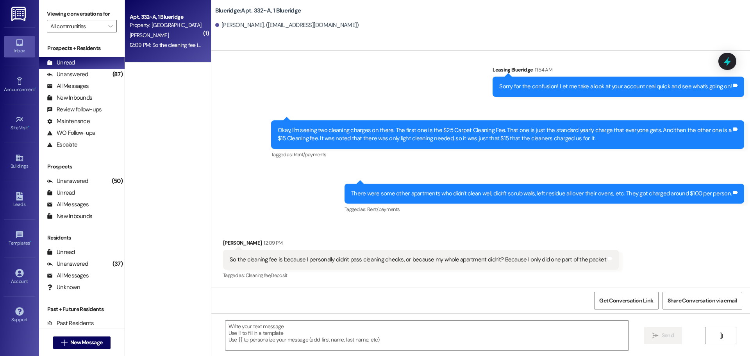
scroll to position [14832, 0]
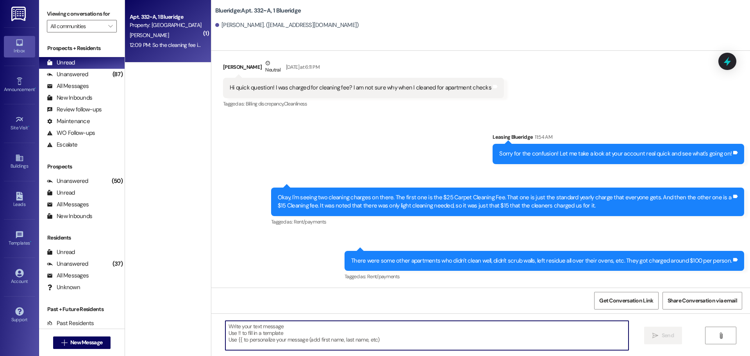
click at [440, 340] on textarea at bounding box center [426, 335] width 403 height 29
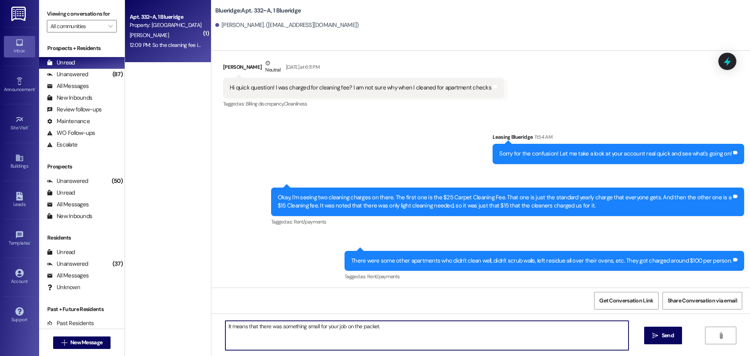
click at [315, 328] on textarea "It means that there was something small for your job on the packet." at bounding box center [426, 335] width 403 height 29
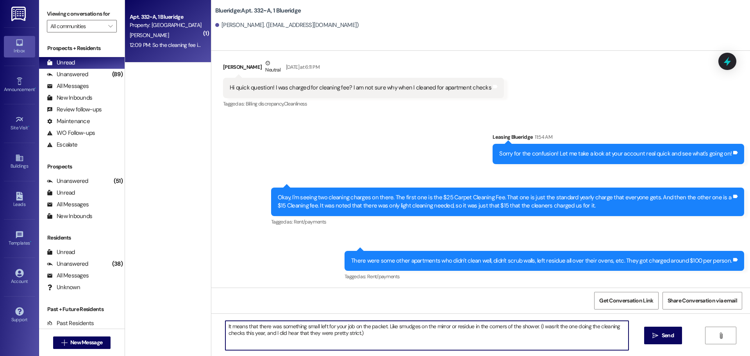
click at [261, 333] on textarea "It means that there was something small left for your job on the packet. Like s…" at bounding box center [426, 335] width 403 height 29
type textarea "It means that there was something small left for your job on the packet. Like s…"
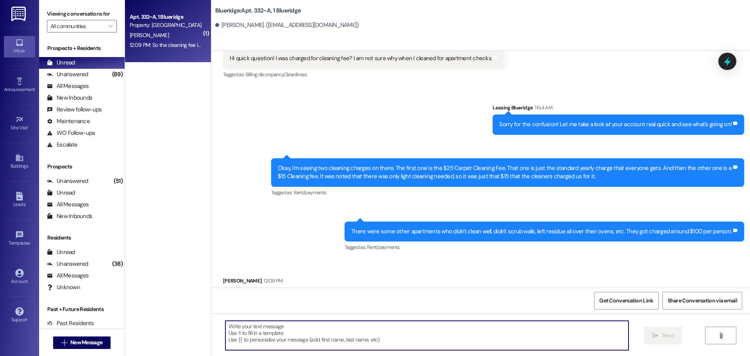
scroll to position [14895, 0]
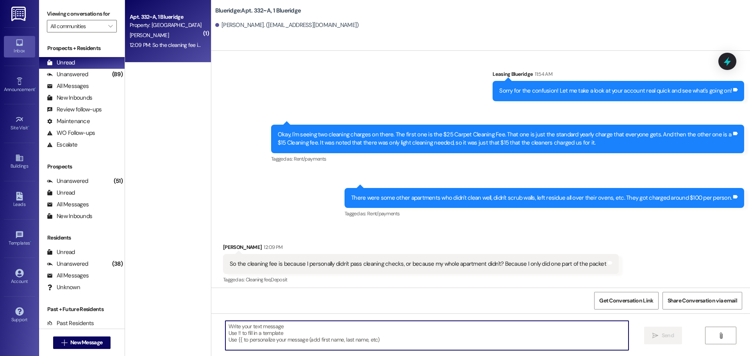
click at [390, 292] on div "Sent via SMS Leasing Blueridge 12:12 PM It means that there was something small…" at bounding box center [480, 323] width 539 height 63
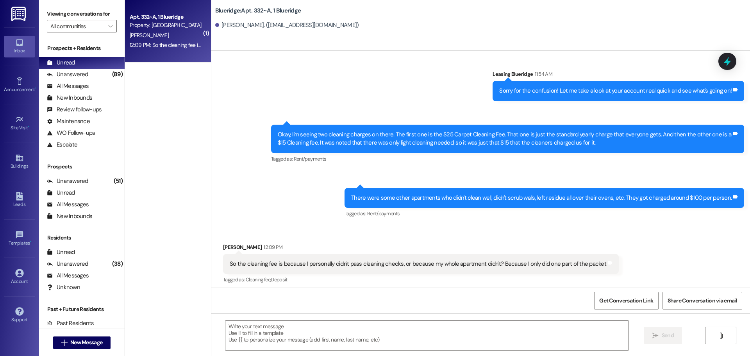
click at [465, 274] on div "Tagged as: Cleaning fee , Click to highlight conversations about Cleaning fee D…" at bounding box center [421, 279] width 396 height 11
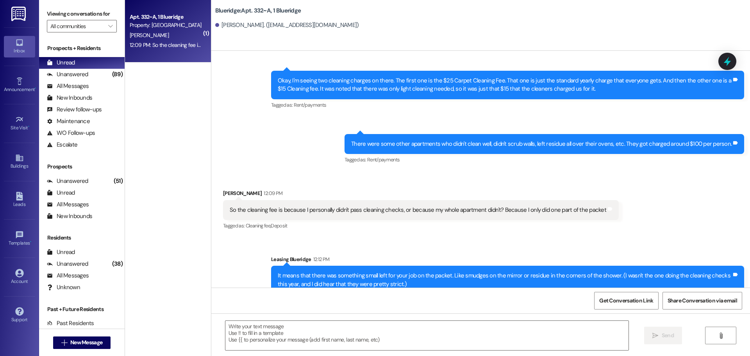
scroll to position [14950, 0]
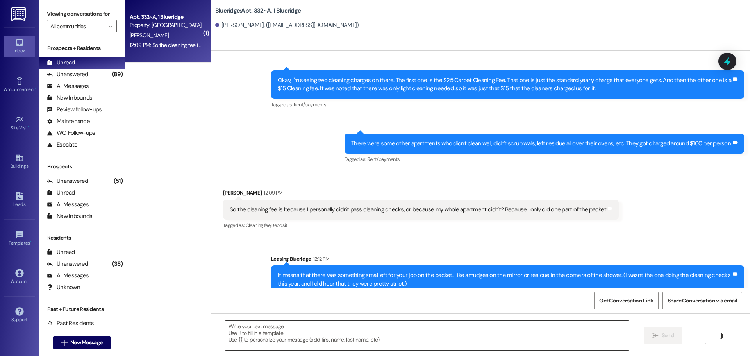
click at [368, 322] on textarea at bounding box center [426, 335] width 403 height 29
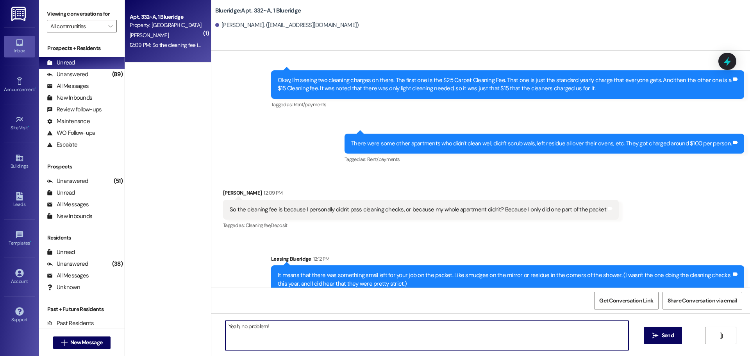
type textarea "Yeah, no problem!"
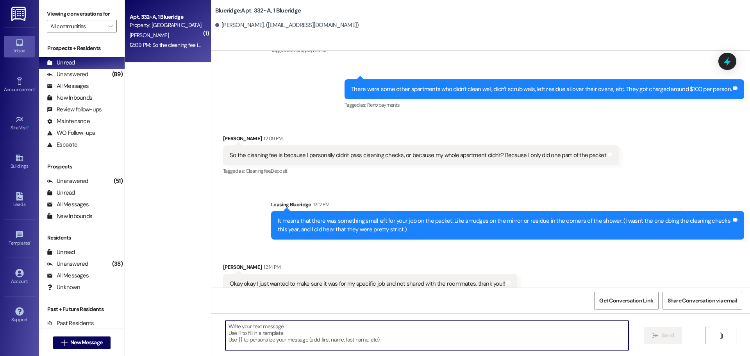
scroll to position [15004, 0]
click at [93, 345] on span "New Message" at bounding box center [86, 342] width 32 height 8
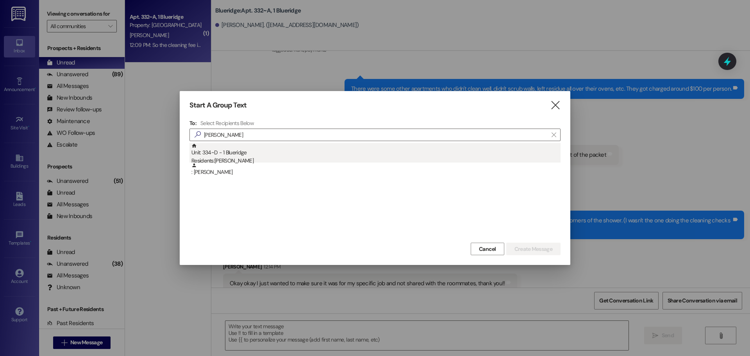
click at [230, 154] on div "Unit: 334~D - 1 Blueridge Residents: Jared Richards" at bounding box center [375, 154] width 369 height 22
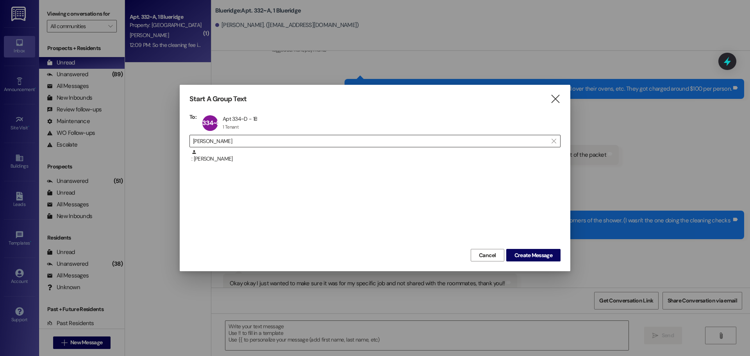
click at [302, 137] on input "jared richards" at bounding box center [370, 141] width 355 height 11
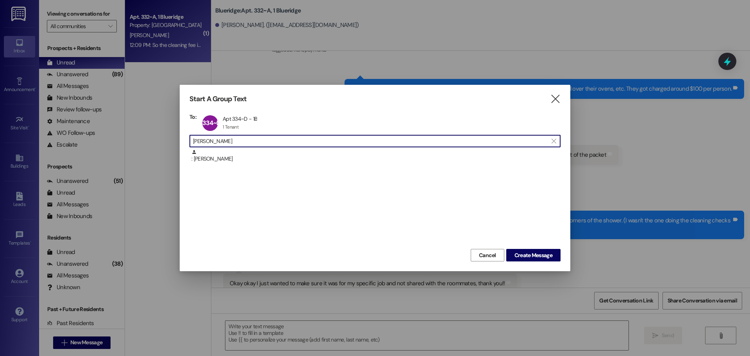
click at [302, 137] on input "jared richards" at bounding box center [370, 141] width 355 height 11
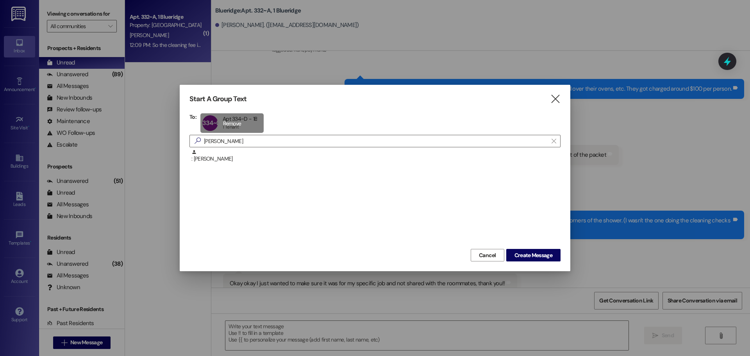
click at [251, 119] on div "334~D Apt 334~D - 1B Apt 334~D - 1B 1 Tenant 1 Tenant click to remove" at bounding box center [231, 123] width 63 height 20
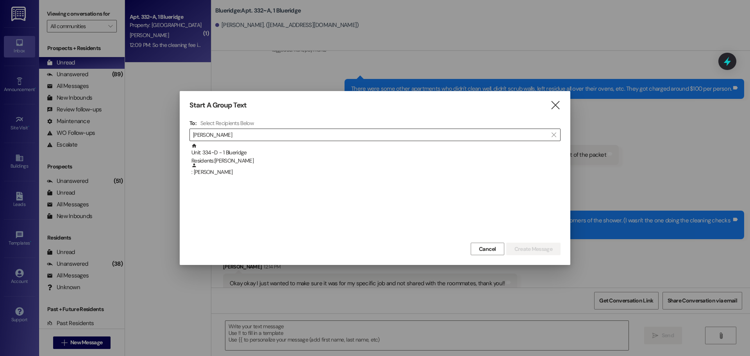
click at [257, 137] on input "jared richards" at bounding box center [370, 134] width 355 height 11
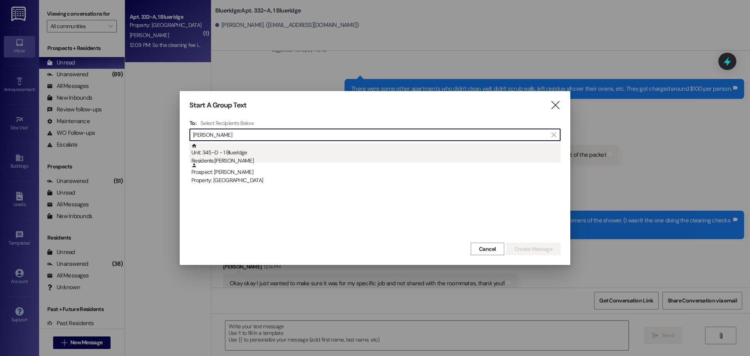
type input "lauren smith"
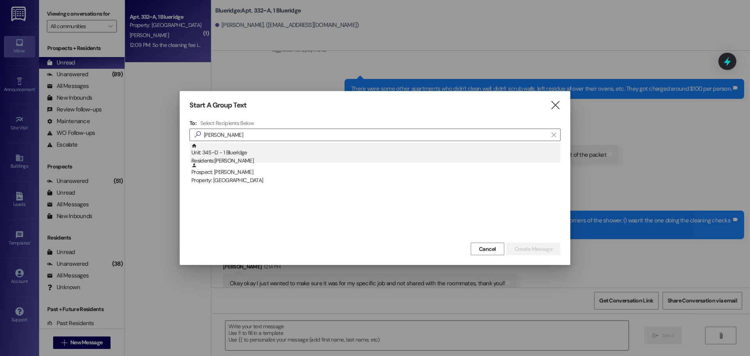
click at [258, 152] on div "Unit: 345~D - 1 Blueridge Residents: Lauren Smith" at bounding box center [375, 154] width 369 height 22
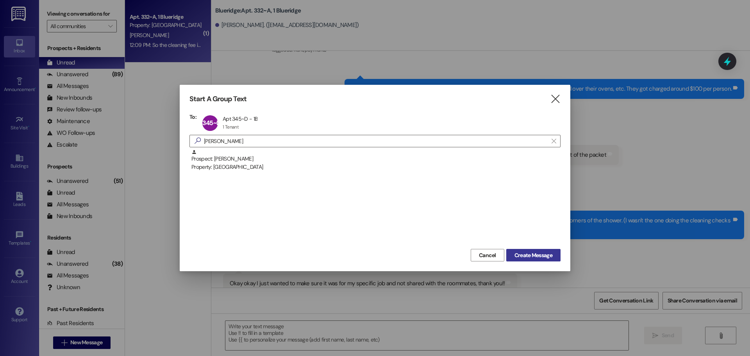
click at [543, 252] on span "Create Message" at bounding box center [534, 255] width 38 height 8
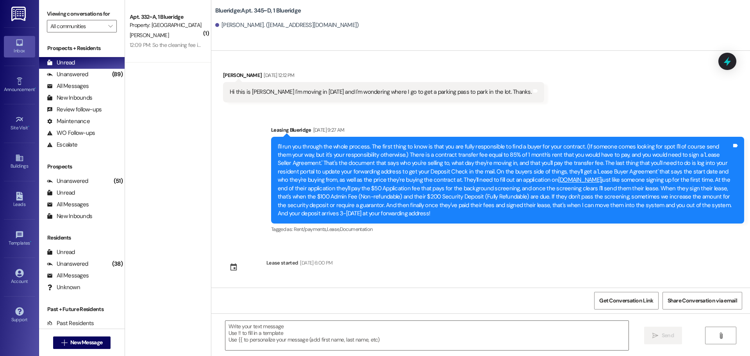
scroll to position [221, 0]
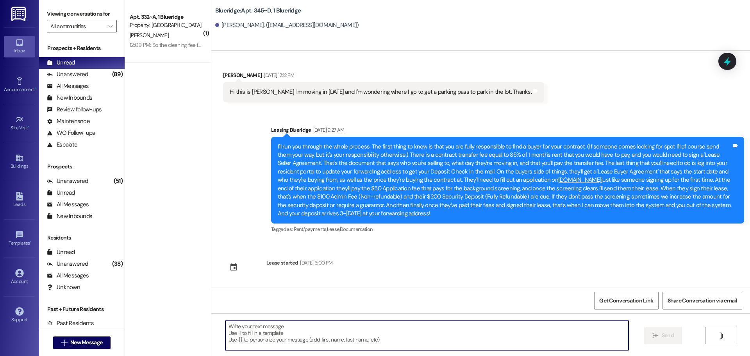
click at [455, 341] on textarea at bounding box center [426, 335] width 403 height 29
paste textarea "Hey, WWWWWWWWWW! I'm working on the parking lists right now, and you're up next…"
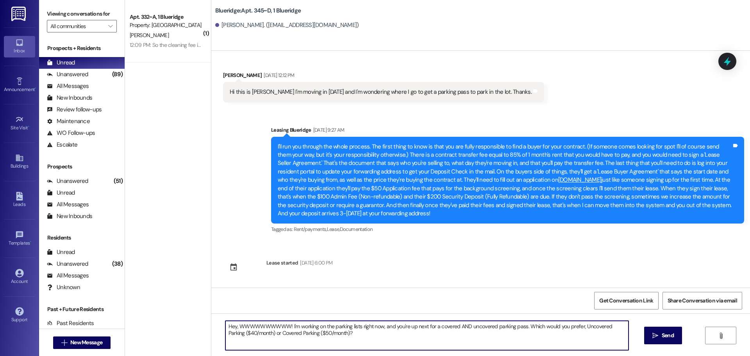
drag, startPoint x: 235, startPoint y: 325, endPoint x: 281, endPoint y: 327, distance: 46.5
click at [281, 327] on textarea "Hey, WWWWWWWWWW! I'm working on the parking lists right now, and you're up next…" at bounding box center [426, 335] width 403 height 29
type textarea "Hey, [PERSON_NAME]! I'm working on the parking lists right now, and you're up n…"
click at [662, 337] on span "Send" at bounding box center [668, 335] width 12 height 8
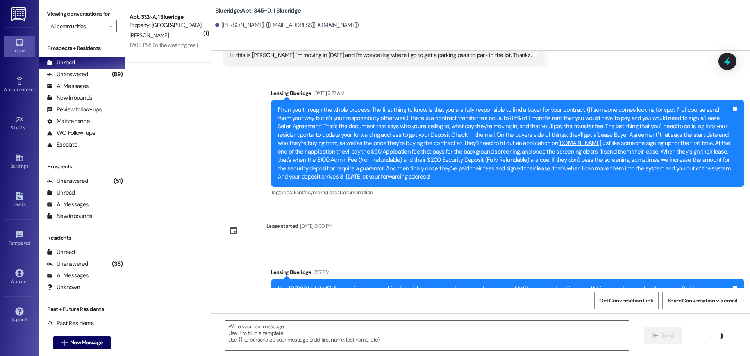
scroll to position [284, 0]
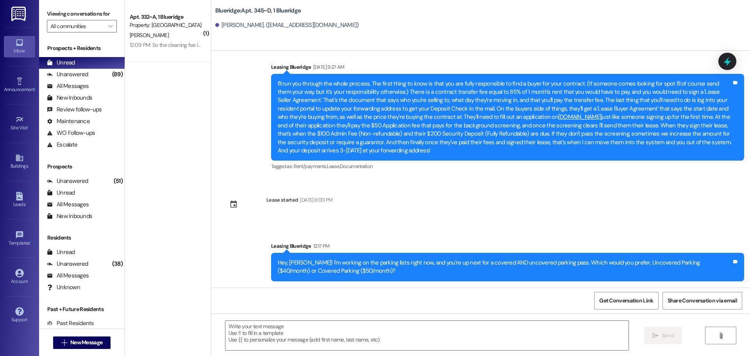
click at [494, 216] on div "Received via SMS Lauren Smith Aug 23, 2025 at 12:10 PM Hi this is Lauren smith …" at bounding box center [480, 169] width 539 height 237
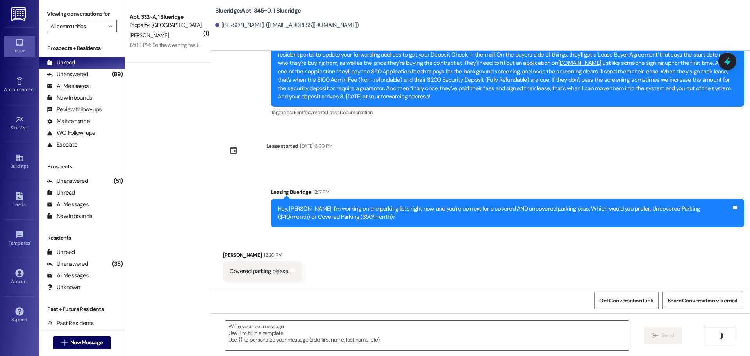
scroll to position [338, 0]
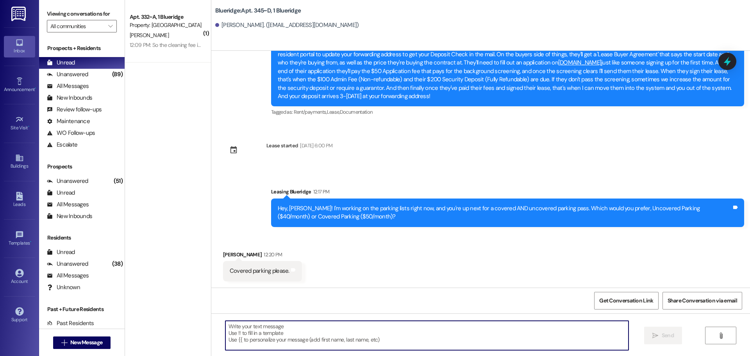
click at [519, 338] on textarea at bounding box center [426, 335] width 403 height 29
type textarea "Sounds good!"
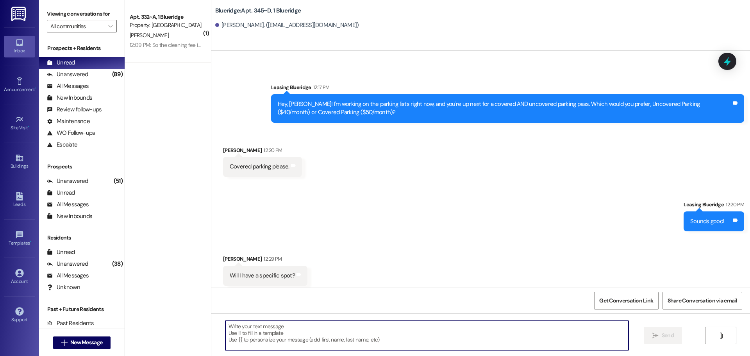
scroll to position [447, 0]
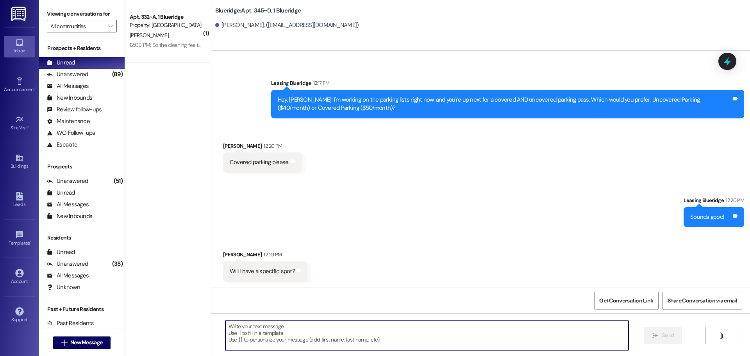
click at [304, 344] on textarea at bounding box center [426, 335] width 403 height 29
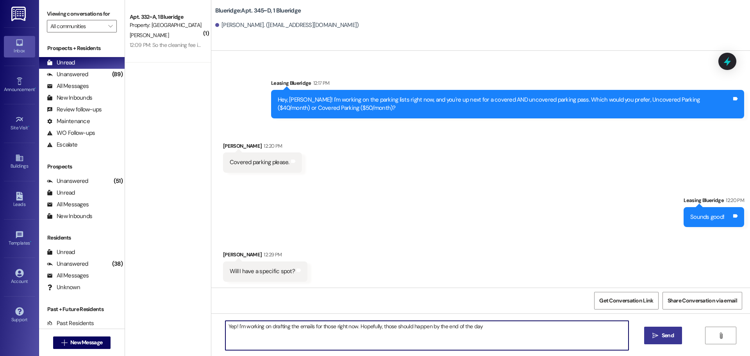
type textarea "Yep! I'm working on drafting the emails for those right now. Hopefully, those s…"
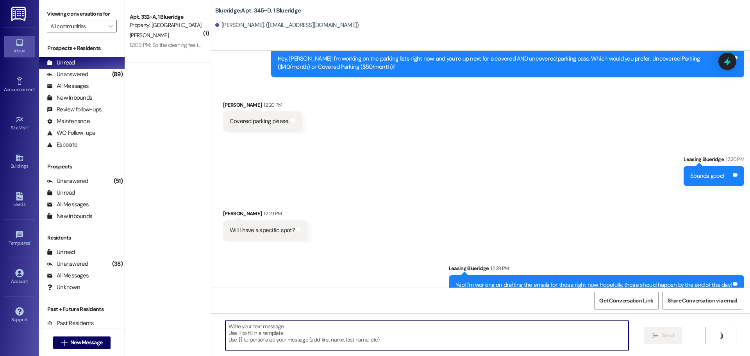
scroll to position [502, 0]
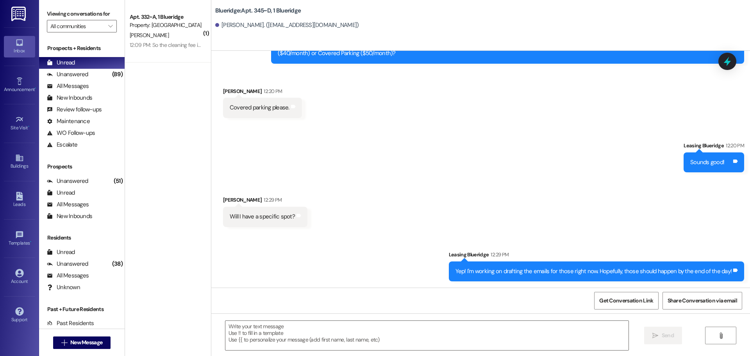
click at [395, 243] on div "Sent via SMS Leasing Blueridge 12:29 PM Yep! I'm working on drafting the emails…" at bounding box center [480, 260] width 539 height 54
click at [496, 172] on div "Sent via SMS Leasing Blueridge 12:20 PM Sounds good! Tags and notes" at bounding box center [480, 151] width 539 height 54
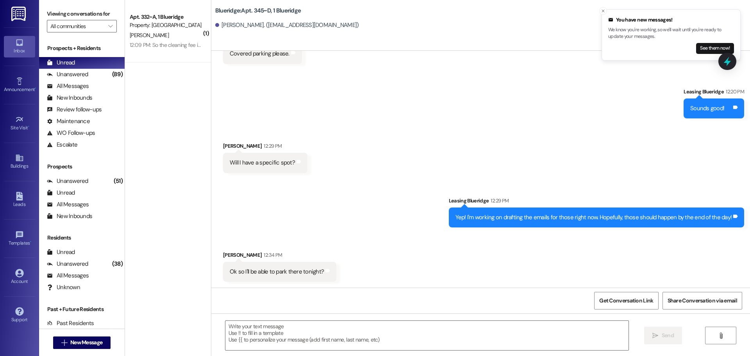
scroll to position [556, 0]
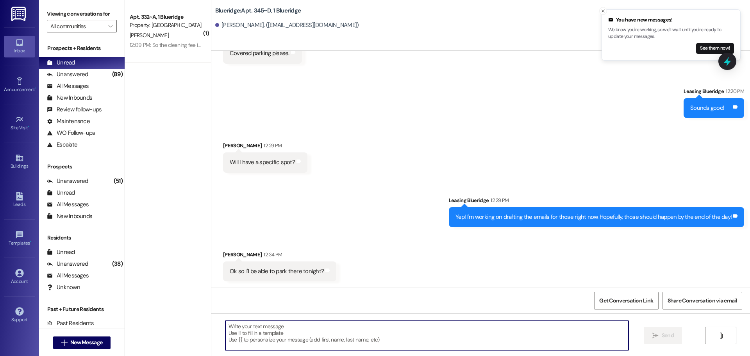
click at [389, 330] on textarea at bounding box center [426, 335] width 403 height 29
drag, startPoint x: 340, startPoint y: 342, endPoint x: 68, endPoint y: 351, distance: 272.5
click at [68, 351] on div "Viewing conversations for All communities  Prospects + Residents Unread (0) Un…" at bounding box center [394, 178] width 711 height 356
click at [410, 341] on textarea "Yep! I won't have the charges done yet, but you will be good to park tonight!" at bounding box center [427, 335] width 403 height 29
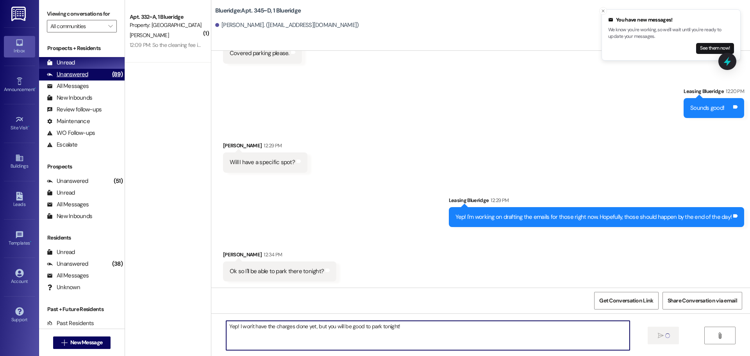
type textarea "Yep! I won't have the charges done yet, but you will be good to park tonight!"
click at [88, 75] on div "Unanswered (89)" at bounding box center [82, 75] width 86 height 12
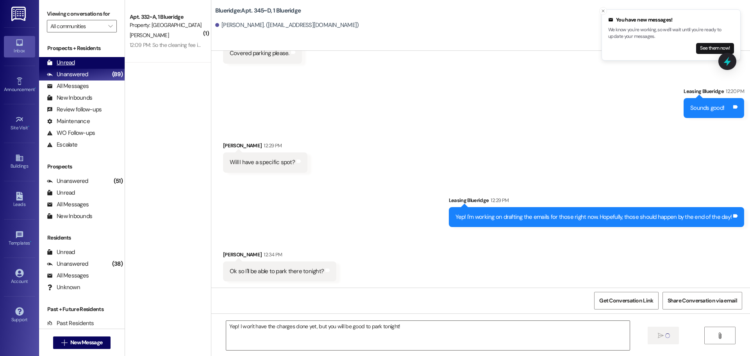
click at [77, 63] on div "Unread (0)" at bounding box center [82, 63] width 86 height 12
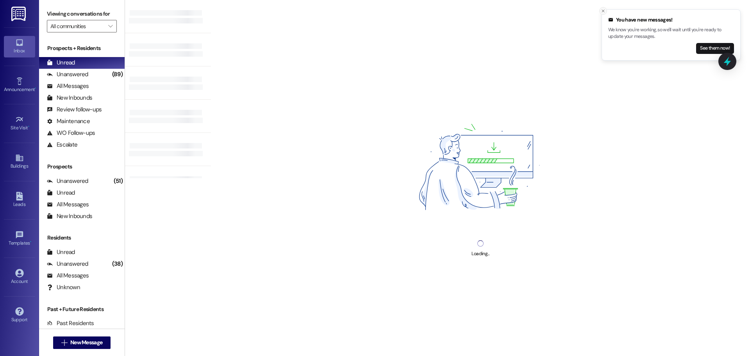
click at [603, 12] on icon "Close toast" at bounding box center [603, 11] width 5 height 5
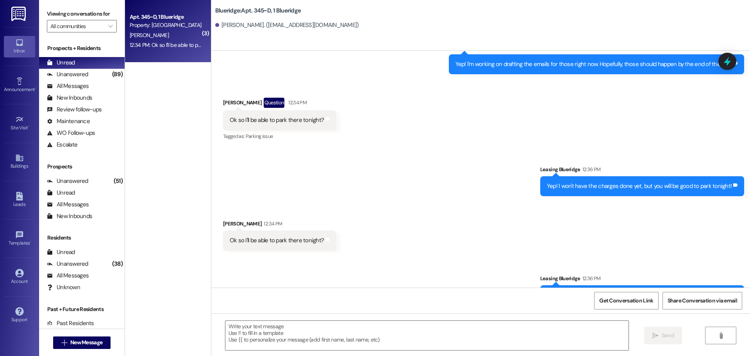
scroll to position [770, 0]
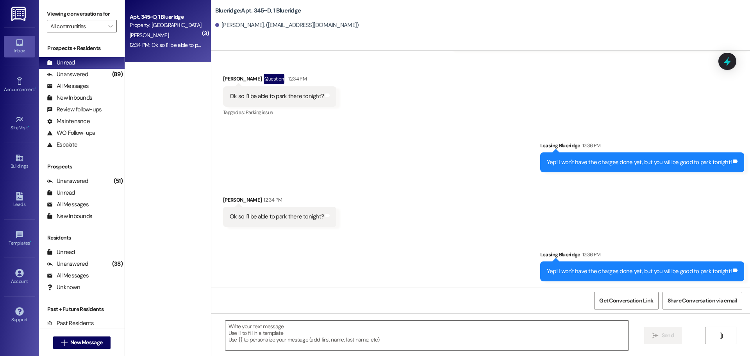
click at [545, 330] on textarea at bounding box center [426, 335] width 403 height 29
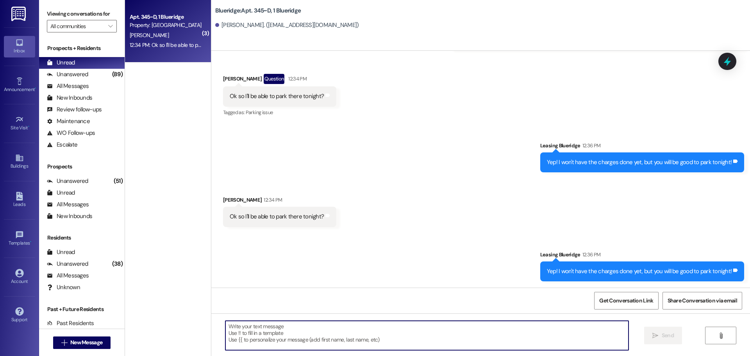
click at [476, 332] on textarea at bounding box center [426, 335] width 403 height 29
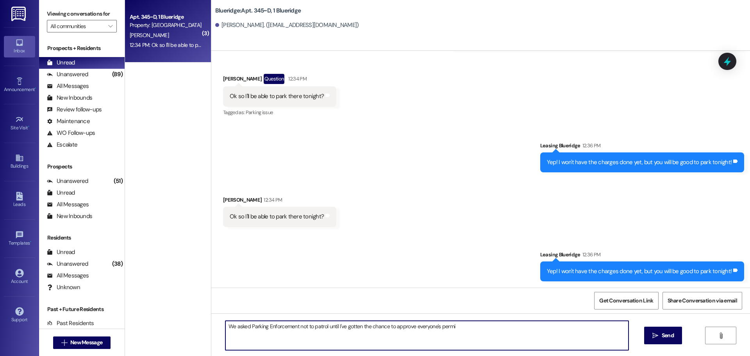
type textarea "We asked Parking Enforcement not to patrol until I've gotten the chance to appr…"
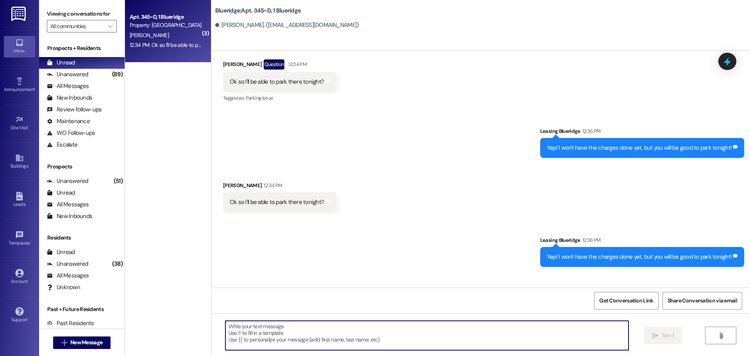
scroll to position [825, 0]
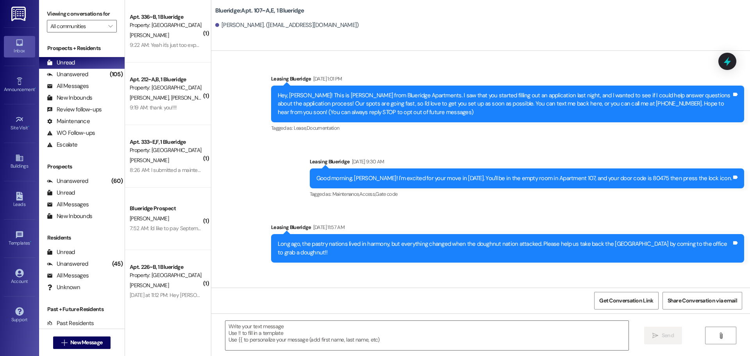
scroll to position [13346, 0]
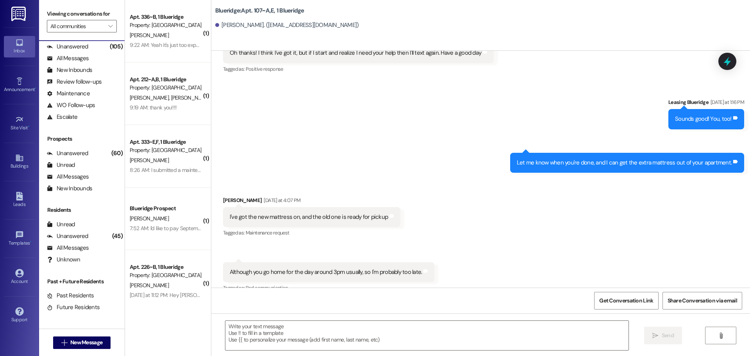
click at [318, 97] on div "Sent via SMS Leasing Blueridge [DATE] at 1:16 PM Sounds good! You, too! Tags an…" at bounding box center [480, 130] width 539 height 98
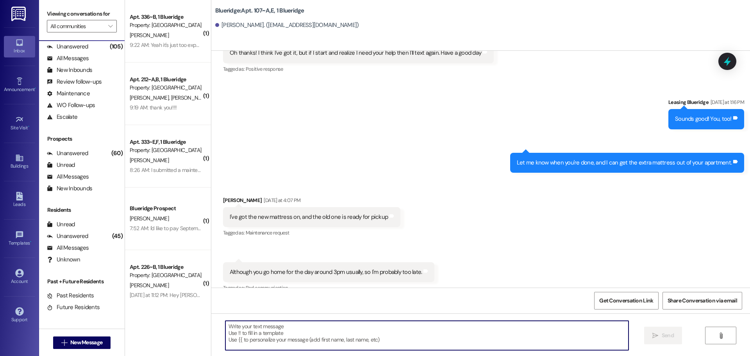
click at [327, 329] on textarea at bounding box center [426, 335] width 403 height 29
type textarea "G"
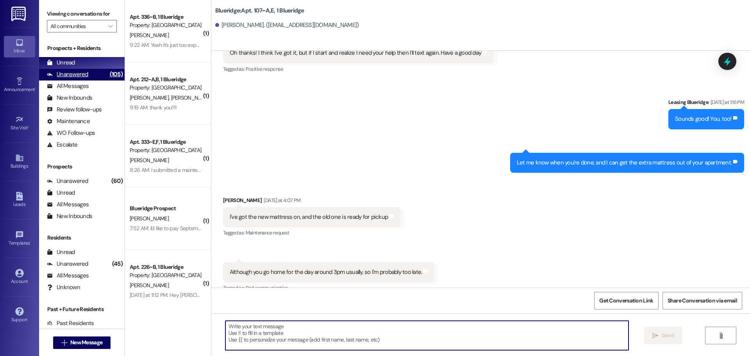
click at [85, 75] on div "Unanswered" at bounding box center [67, 74] width 41 height 8
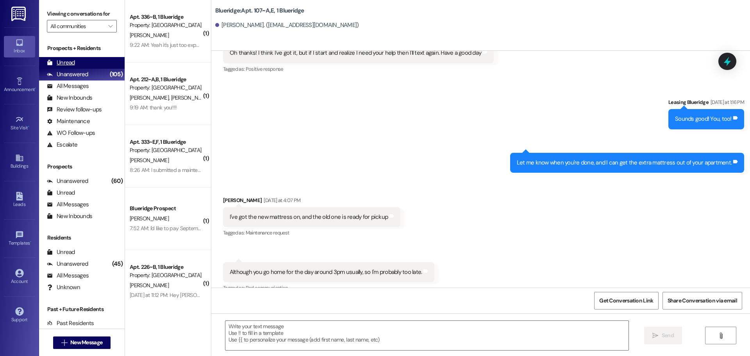
click at [86, 67] on div "Unread (0)" at bounding box center [82, 63] width 86 height 12
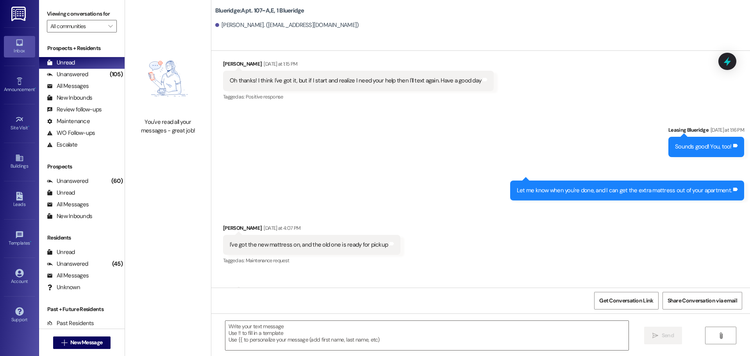
scroll to position [13346, 0]
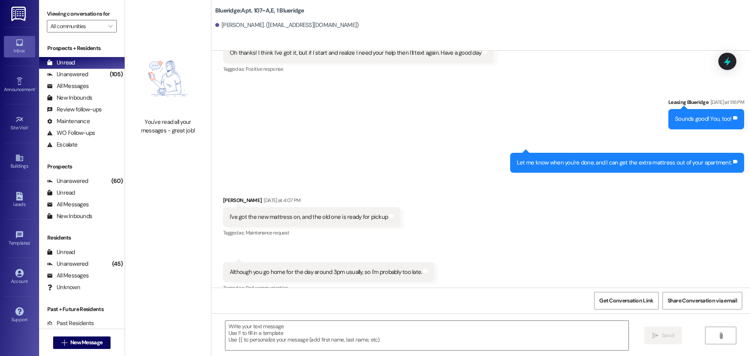
click at [317, 86] on div "Sent via SMS Leasing Blueridge [DATE] at 1:16 PM Sounds good! You, too! Tags an…" at bounding box center [480, 130] width 539 height 98
click at [684, 179] on div "Received via SMS [PERSON_NAME] [DATE] at 4:07 PM I've got the new mattress on, …" at bounding box center [480, 239] width 539 height 121
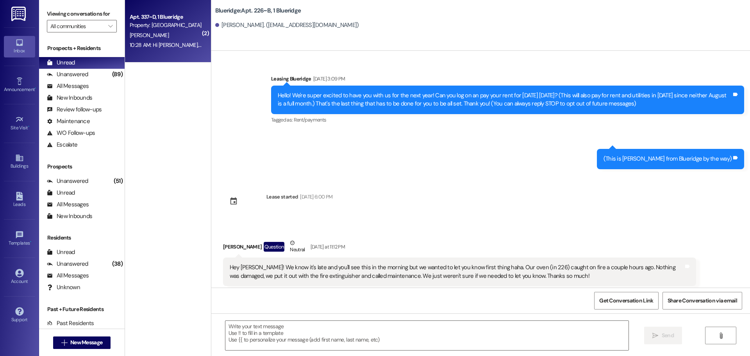
scroll to position [268, 0]
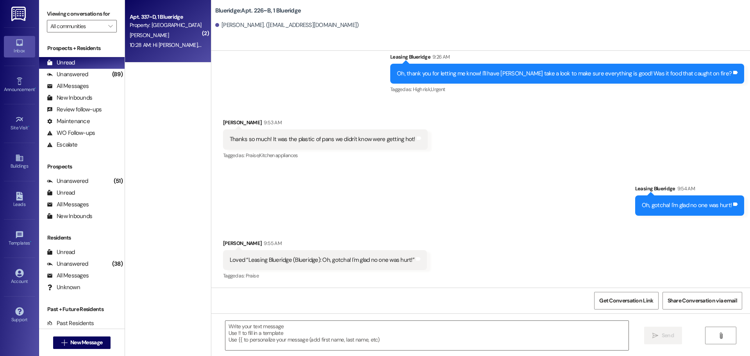
click at [182, 42] on div "10:28 AM: Hi [PERSON_NAME], is the parking lot in the front of [GEOGRAPHIC_DATA…" at bounding box center [314, 44] width 368 height 7
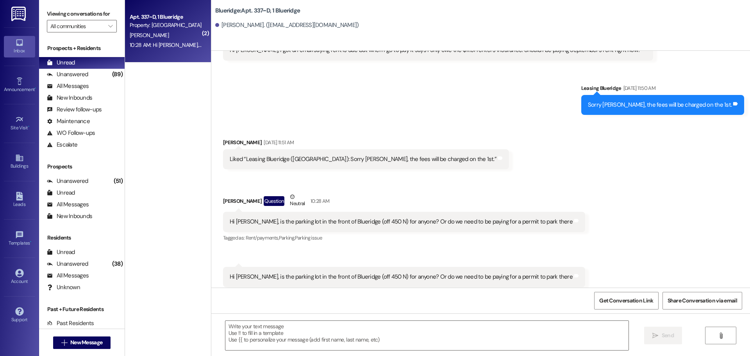
scroll to position [7354, 0]
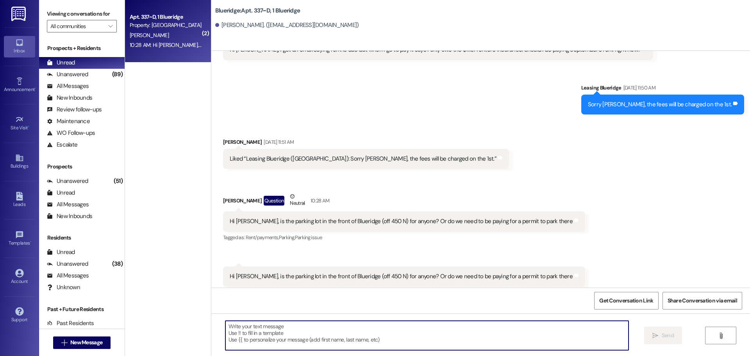
click at [403, 337] on textarea at bounding box center [426, 335] width 403 height 29
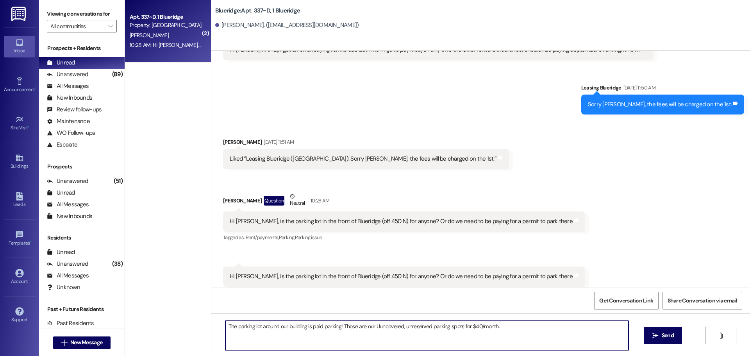
click at [373, 329] on textarea "The parking lot around our building is paid parking! Those are our Uuncovered, …" at bounding box center [426, 335] width 403 height 29
type textarea "The parking lot around our building is paid parking! Those are our Uncovered, u…"
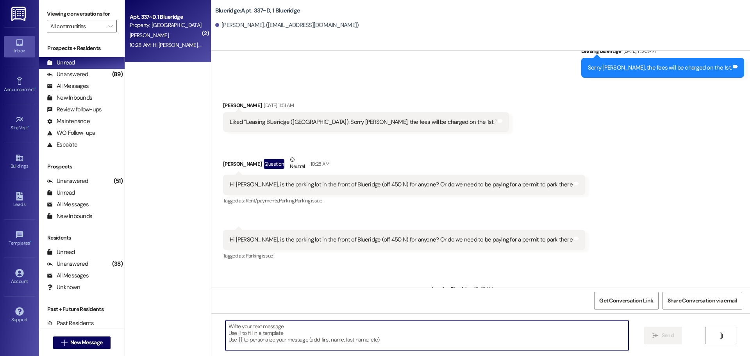
scroll to position [7409, 0]
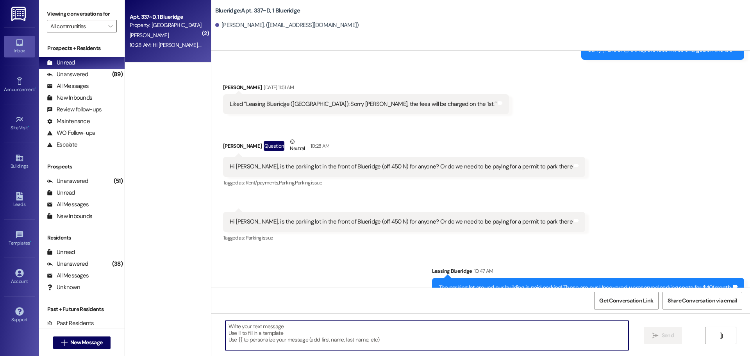
click at [608, 220] on div "Received via SMS [PERSON_NAME] [DATE] 11:51 AM Liked “Leasing Blueridge ([GEOGR…" at bounding box center [480, 158] width 539 height 184
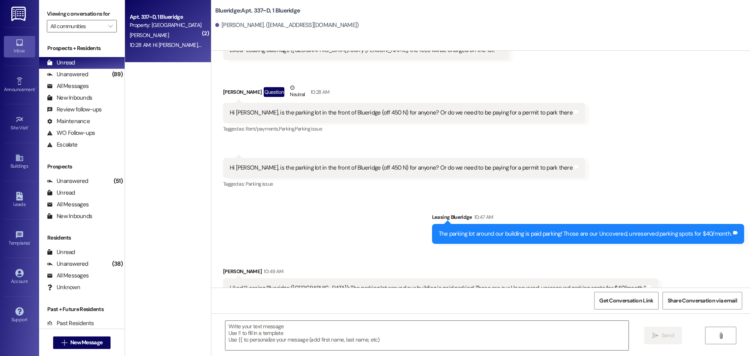
scroll to position [7463, 0]
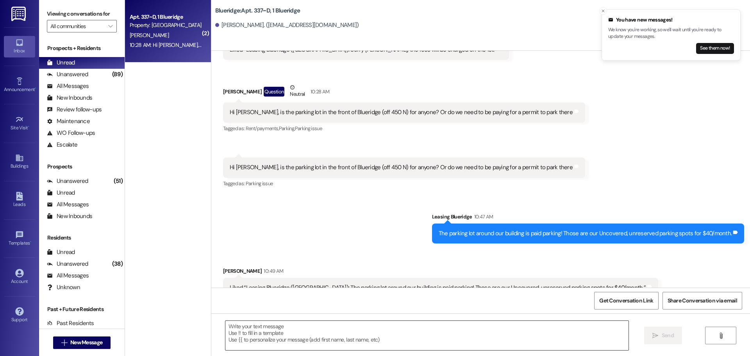
click at [417, 340] on textarea at bounding box center [426, 335] width 403 height 29
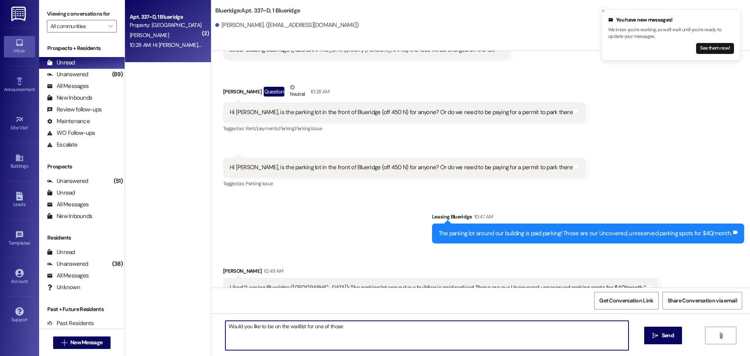
type textarea "Would you like to be on the waitlist for one of those?"
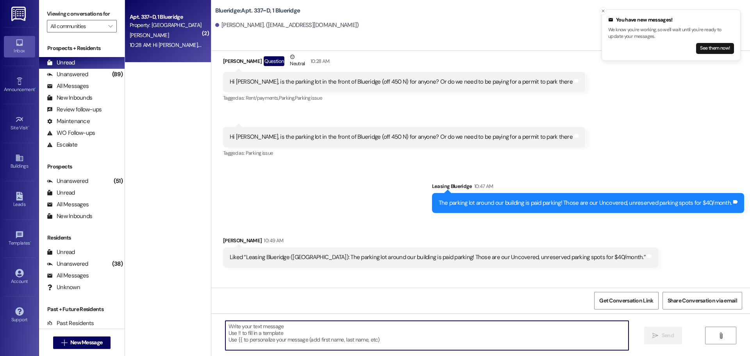
scroll to position [7517, 0]
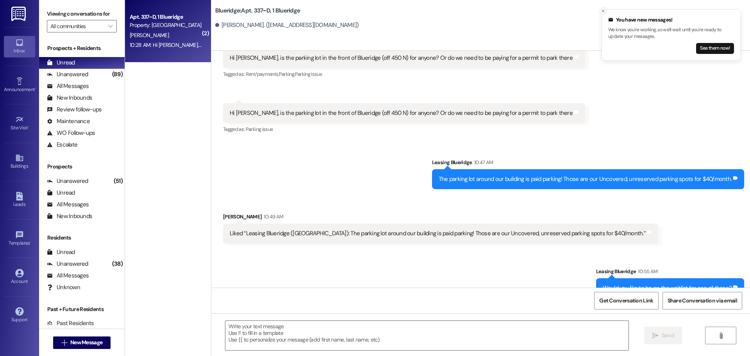
click at [605, 11] on icon "Close toast" at bounding box center [603, 11] width 5 height 5
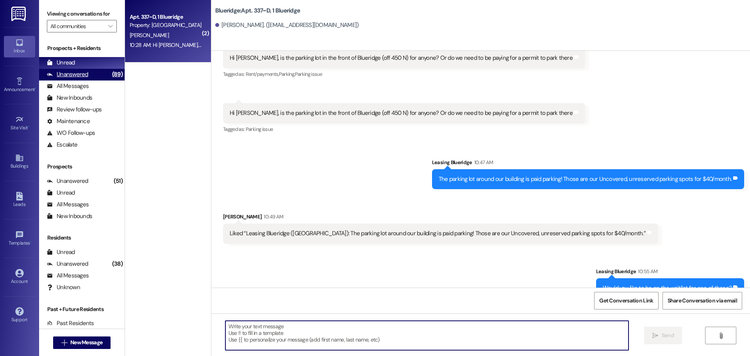
click at [61, 73] on div "Unanswered" at bounding box center [67, 74] width 41 height 8
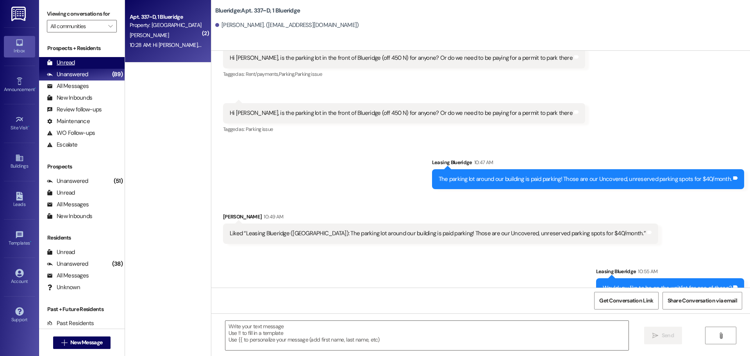
click at [66, 63] on div "Unread" at bounding box center [61, 63] width 28 height 8
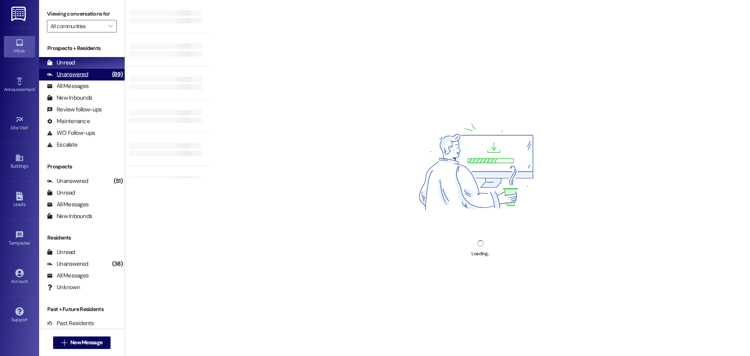
click at [58, 79] on div "Unanswered" at bounding box center [67, 74] width 41 height 8
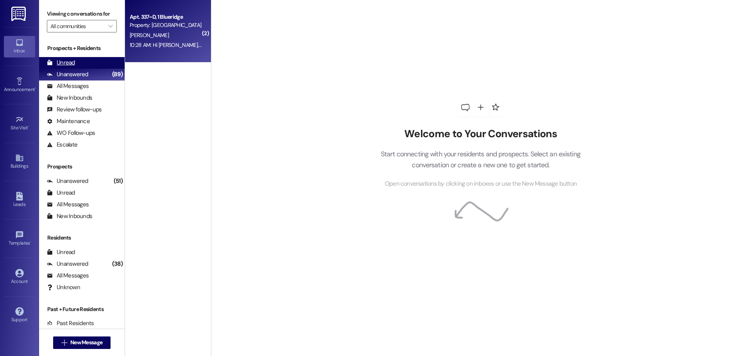
click at [61, 64] on div "Unread" at bounding box center [61, 63] width 28 height 8
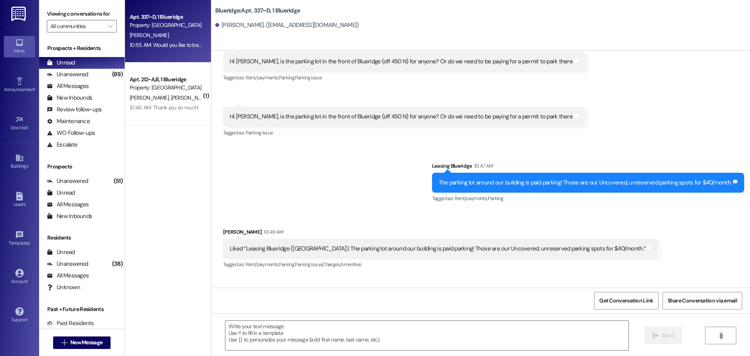
scroll to position [7540, 0]
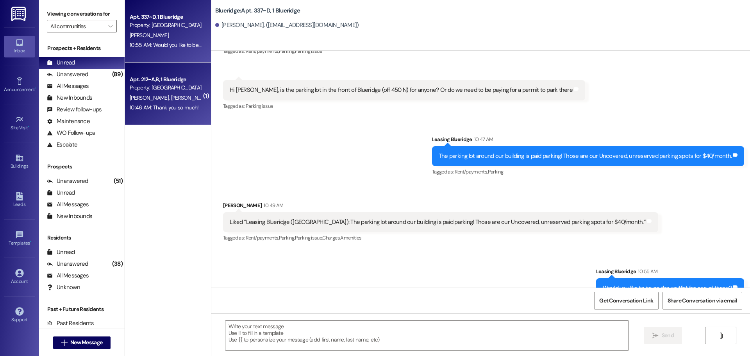
click at [184, 106] on div "10:46 AM: Thank you so much! 10:46 AM: Thank you so much!" at bounding box center [164, 107] width 69 height 7
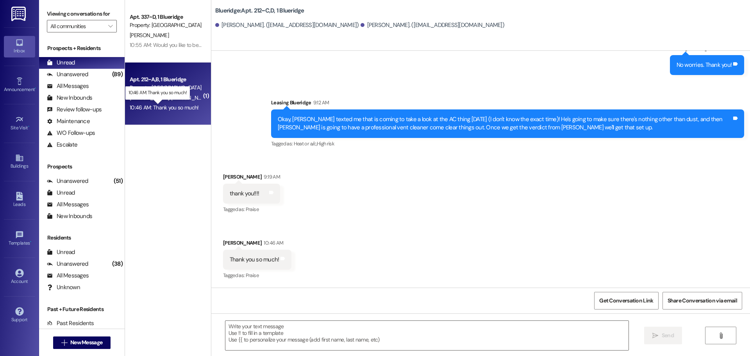
scroll to position [1731, 0]
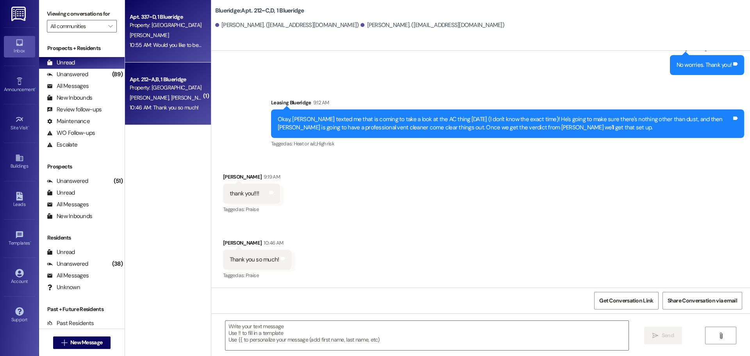
click at [171, 47] on div "10:55 AM: Would you like to be on the waitlist for one of those? 10:55 AM: Woul…" at bounding box center [200, 44] width 141 height 7
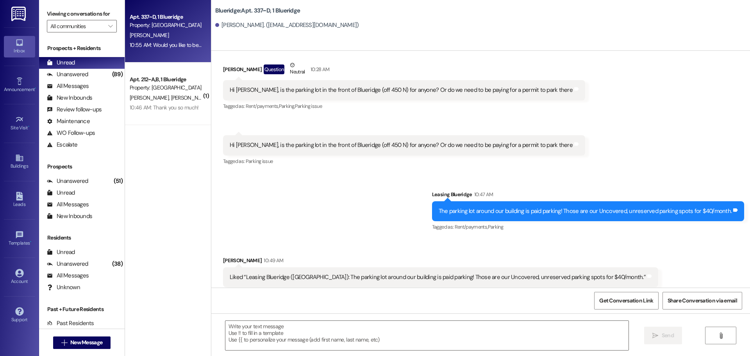
scroll to position [7486, 0]
click at [317, 184] on div "Sent via SMS Leasing Blueridge 10:47 AM The parking lot around our building is …" at bounding box center [480, 205] width 539 height 66
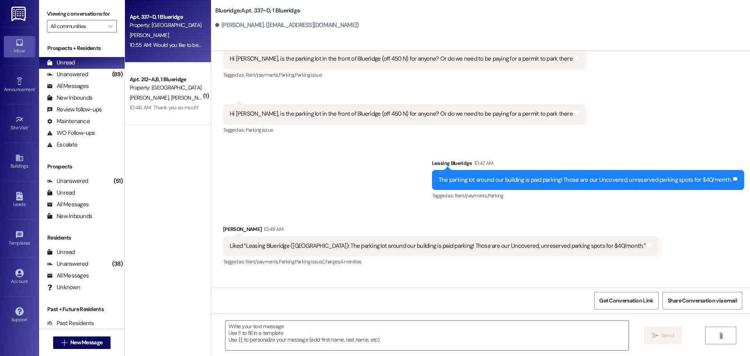
scroll to position [7540, 0]
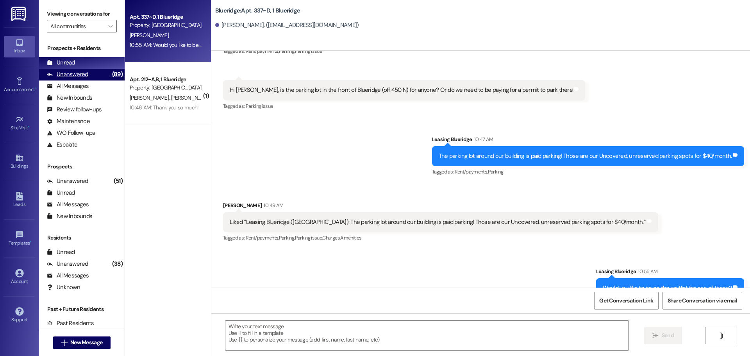
click at [63, 79] on div "Unanswered (89)" at bounding box center [82, 75] width 86 height 12
click at [74, 63] on div "Unread" at bounding box center [61, 63] width 28 height 8
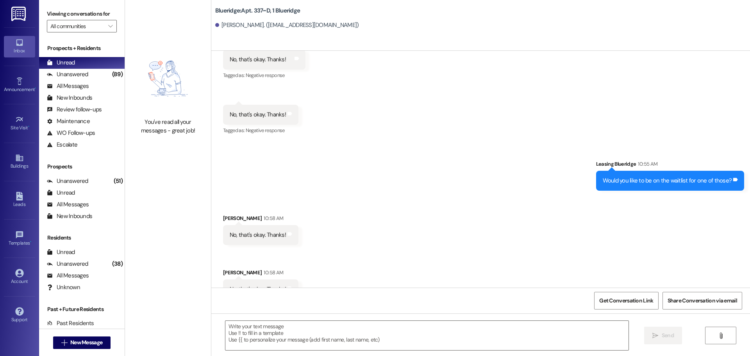
scroll to position [7833, 0]
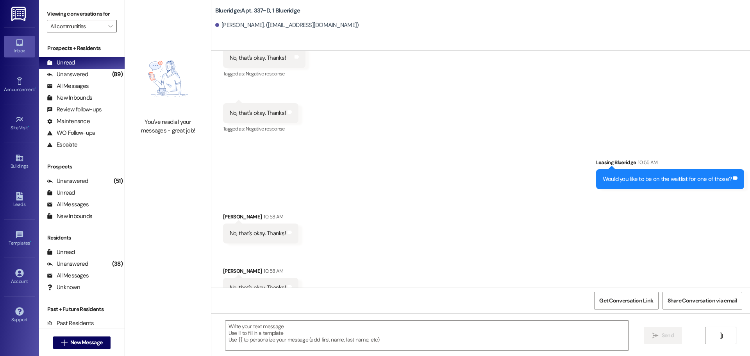
drag, startPoint x: 356, startPoint y: 221, endPoint x: 367, endPoint y: 226, distance: 12.1
click at [356, 221] on div "Received via SMS [PERSON_NAME] 10:58 AM No, that's okay. Thanks! Tags and notes…" at bounding box center [480, 249] width 539 height 109
click at [417, 210] on div "Received via SMS [PERSON_NAME] 10:58 AM No, that's okay. Thanks! Tags and notes…" at bounding box center [480, 249] width 539 height 109
click at [86, 71] on div "Unanswered" at bounding box center [67, 74] width 41 height 8
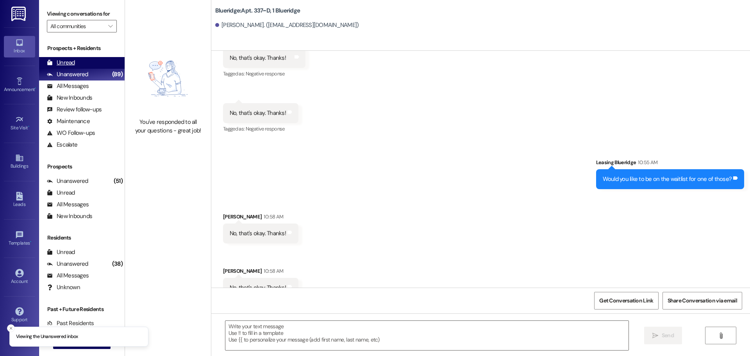
click at [89, 64] on div "Unread (0)" at bounding box center [82, 63] width 86 height 12
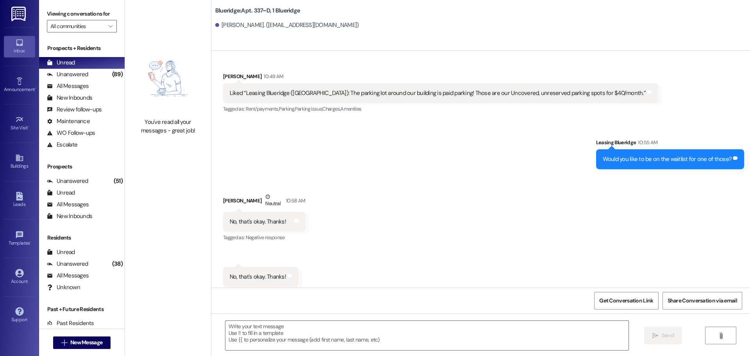
scroll to position [7670, 0]
click at [73, 73] on div "Unanswered" at bounding box center [67, 74] width 41 height 8
click at [77, 63] on div "Unread (0)" at bounding box center [82, 63] width 86 height 12
click at [367, 175] on div "Received via SMS [PERSON_NAME] Neutral 10:58 AM No, that's okay. Thanks! Tags a…" at bounding box center [480, 239] width 539 height 129
click at [502, 220] on div "Received via SMS [PERSON_NAME] Neutral 10:58 AM No, that's okay. Thanks! Tags a…" at bounding box center [480, 239] width 539 height 129
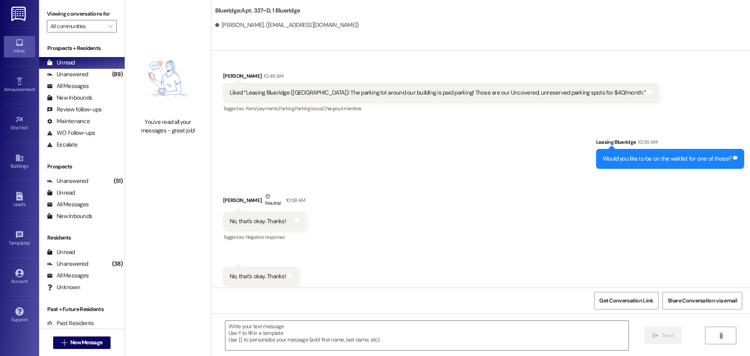
click at [532, 205] on div "Received via SMS [PERSON_NAME] Neutral 10:58 AM No, that's okay. Thanks! Tags a…" at bounding box center [480, 239] width 539 height 129
click at [468, 141] on div "Sent via SMS Leasing Blueridge 10:55 AM Would you like to be on the waitlist fo…" at bounding box center [480, 147] width 539 height 54
click at [503, 234] on div "Received via SMS [PERSON_NAME] Neutral 10:58 AM No, that's okay. Thanks! Tags a…" at bounding box center [480, 239] width 539 height 129
click at [456, 206] on div "Received via SMS [PERSON_NAME] Neutral 10:58 AM No, that's okay. Thanks! Tags a…" at bounding box center [480, 239] width 539 height 129
click at [549, 187] on div "Received via SMS [PERSON_NAME] Neutral 10:58 AM No, that's okay. Thanks! Tags a…" at bounding box center [480, 239] width 539 height 129
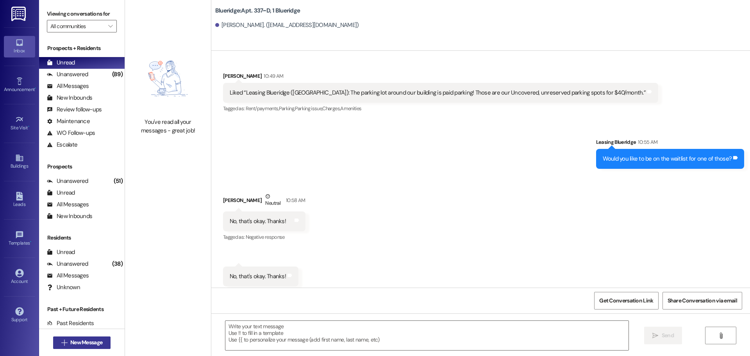
click at [70, 341] on span "New Message" at bounding box center [86, 342] width 32 height 8
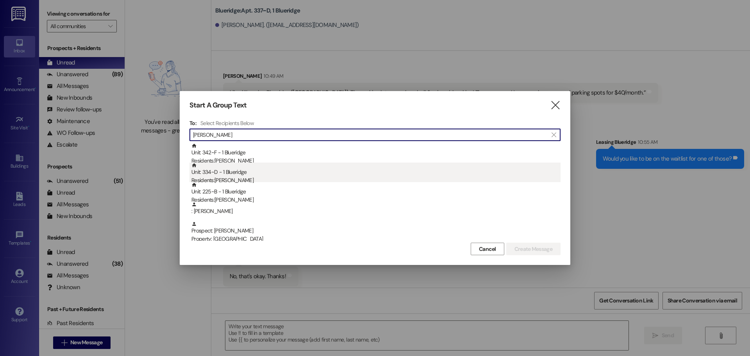
type input "[PERSON_NAME]"
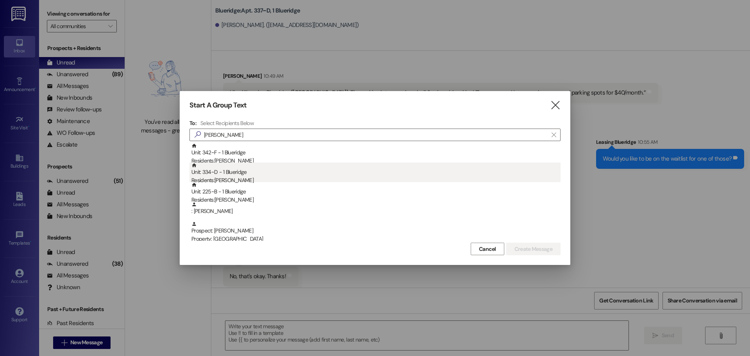
click at [274, 173] on div "Unit: 334~D - 1 Blueridge Residents: [PERSON_NAME]" at bounding box center [375, 174] width 369 height 22
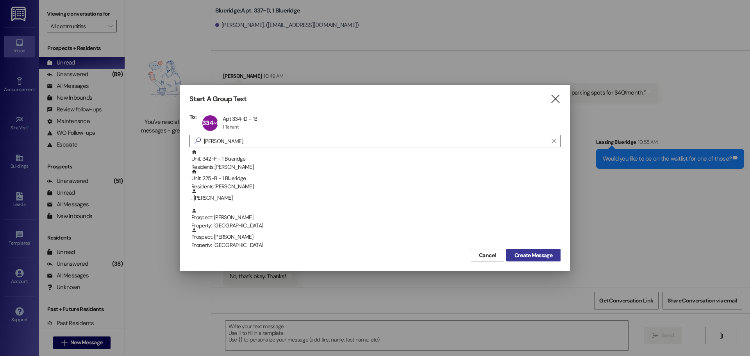
click at [521, 254] on span "Create Message" at bounding box center [534, 255] width 38 height 8
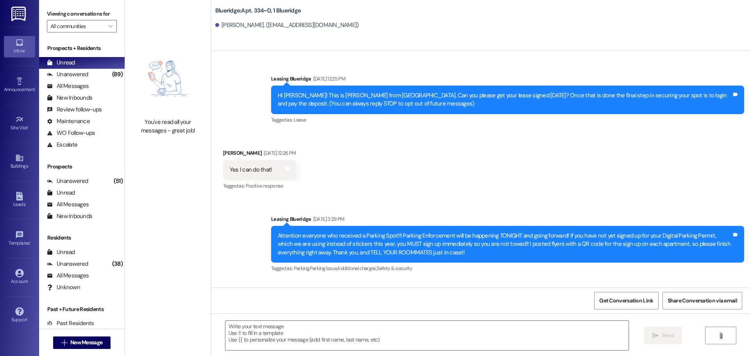
scroll to position [12921, 0]
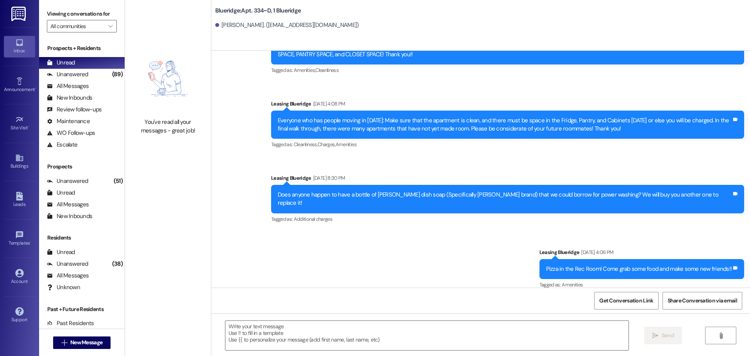
click at [598, 242] on div "Announcement, sent via SMS Leasing Blueridge [DATE] 4:06 PM Pizza in the Rec Ro…" at bounding box center [642, 269] width 217 height 54
click at [581, 220] on div "Announcement, sent via SMS Leasing Blueridge [DATE] 4:15 PM Hello, everyone! Ou…" at bounding box center [480, 16] width 539 height 710
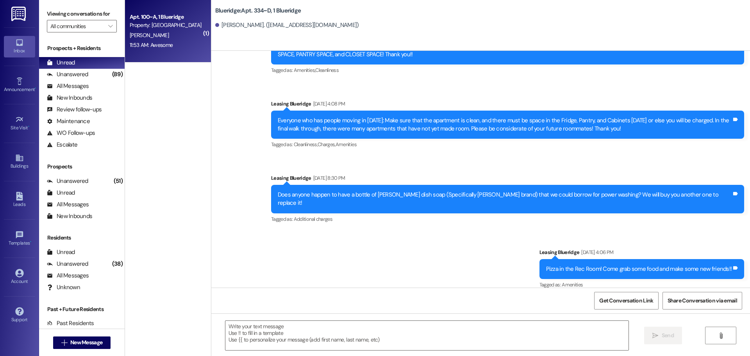
click at [167, 22] on div "Property: [GEOGRAPHIC_DATA]" at bounding box center [166, 25] width 72 height 8
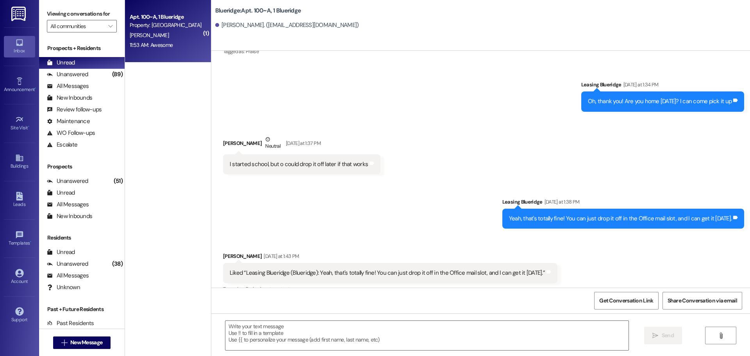
scroll to position [49962, 0]
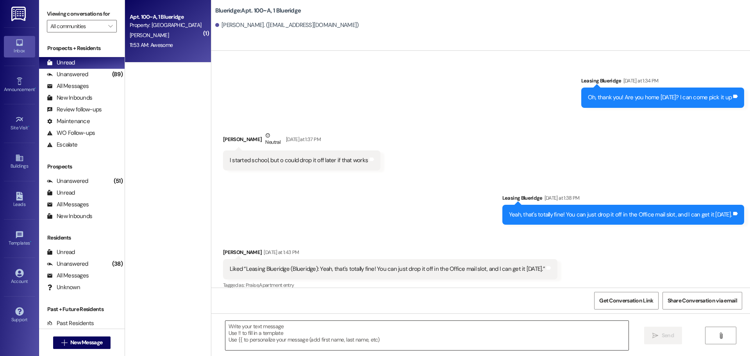
click at [331, 337] on textarea at bounding box center [426, 335] width 403 height 29
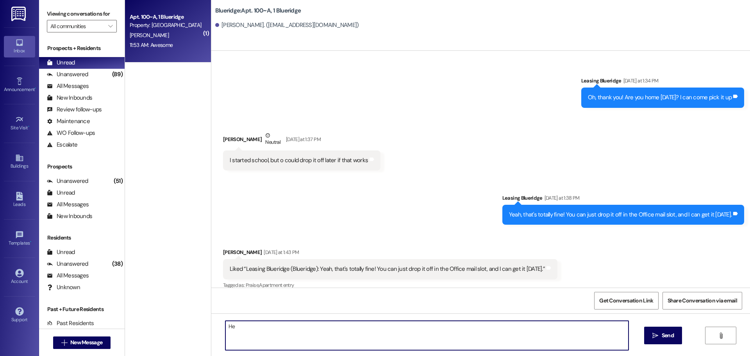
type textarea "H"
type textarea "Probably in an hour or two!"
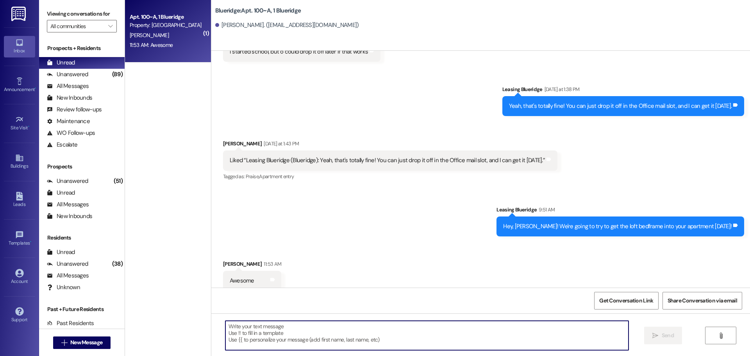
scroll to position [50071, 0]
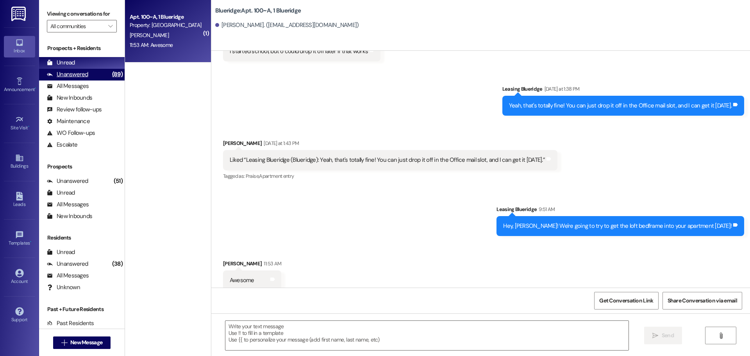
click at [100, 78] on div "Unanswered (89)" at bounding box center [82, 75] width 86 height 12
click at [103, 64] on div "Unread (0)" at bounding box center [82, 63] width 86 height 12
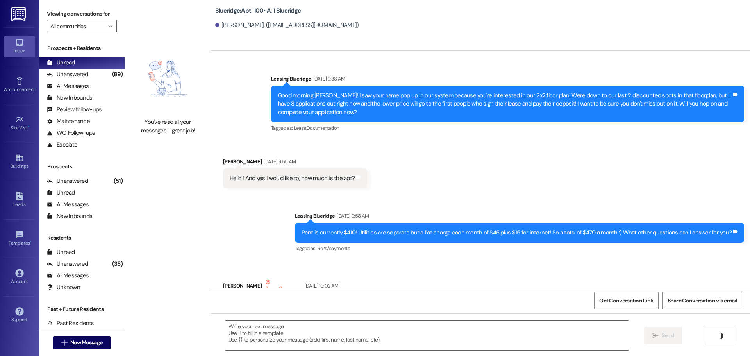
scroll to position [50083, 0]
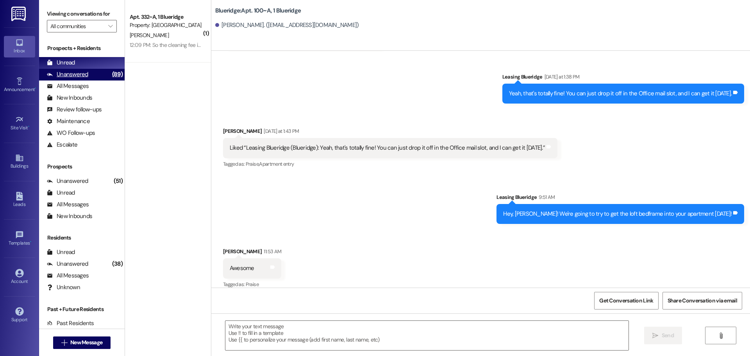
click at [97, 76] on div "Unanswered (89)" at bounding box center [82, 75] width 86 height 12
click at [96, 64] on div "Unread (0)" at bounding box center [82, 63] width 86 height 12
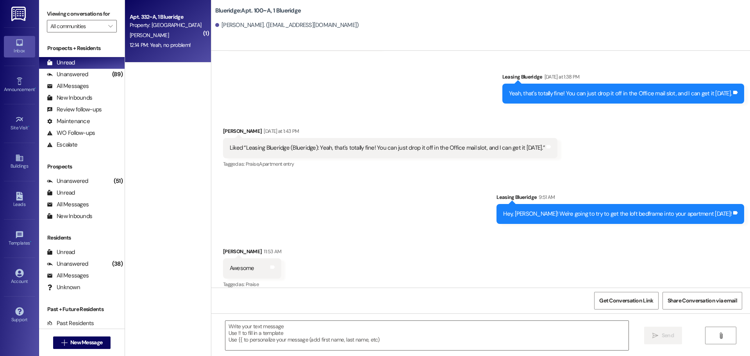
click at [149, 48] on div "12:14 PM: Yeah, no problem! 12:14 PM: Yeah, no problem!" at bounding box center [160, 44] width 61 height 7
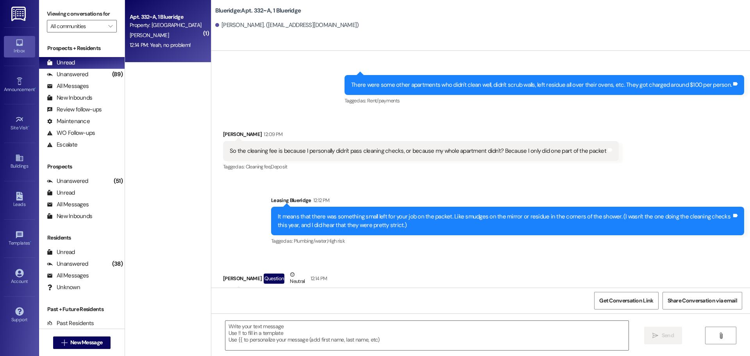
scroll to position [15035, 0]
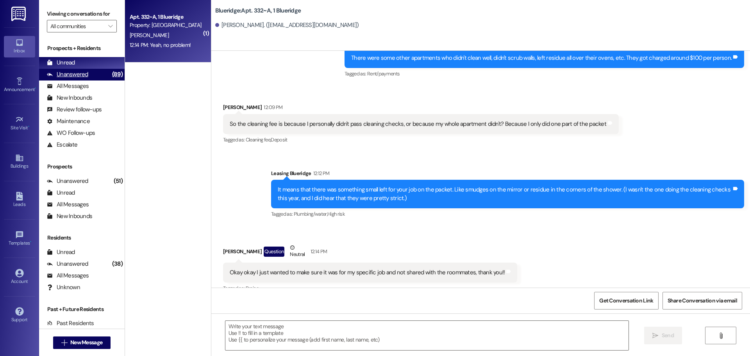
click at [73, 72] on div "Unanswered" at bounding box center [67, 74] width 41 height 8
click at [74, 66] on div "Unread" at bounding box center [61, 63] width 28 height 8
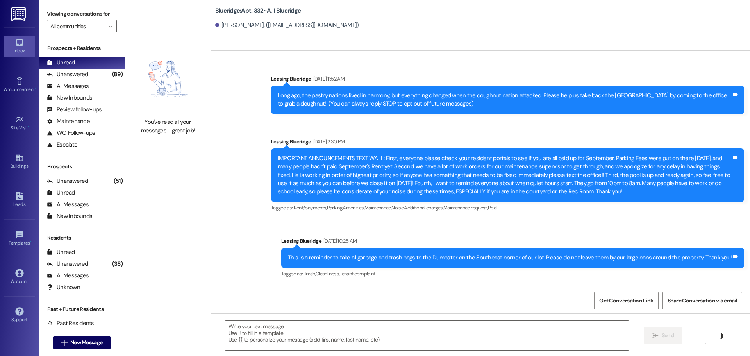
scroll to position [14980, 0]
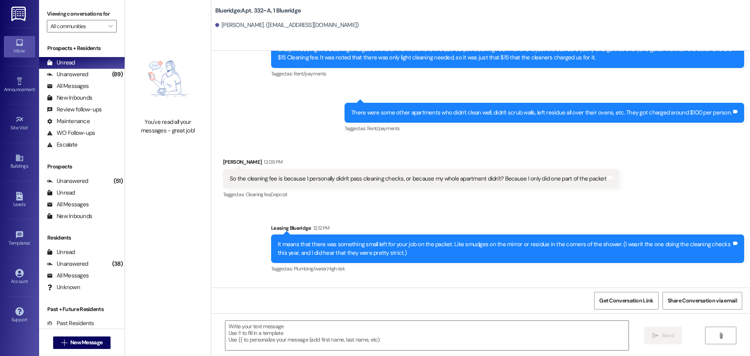
click at [376, 218] on div "Sent via SMS Leasing Blueridge 12:12 PM It means that there was something small…" at bounding box center [507, 249] width 485 height 63
click at [429, 292] on div "Received via SMS Emma Goeckeritz Question Neutral 12:14 PM Okay okay I just wan…" at bounding box center [370, 323] width 306 height 63
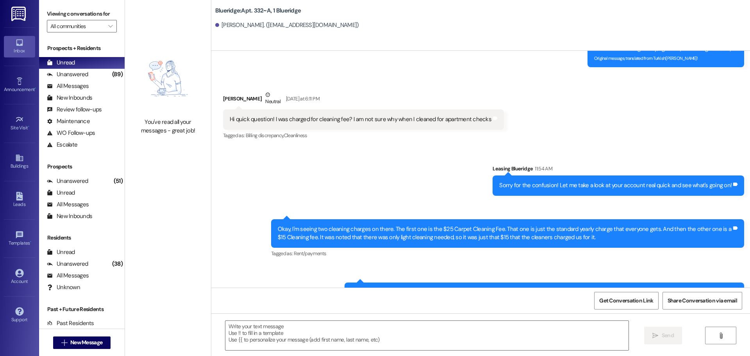
scroll to position [15035, 0]
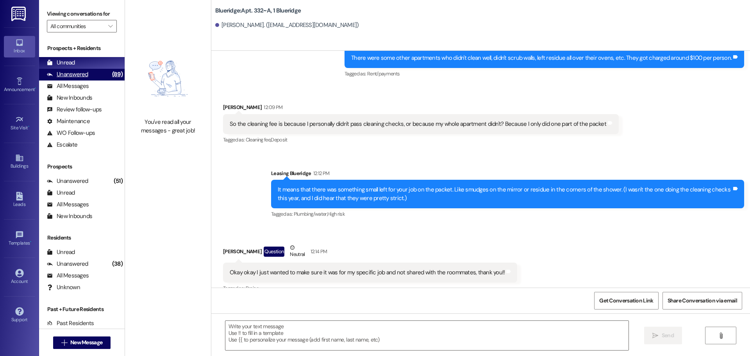
click at [94, 77] on div "Unanswered (89)" at bounding box center [82, 75] width 86 height 12
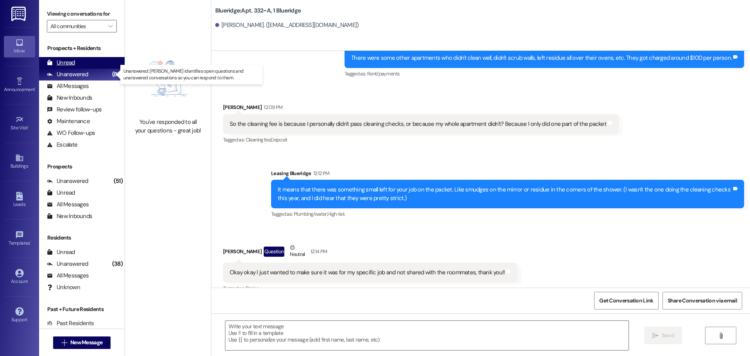
click at [94, 66] on div "Unread (0)" at bounding box center [82, 63] width 86 height 12
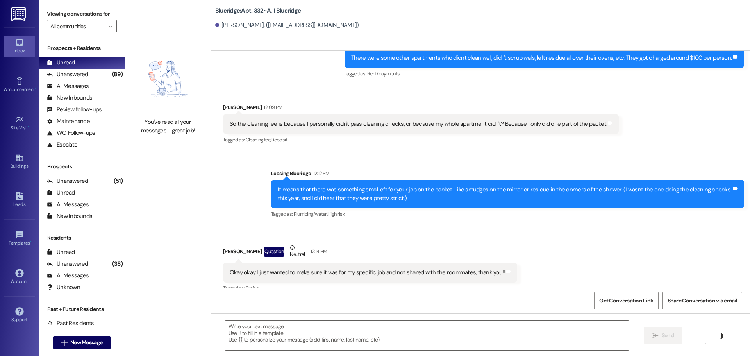
scroll to position [14996, 0]
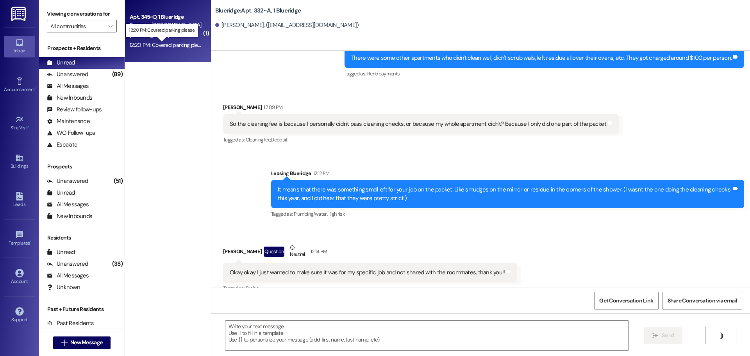
click at [188, 45] on div "12:20 PM: Covered parking please. 12:20 PM: Covered parking please." at bounding box center [168, 44] width 77 height 7
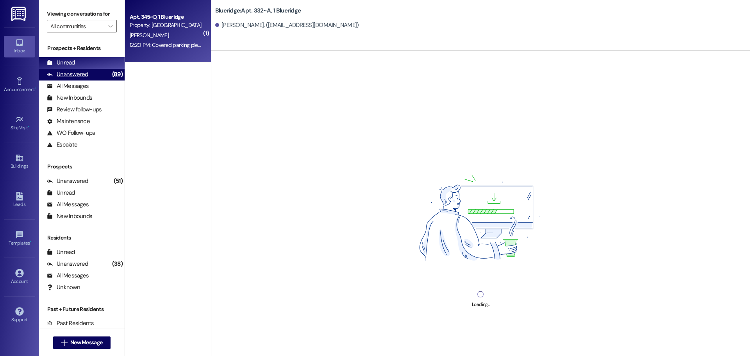
click at [99, 75] on div "Unanswered (89)" at bounding box center [82, 75] width 86 height 12
click at [97, 66] on div "Unread (0)" at bounding box center [82, 63] width 86 height 12
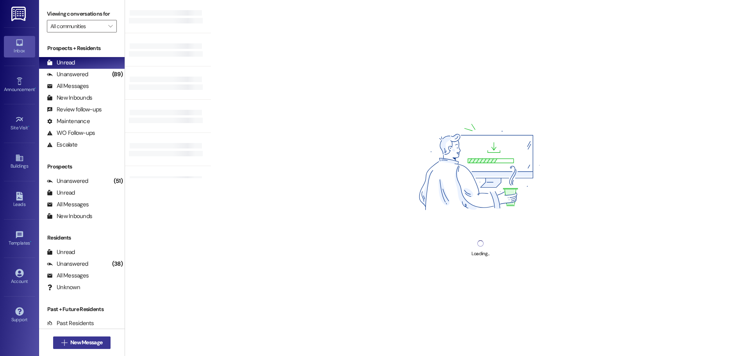
click at [94, 341] on span "New Message" at bounding box center [86, 342] width 32 height 8
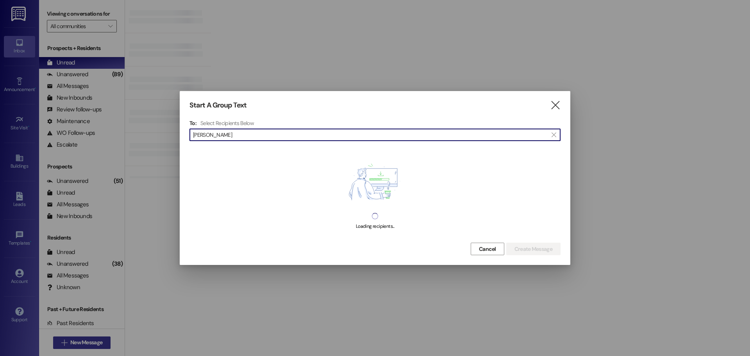
type input "zepeda"
click at [549, 105] on div "Start A Group Text " at bounding box center [375, 105] width 371 height 9
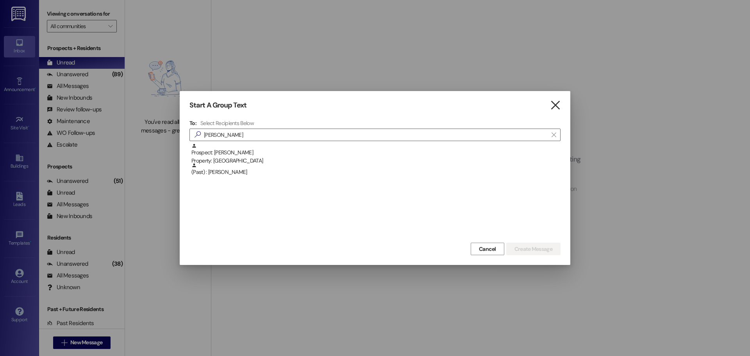
click at [553, 109] on icon "" at bounding box center [555, 105] width 11 height 8
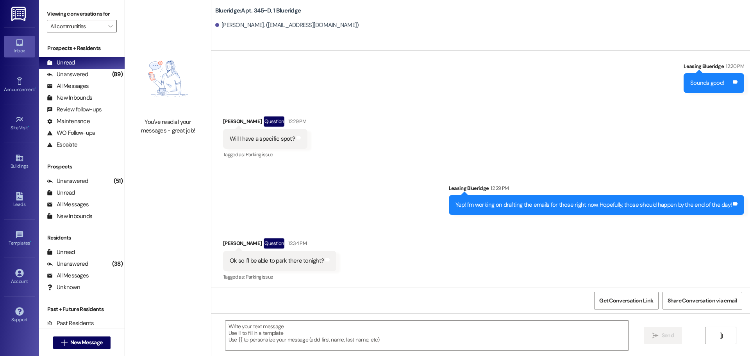
scroll to position [607, 0]
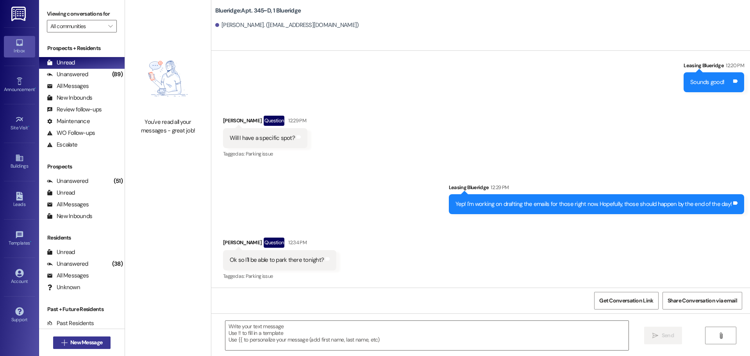
click at [96, 347] on button " New Message" at bounding box center [82, 342] width 58 height 13
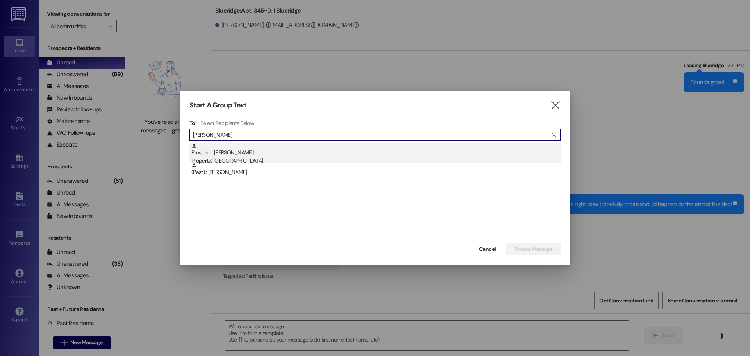
type input "zepeda"
click at [235, 159] on div "Property: [GEOGRAPHIC_DATA]" at bounding box center [375, 161] width 369 height 8
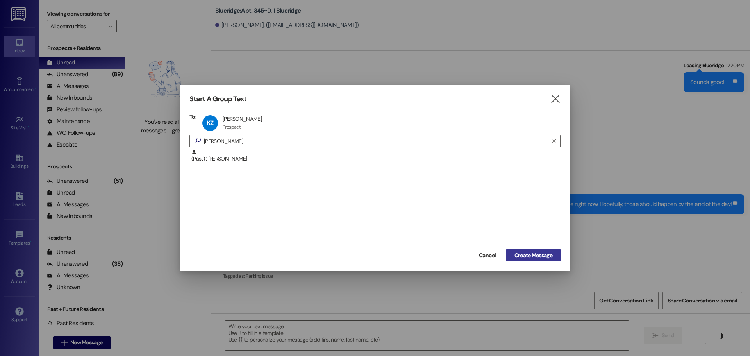
click at [524, 252] on span "Create Message" at bounding box center [534, 255] width 38 height 8
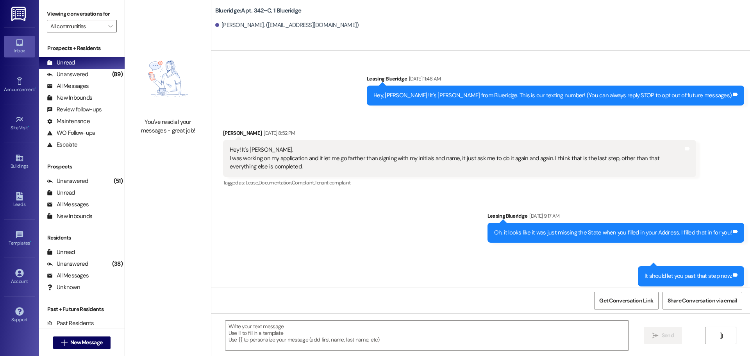
scroll to position [11432, 0]
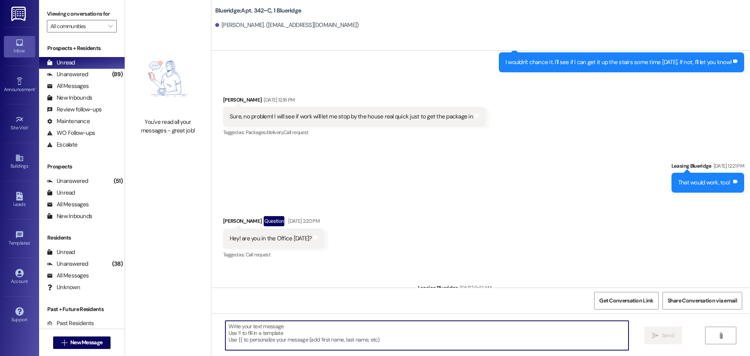
click at [387, 327] on textarea at bounding box center [426, 335] width 403 height 29
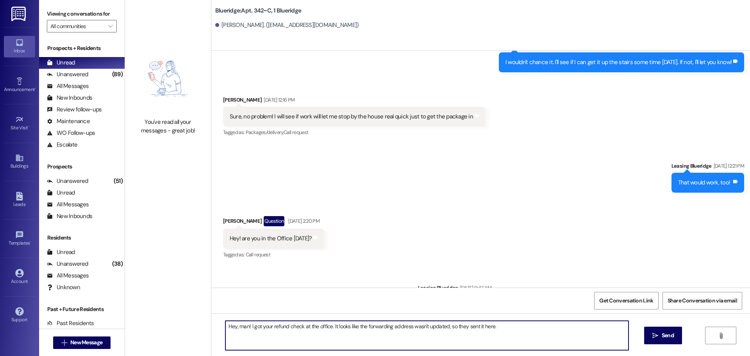
click at [499, 334] on textarea "Hey, man! I got your refund check at the office. It looks like the forwarding a…" at bounding box center [426, 335] width 403 height 29
type textarea "Hey, man! I got your refund check at the office. It looks like the forwarding a…"
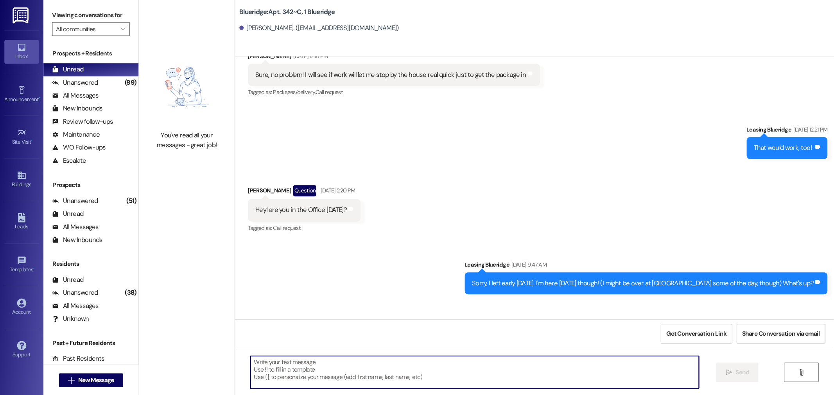
scroll to position [11487, 0]
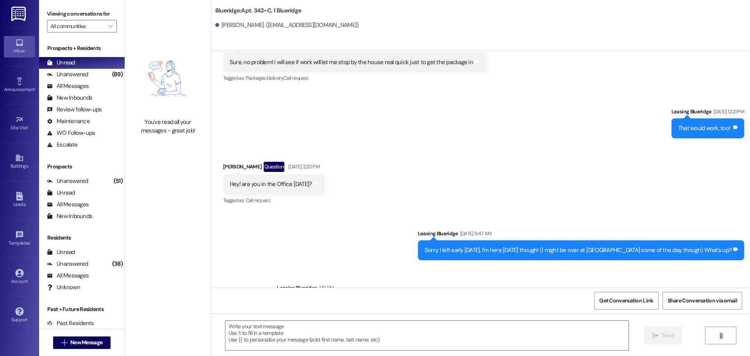
drag, startPoint x: 293, startPoint y: 272, endPoint x: 739, endPoint y: 274, distance: 446.3
click at [739, 295] on div "Hey, man! I got your refund check at the office. It looks like the forwarding a…" at bounding box center [510, 305] width 467 height 20
copy div "Hey, man! I got your refund check at the office. It looks like the forwarding a…"
click at [402, 331] on textarea at bounding box center [426, 335] width 403 height 29
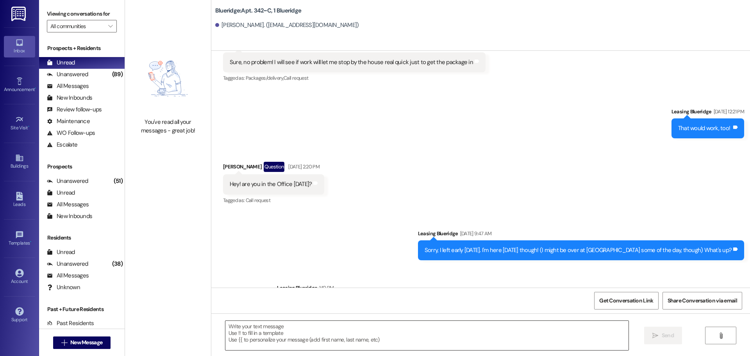
paste textarea "Hey, man! I got your refund check at the office. It looks like the forwarding a…"
type textarea "Hey, man! I got your refund check at the office. It looks like the forwarding a…"
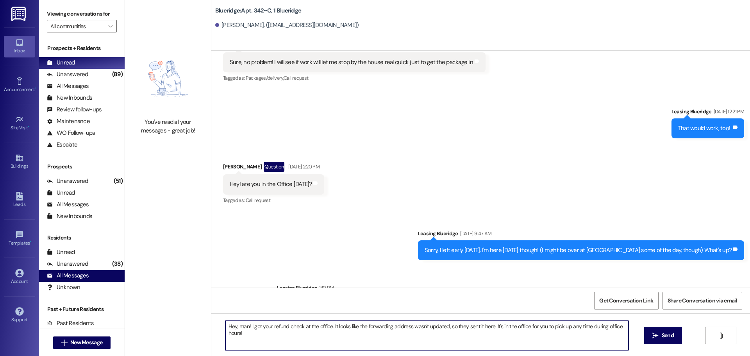
drag, startPoint x: 474, startPoint y: 339, endPoint x: 98, endPoint y: 274, distance: 381.2
click at [101, 274] on div "Viewing conversations for All communities  Prospects + Residents Unread (0) Un…" at bounding box center [394, 178] width 711 height 356
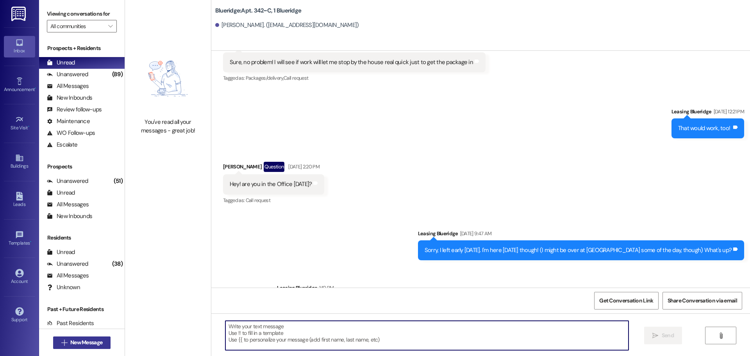
click at [81, 338] on span "New Message" at bounding box center [86, 342] width 32 height 8
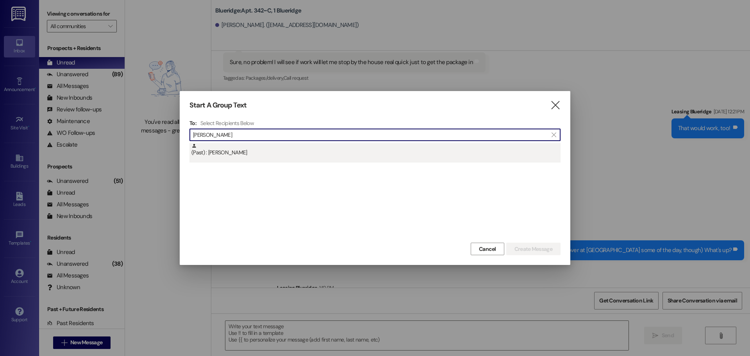
type input "votaw"
click at [230, 155] on div "(Past) : Elisabeth Votaw" at bounding box center [375, 150] width 369 height 14
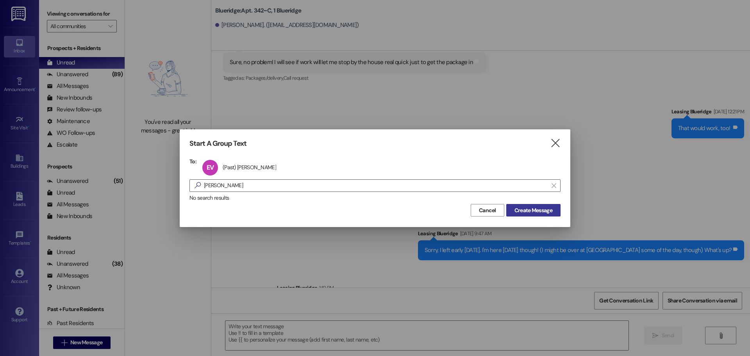
click at [530, 215] on button "Create Message" at bounding box center [533, 210] width 54 height 13
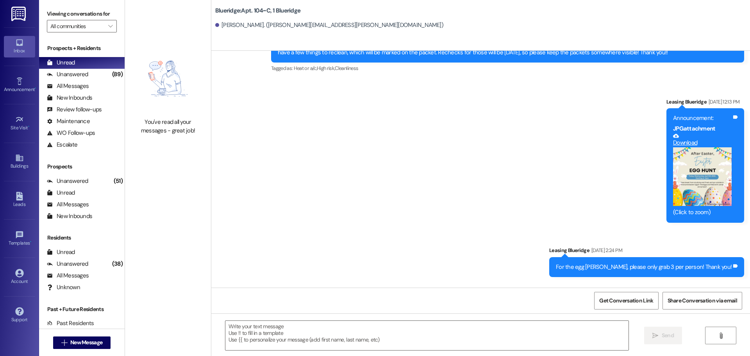
scroll to position [9068, 0]
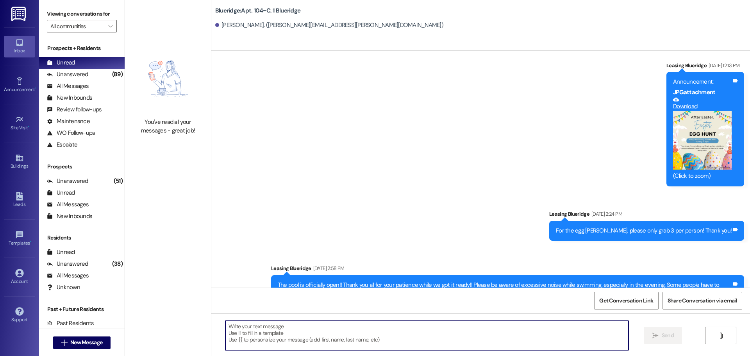
click at [314, 340] on textarea at bounding box center [426, 335] width 403 height 29
paste textarea "Hey, man! I got your refund check at the office. It looks like the forwarding a…"
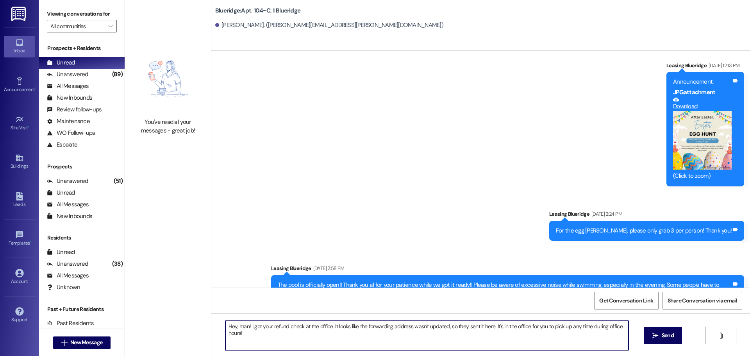
drag, startPoint x: 234, startPoint y: 327, endPoint x: 243, endPoint y: 325, distance: 9.2
click at [243, 325] on textarea "Hey, man! I got your refund check at the office. It looks like the forwarding a…" at bounding box center [426, 335] width 403 height 29
type textarea "Hey, Lizzy! I got your refund check at the office. It looks like the forwarding…"
click at [658, 336] on icon "" at bounding box center [656, 336] width 6 height 6
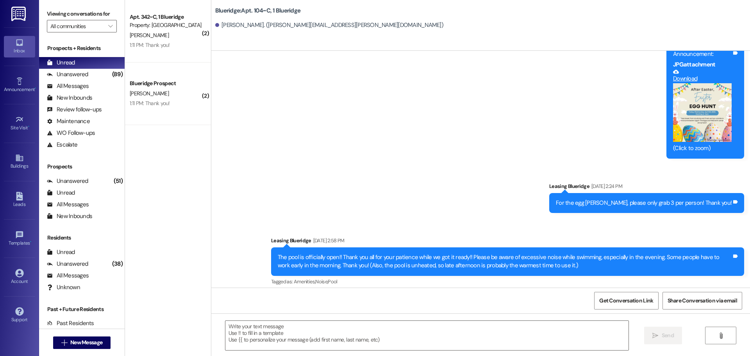
scroll to position [9123, 0]
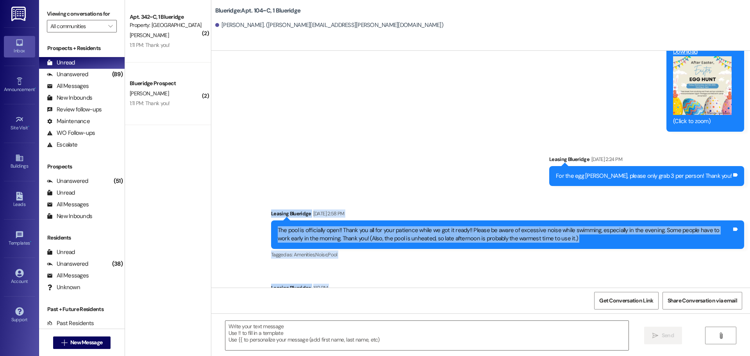
drag, startPoint x: 249, startPoint y: 171, endPoint x: 746, endPoint y: 281, distance: 509.9
click at [743, 282] on div "Sent via SMS Leasing Blueridge 1:10 PM Hey, Lizzy! I got your refund check at t…" at bounding box center [507, 303] width 485 height 51
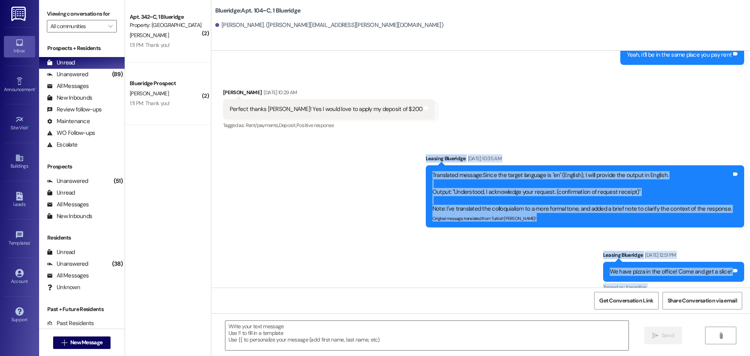
scroll to position [8458, 0]
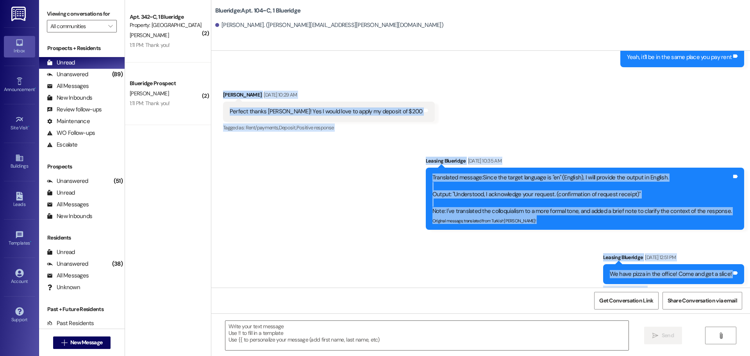
drag, startPoint x: 744, startPoint y: 285, endPoint x: 212, endPoint y: 63, distance: 576.5
click at [212, 63] on div "WO Opened request: Bathroom fa... Jul 24, 2024 at 10:07 AM Status : Completed S…" at bounding box center [480, 169] width 539 height 237
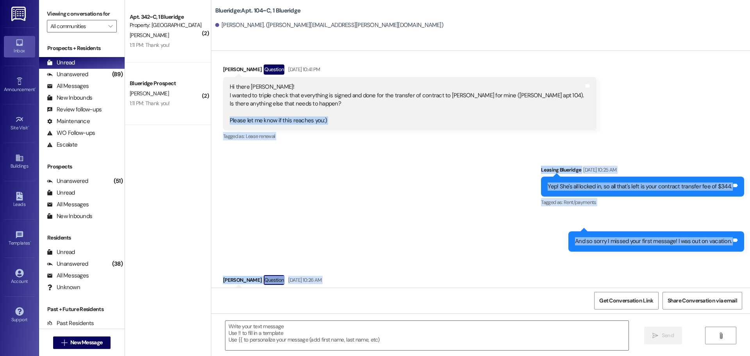
scroll to position [7911, 0]
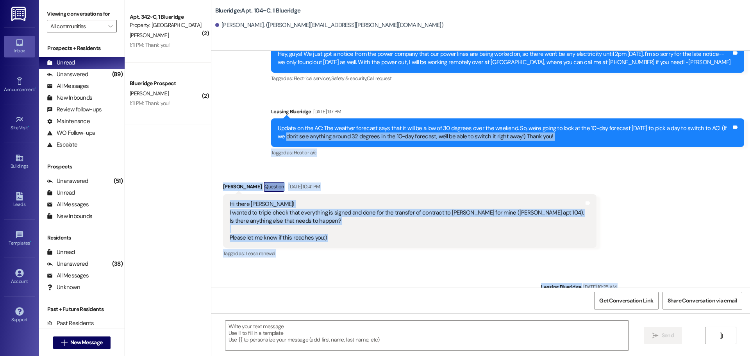
drag, startPoint x: 746, startPoint y: 194, endPoint x: 222, endPoint y: 102, distance: 532.1
click at [222, 102] on div "WO Opened request: Bathroom fa... Jul 24, 2024 at 10:07 AM Status : Completed S…" at bounding box center [480, 169] width 539 height 237
click at [222, 102] on div "Announcement, sent via SMS Leasing Blueridge Apr 10, 2025 at 9:35 AM Hey, guys!…" at bounding box center [480, 90] width 539 height 149
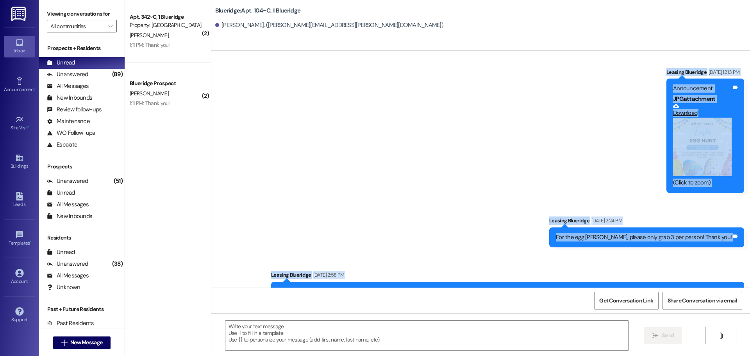
scroll to position [9123, 0]
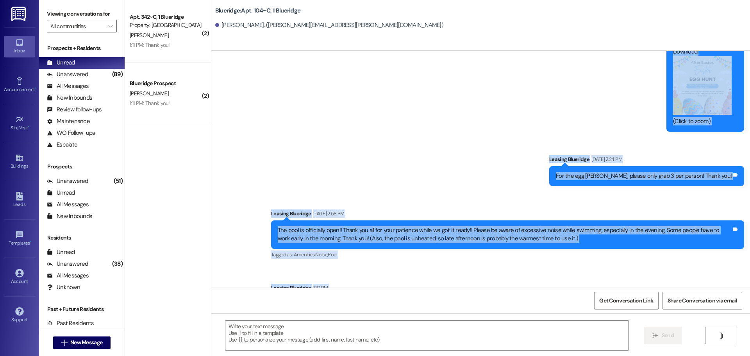
drag, startPoint x: 215, startPoint y: 139, endPoint x: 741, endPoint y: 284, distance: 545.6
click at [741, 284] on div "WO Opened request: Bathroom fa... Jul 24, 2024 at 10:07 AM Status : Completed S…" at bounding box center [480, 169] width 539 height 237
click at [741, 285] on div "Sent via SMS Leasing Blueridge 1:10 PM Hey, Lizzy! I got your refund check at t…" at bounding box center [507, 303] width 485 height 51
click at [742, 286] on div "Sent via SMS Leasing Blueridge 1:10 PM Hey, Lizzy! I got your refund check at t…" at bounding box center [507, 303] width 485 height 51
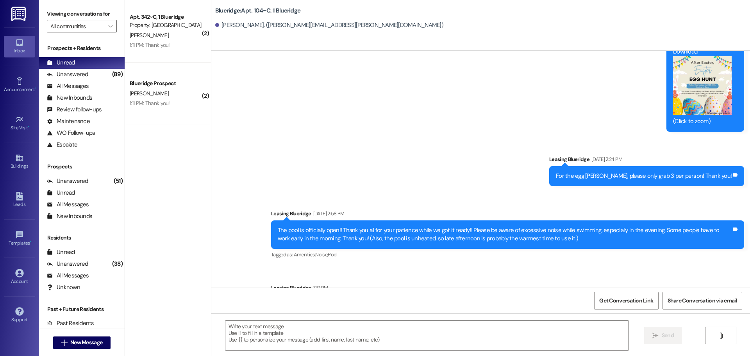
click at [700, 278] on div "Sent via SMS Leasing Blueridge 1:10 PM Hey, Lizzy! I got your refund check at t…" at bounding box center [507, 303] width 485 height 51
click at [743, 281] on div "Sent via SMS Leasing Blueridge 1:10 PM Hey, Lizzy! I got your refund check at t…" at bounding box center [507, 303] width 485 height 51
click at [100, 78] on div "Unanswered (89)" at bounding box center [82, 75] width 86 height 12
click at [99, 66] on div "Unread (0)" at bounding box center [82, 63] width 86 height 12
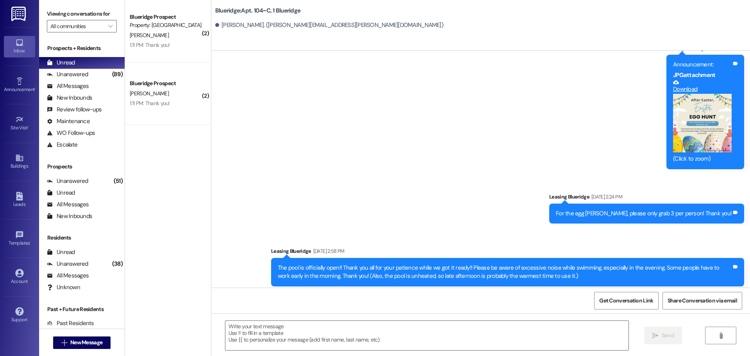
scroll to position [9134, 0]
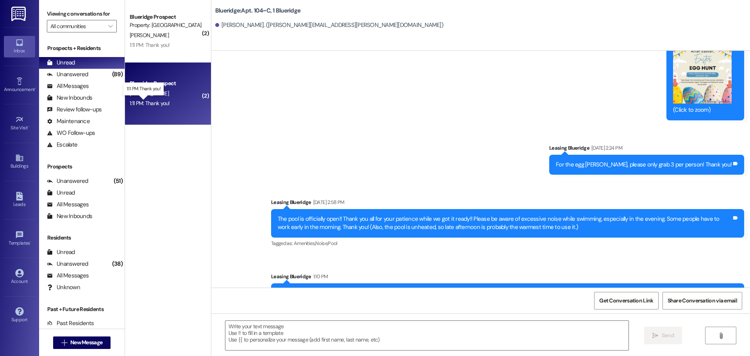
click at [157, 102] on div "1:11 PM: Thank you! 1:11 PM: Thank you!" at bounding box center [150, 103] width 40 height 7
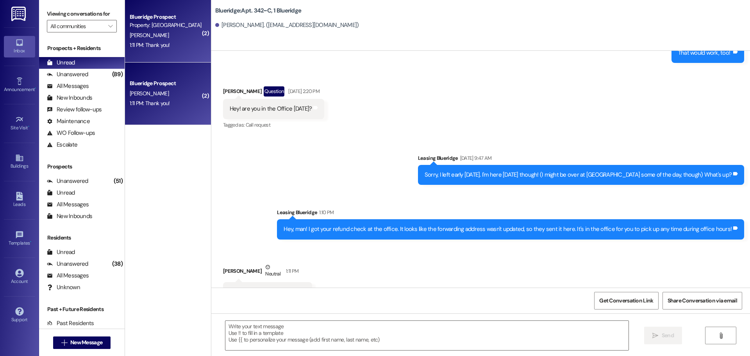
scroll to position [11624, 0]
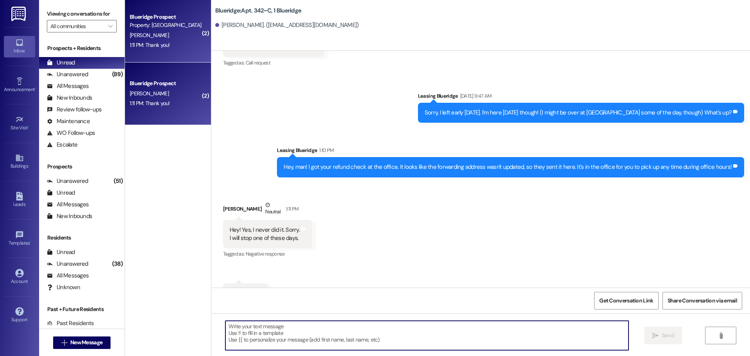
click at [276, 331] on textarea at bounding box center [426, 335] width 403 height 29
type textarea "Sounds good!"
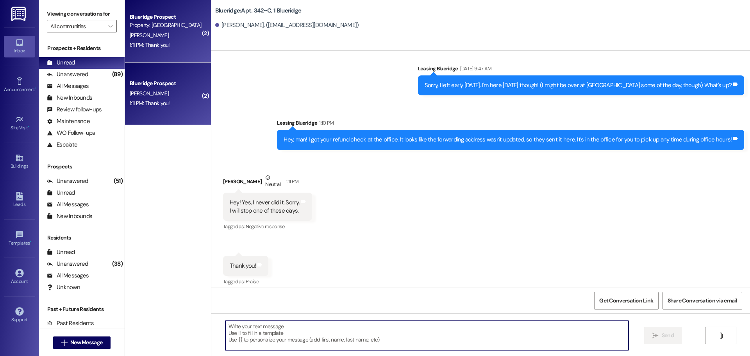
scroll to position [11679, 0]
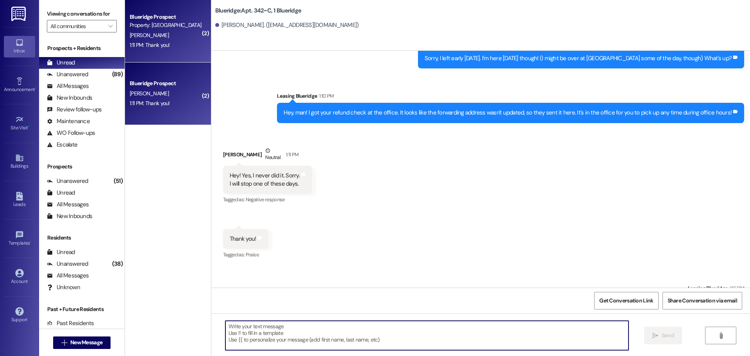
click at [497, 174] on div "Received via SMS Kelvin Zepeda Neutral 1:11 PM Hey! Yes, I never did it. Sorry.…" at bounding box center [480, 198] width 539 height 138
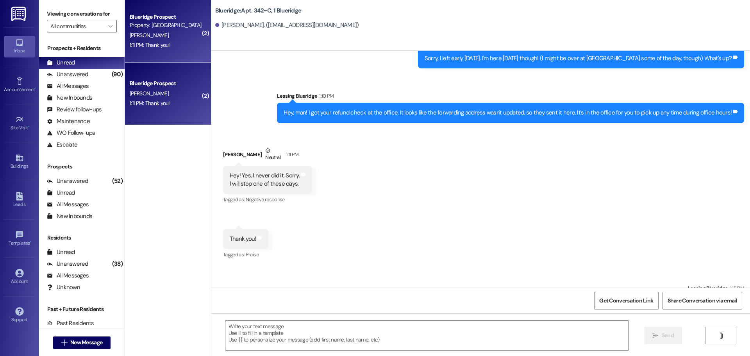
click at [445, 215] on div "Received via SMS Kelvin Zepeda Neutral 1:11 PM Hey! Yes, I never did it. Sorry.…" at bounding box center [480, 198] width 539 height 138
drag, startPoint x: 744, startPoint y: 246, endPoint x: 733, endPoint y: 286, distance: 41.4
click at [733, 286] on div "Sent via SMS Leasing Blueridge 1:15 PM Sounds good! Tags and notes" at bounding box center [716, 299] width 68 height 43
click at [733, 285] on div "Sent via SMS Leasing Blueridge 1:15 PM Sounds good! Tags and notes" at bounding box center [716, 299] width 68 height 43
click at [674, 197] on div "Received via SMS Kelvin Zepeda Neutral 1:11 PM Hey! Yes, I never did it. Sorry.…" at bounding box center [480, 198] width 539 height 138
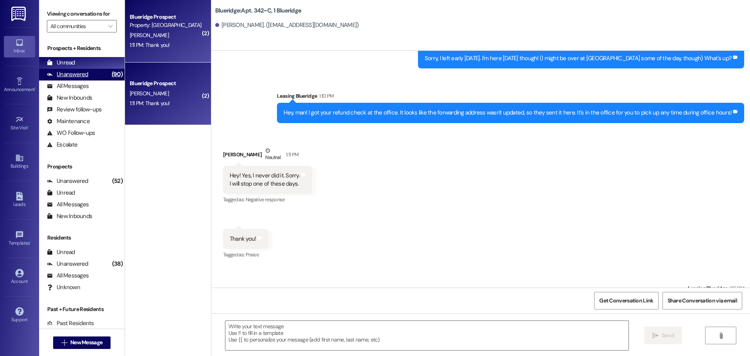
click at [110, 70] on div "(90)" at bounding box center [117, 74] width 15 height 12
click at [102, 62] on div "Unread (0)" at bounding box center [82, 63] width 86 height 12
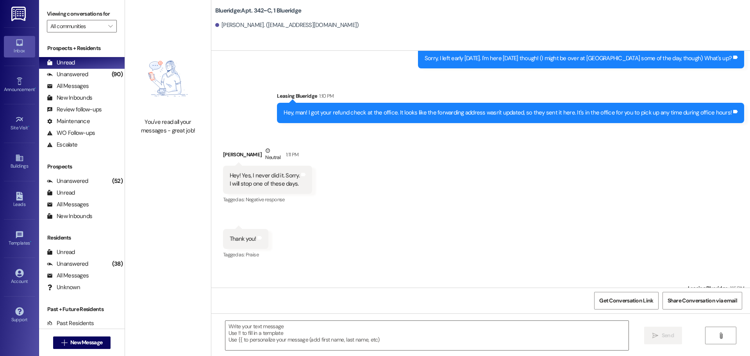
click at [467, 174] on div "Received via SMS Kelvin Zepeda Neutral 1:11 PM Hey! Yes, I never did it. Sorry.…" at bounding box center [480, 198] width 539 height 138
click at [88, 344] on span "New Message" at bounding box center [86, 342] width 32 height 8
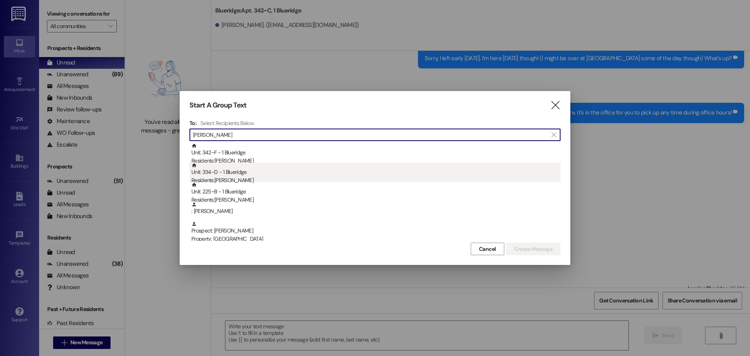
type input "jared"
click at [258, 177] on div "Residents: Jared Richards" at bounding box center [375, 180] width 369 height 8
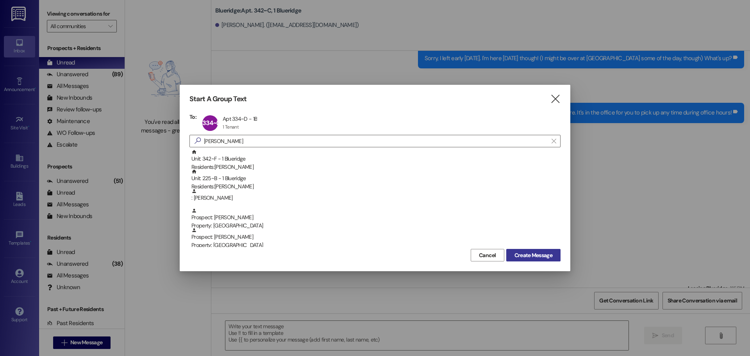
click at [509, 254] on button "Create Message" at bounding box center [533, 255] width 54 height 13
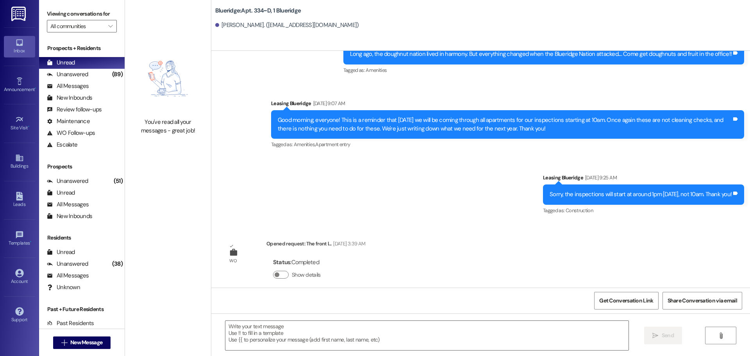
scroll to position [12866, 0]
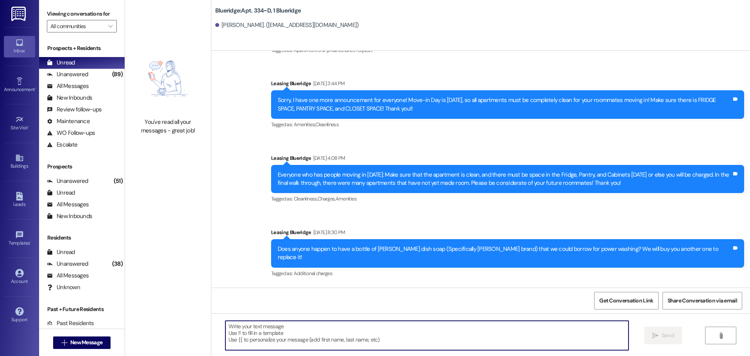
click at [468, 342] on textarea at bounding box center [426, 335] width 403 height 29
paste textarea "https://boompayapp.typeform.com/redstone"
type textarea "https://boompayapp.typeform.com/redstone"
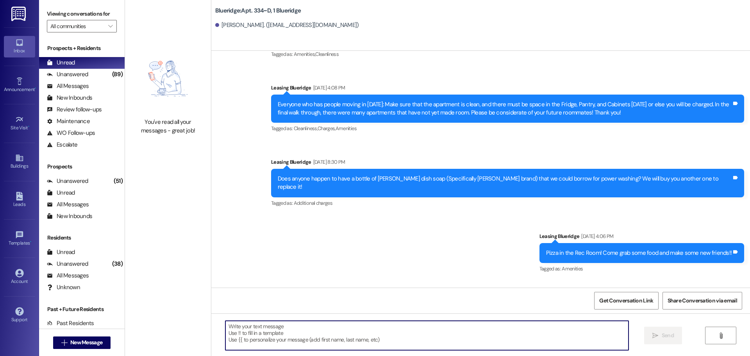
scroll to position [12975, 0]
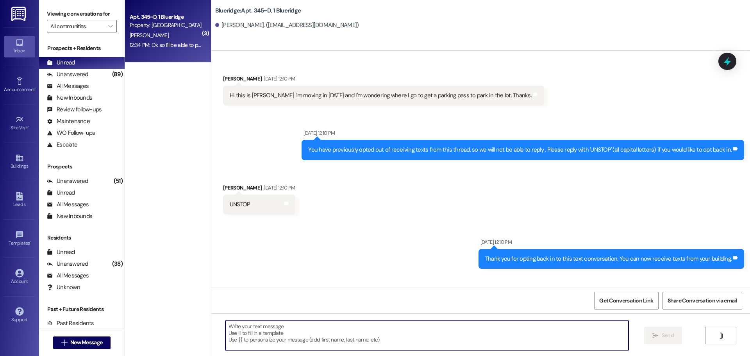
scroll to position [825, 0]
